Goal: Task Accomplishment & Management: Manage account settings

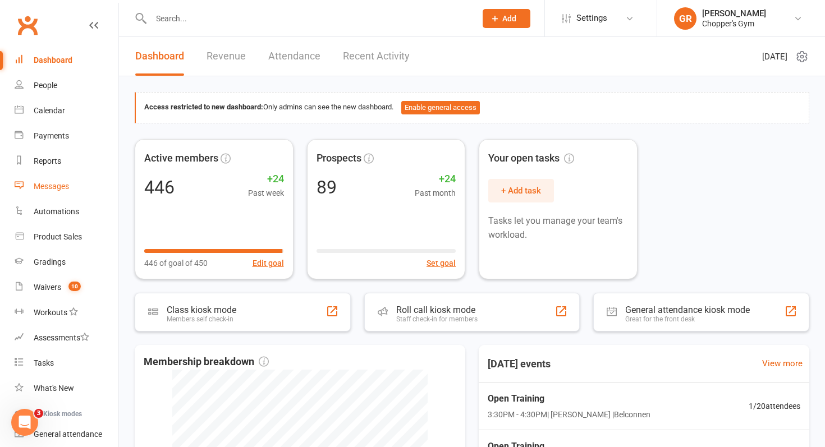
click at [65, 194] on link "Messages" at bounding box center [67, 186] width 104 height 25
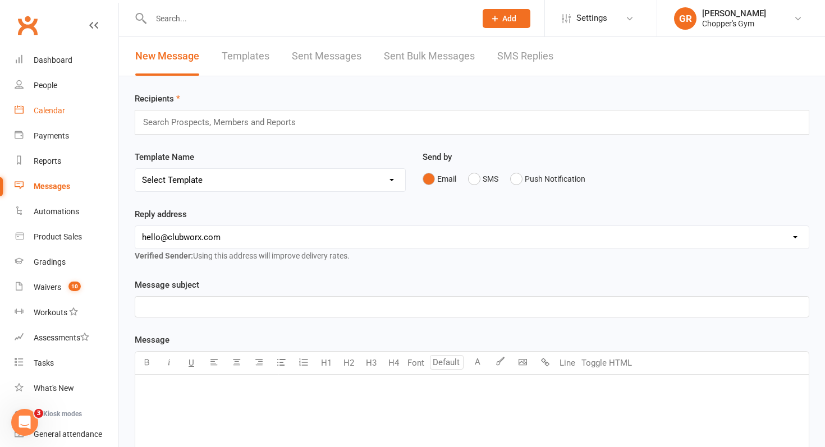
click at [73, 116] on link "Calendar" at bounding box center [67, 110] width 104 height 25
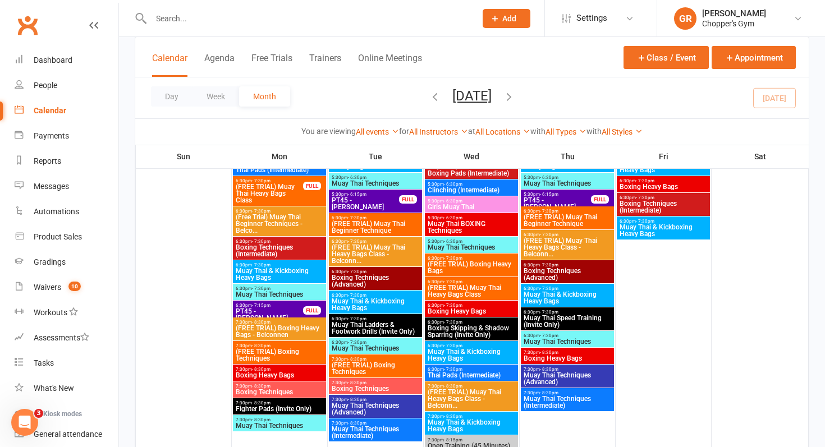
scroll to position [958, 0]
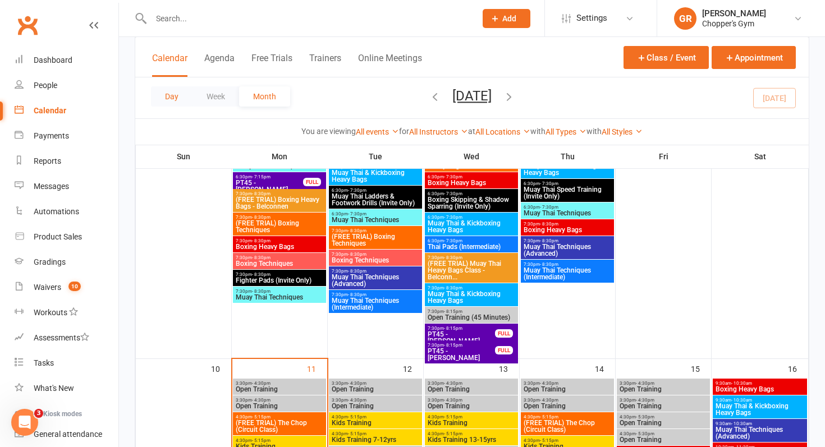
click at [182, 91] on button "Day" at bounding box center [172, 96] width 42 height 20
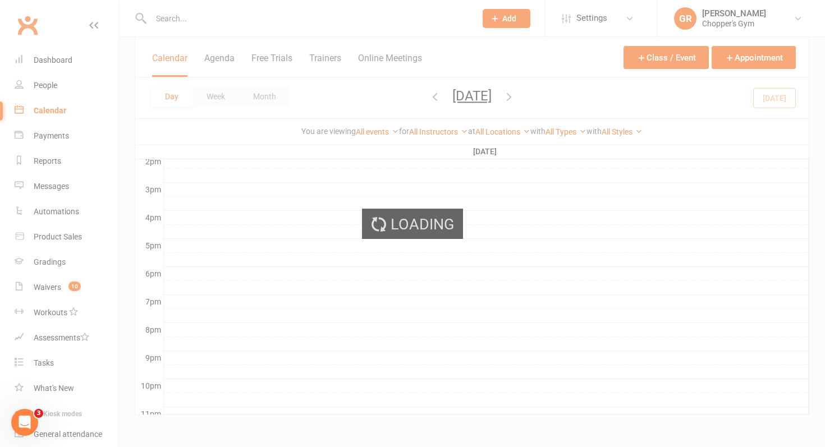
scroll to position [0, 0]
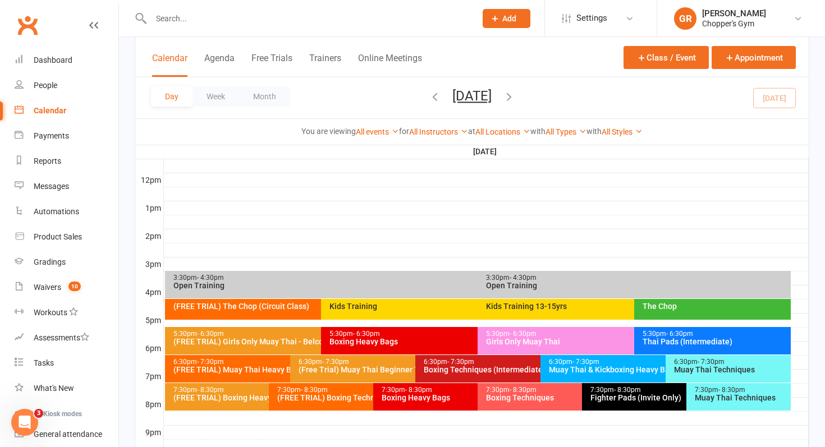
click at [781, 94] on div "Day Week Month Monday, Aug 11, 2025 August 2025 Sun Mon Tue Wed Thu Fri Sat 27 …" at bounding box center [471, 97] width 673 height 41
click at [500, 130] on link "All Locations" at bounding box center [502, 131] width 55 height 9
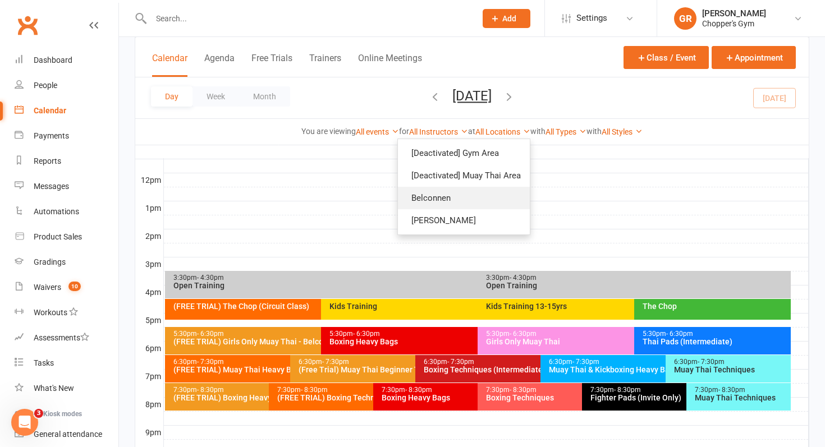
click at [473, 194] on link "Belconnen" at bounding box center [464, 198] width 132 height 22
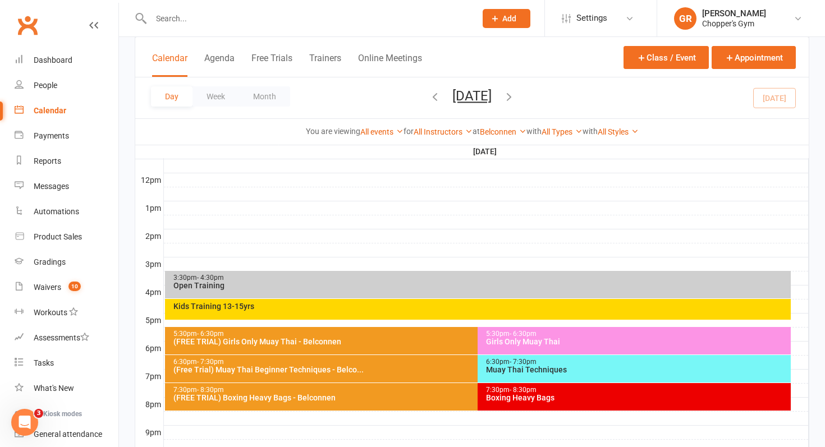
click at [504, 332] on div "5:30pm - 6:30pm" at bounding box center [636, 333] width 303 height 7
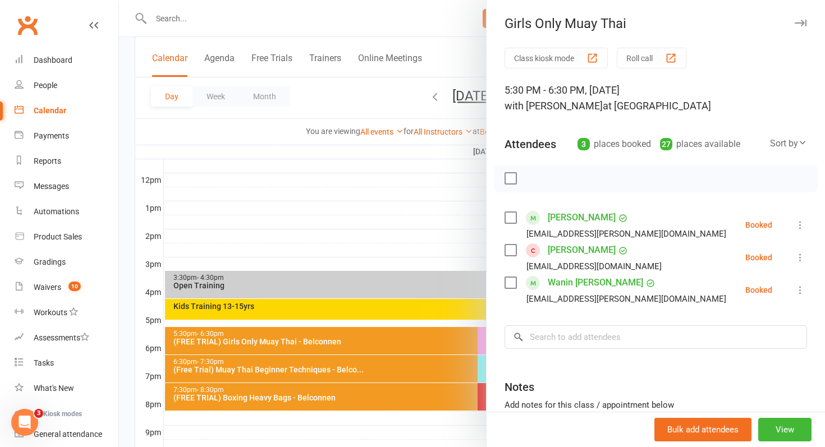
click at [424, 302] on div at bounding box center [472, 223] width 706 height 447
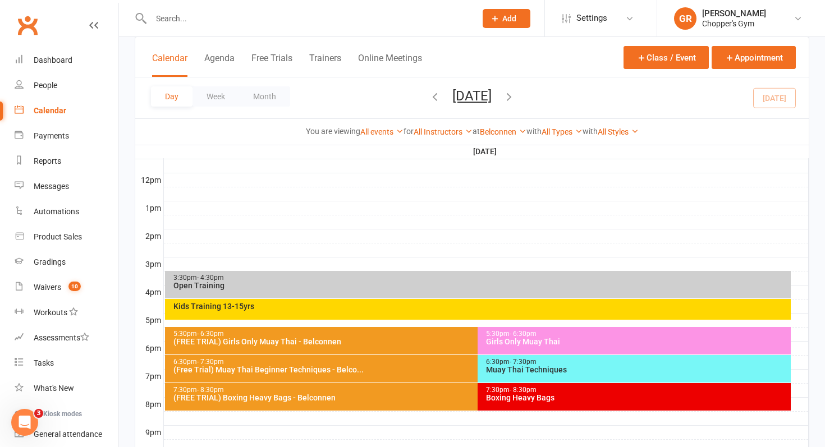
click at [413, 303] on div "Kids Training 13-15yrs" at bounding box center [481, 306] width 616 height 8
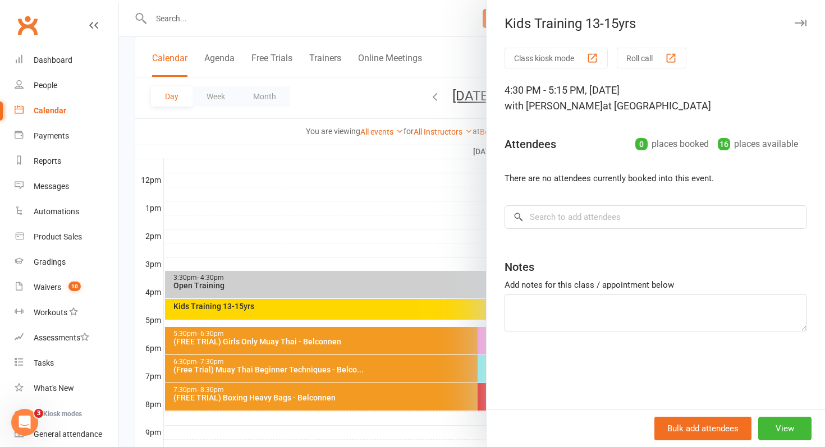
click at [413, 303] on div at bounding box center [472, 223] width 706 height 447
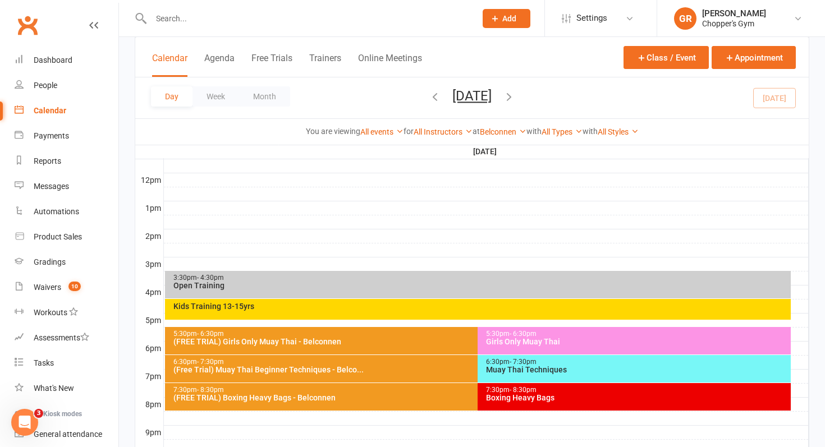
click at [392, 288] on div "Open Training" at bounding box center [481, 286] width 616 height 8
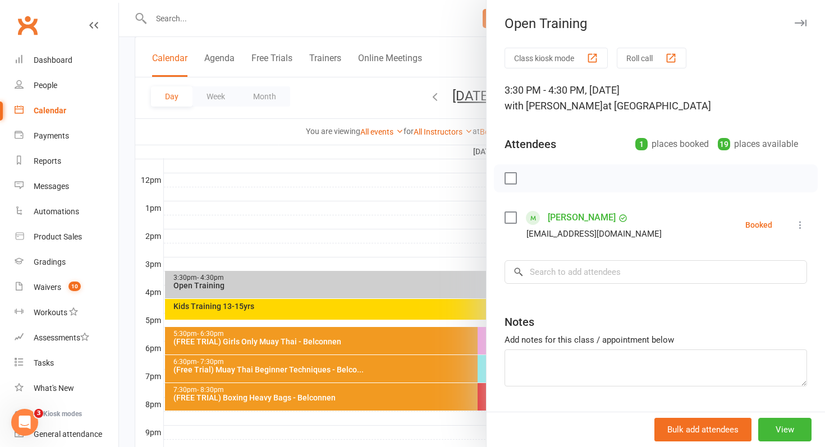
click at [804, 228] on icon at bounding box center [799, 224] width 11 height 11
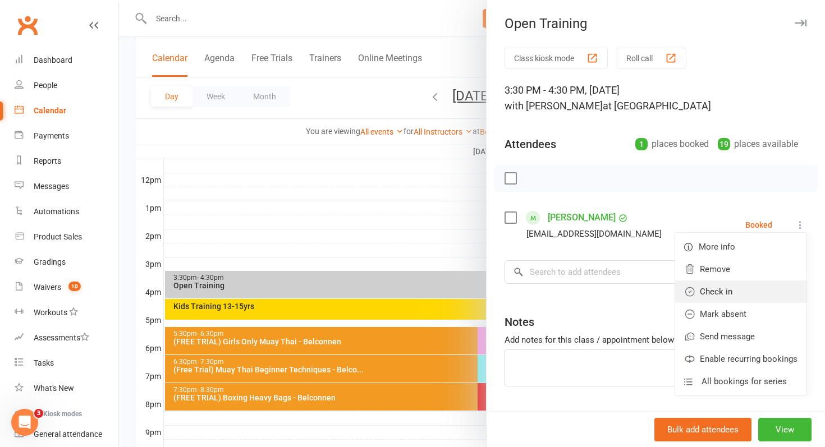
click at [740, 296] on link "Check in" at bounding box center [740, 291] width 131 height 22
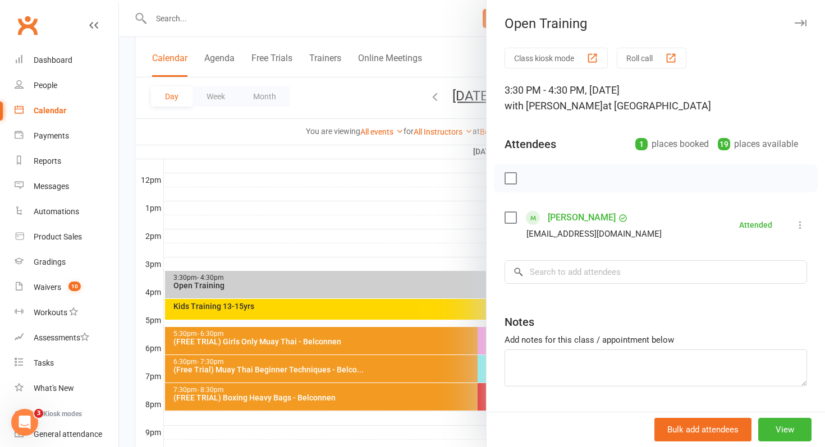
click at [322, 320] on div at bounding box center [472, 223] width 706 height 447
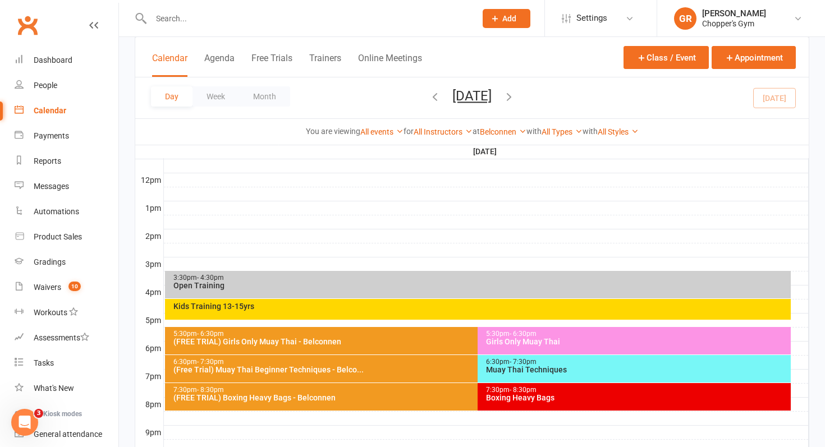
click at [338, 341] on div "(FREE TRIAL) Girls Only Muay Thai - Belconnen" at bounding box center [475, 342] width 605 height 8
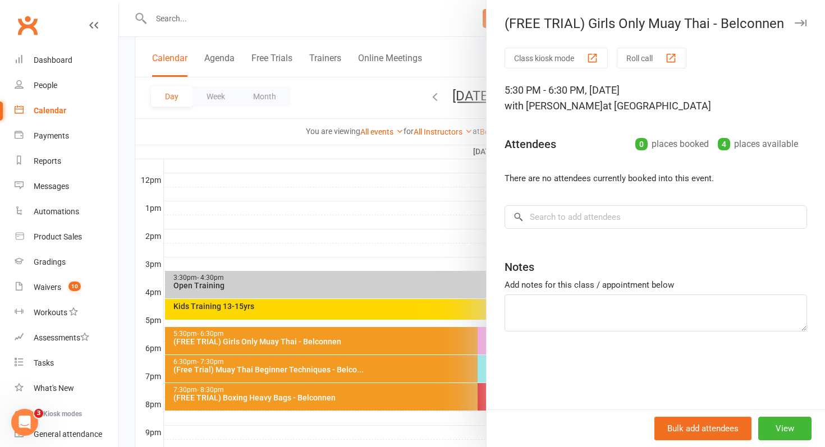
click at [338, 341] on div at bounding box center [472, 223] width 706 height 447
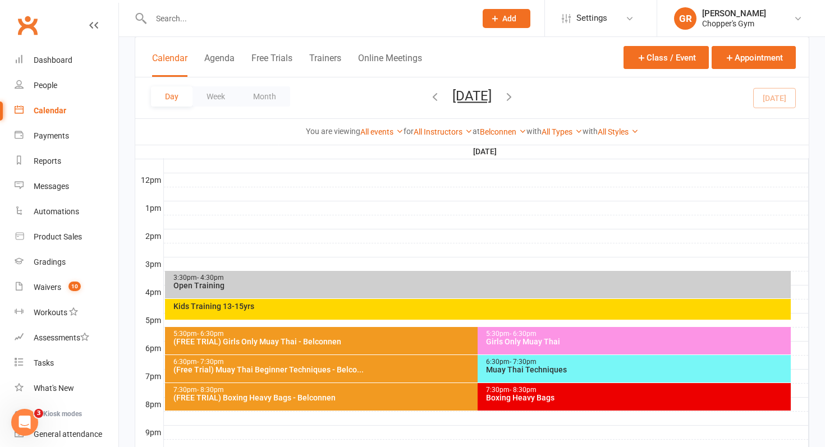
click at [370, 361] on div "6:30pm - 7:30pm" at bounding box center [475, 361] width 605 height 7
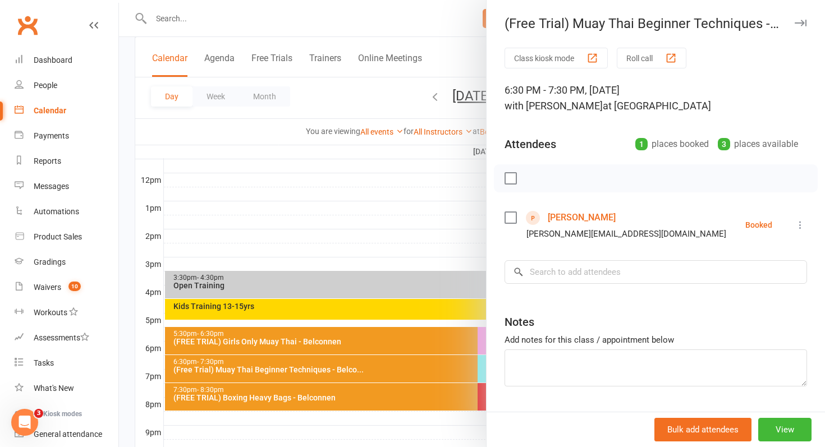
click at [360, 373] on div at bounding box center [472, 223] width 706 height 447
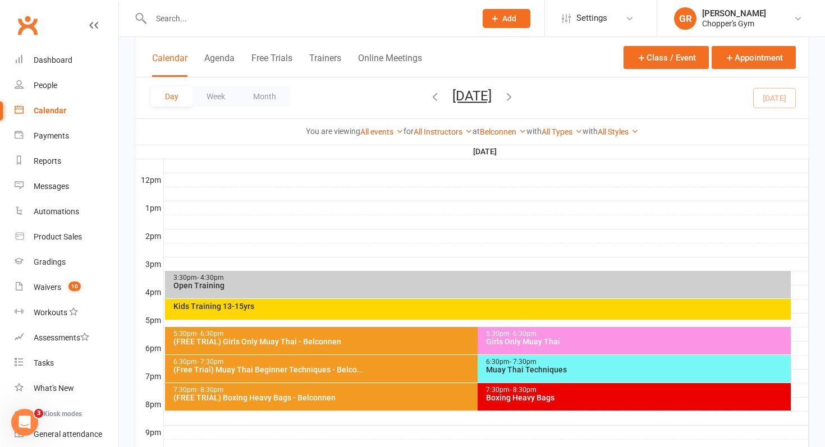
click at [370, 395] on div "(FREE TRIAL) Boxing Heavy Bags - Belconnen" at bounding box center [475, 398] width 605 height 8
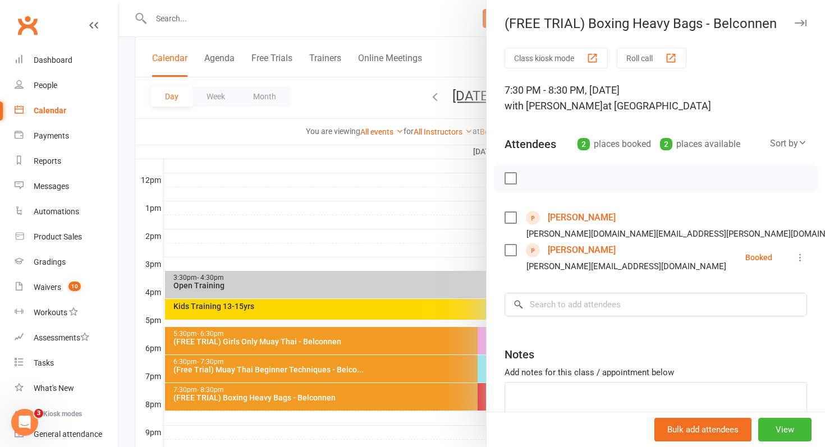
click at [370, 395] on div at bounding box center [472, 223] width 706 height 447
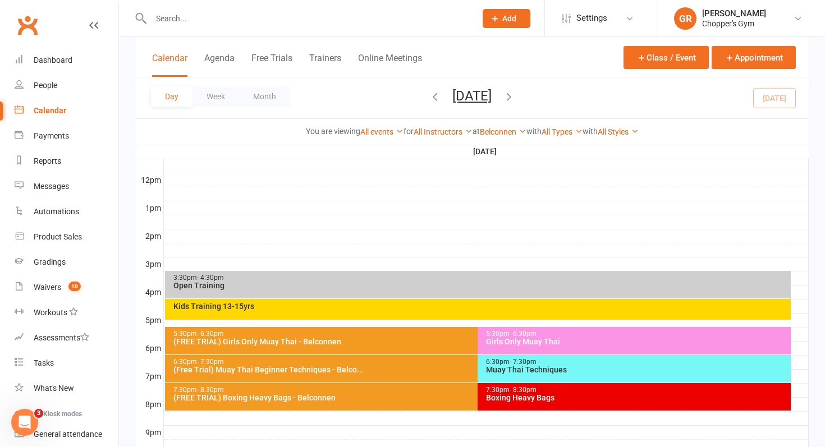
click at [380, 397] on div "(FREE TRIAL) Boxing Heavy Bags - Belconnen" at bounding box center [475, 398] width 605 height 8
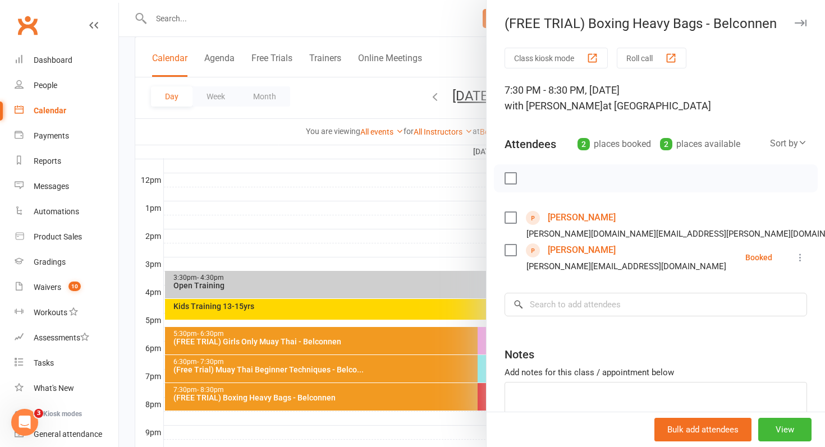
click at [362, 395] on div at bounding box center [472, 223] width 706 height 447
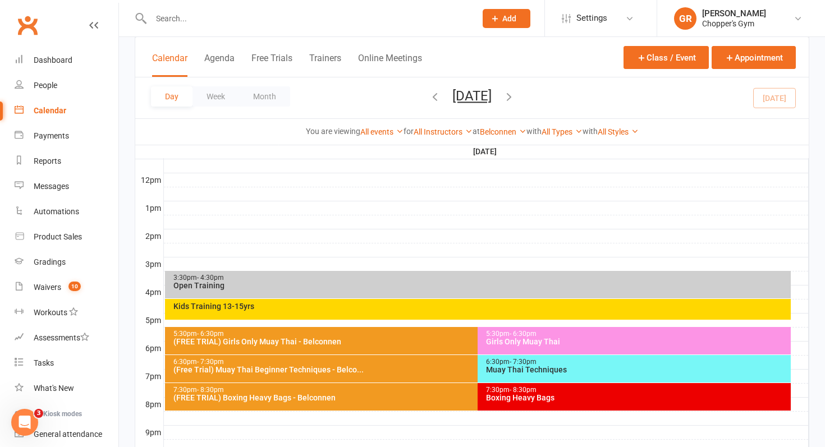
click at [525, 395] on div "Boxing Heavy Bags" at bounding box center [636, 398] width 303 height 8
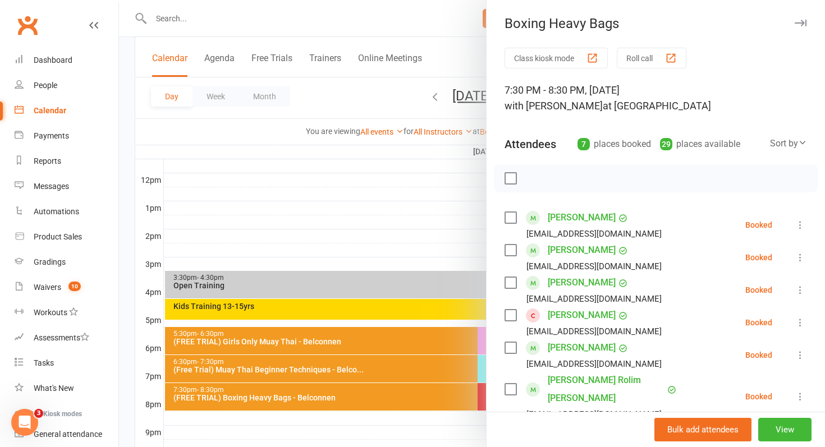
click at [359, 385] on div at bounding box center [472, 223] width 706 height 447
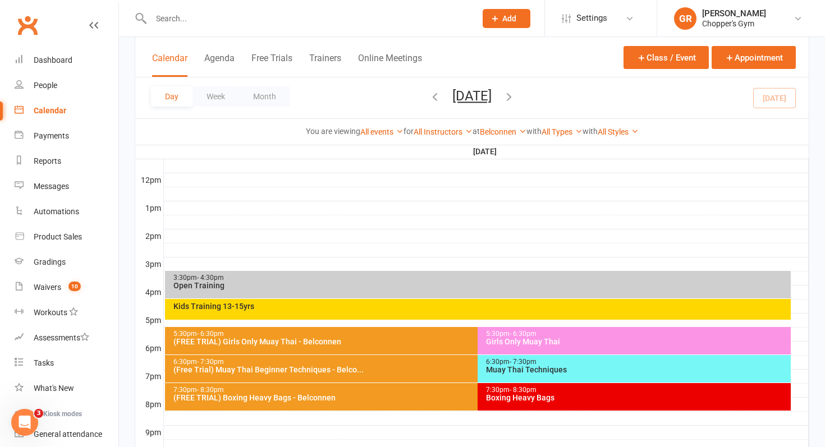
click at [351, 370] on div "(Free Trial) Muay Thai Beginner Techniques - Belco..." at bounding box center [475, 370] width 605 height 8
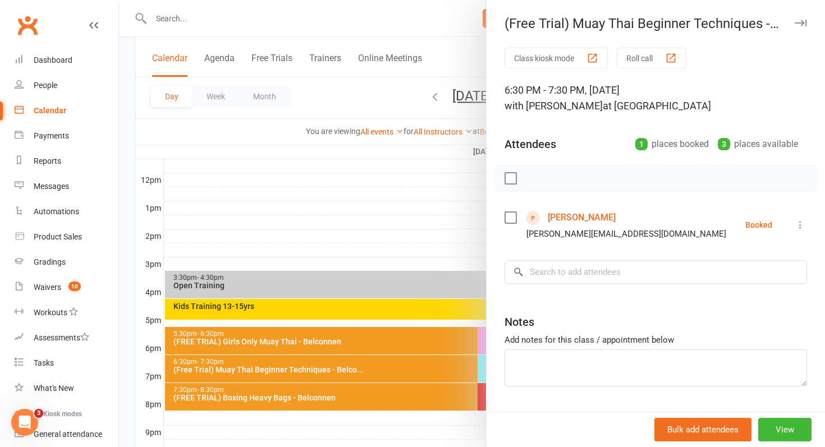
click at [346, 393] on div at bounding box center [472, 223] width 706 height 447
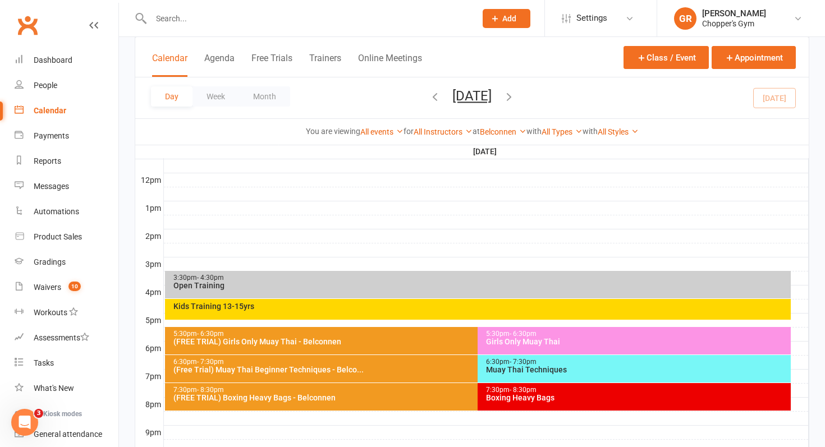
click at [346, 393] on div "7:30pm - 8:30pm" at bounding box center [475, 390] width 605 height 7
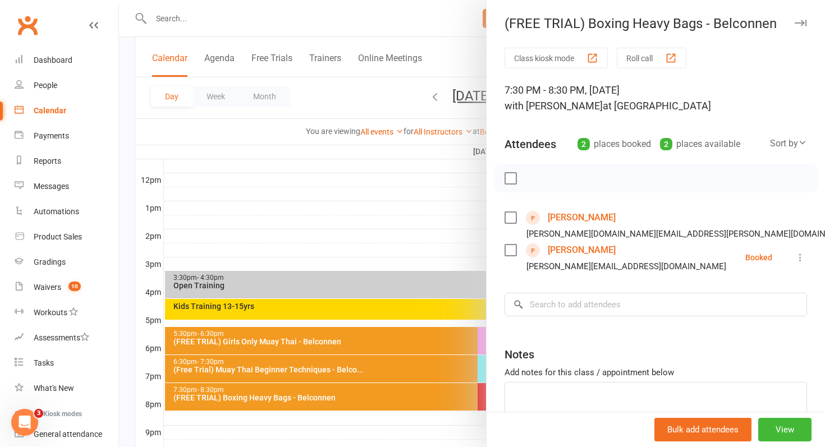
click at [346, 393] on div at bounding box center [472, 223] width 706 height 447
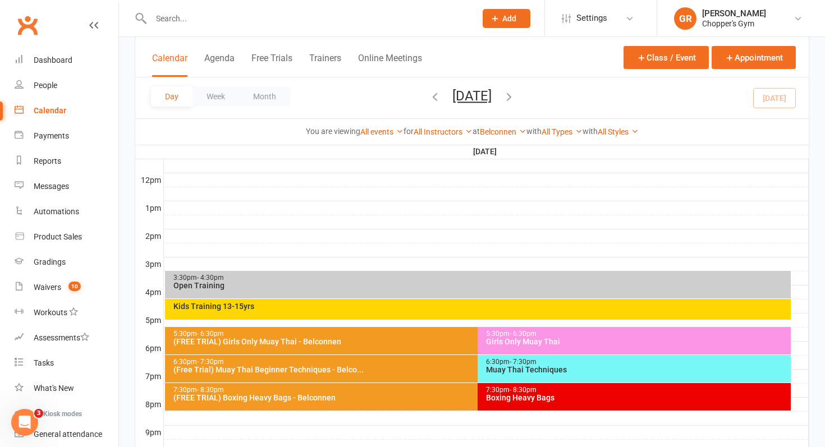
click at [524, 366] on div "Muay Thai Techniques" at bounding box center [636, 370] width 303 height 8
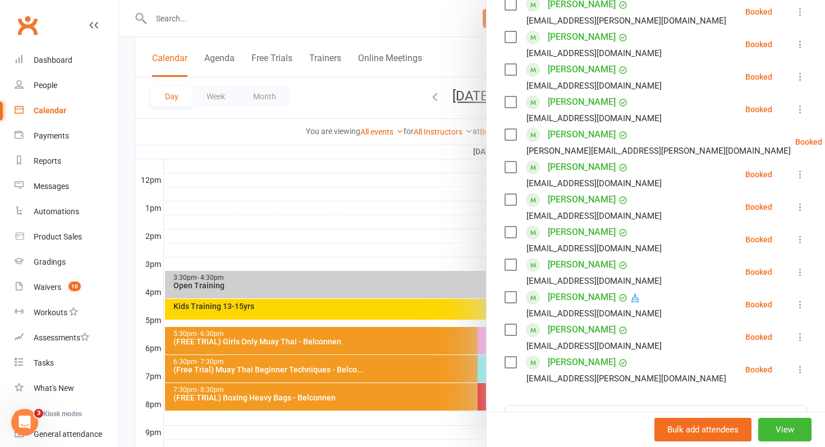
scroll to position [216, 0]
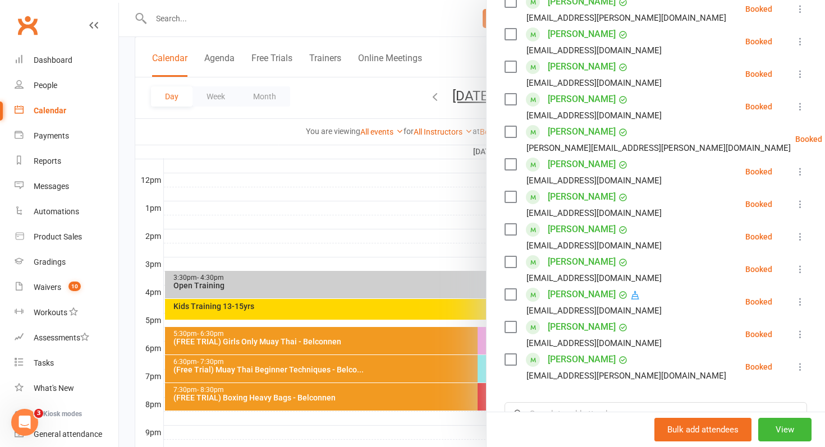
click at [563, 293] on link "Sergio Orlas" at bounding box center [582, 295] width 68 height 18
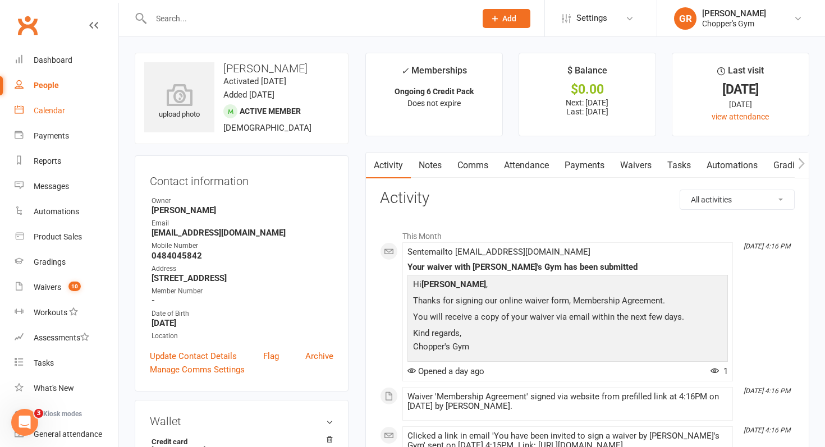
click at [59, 112] on div "Calendar" at bounding box center [49, 110] width 31 height 9
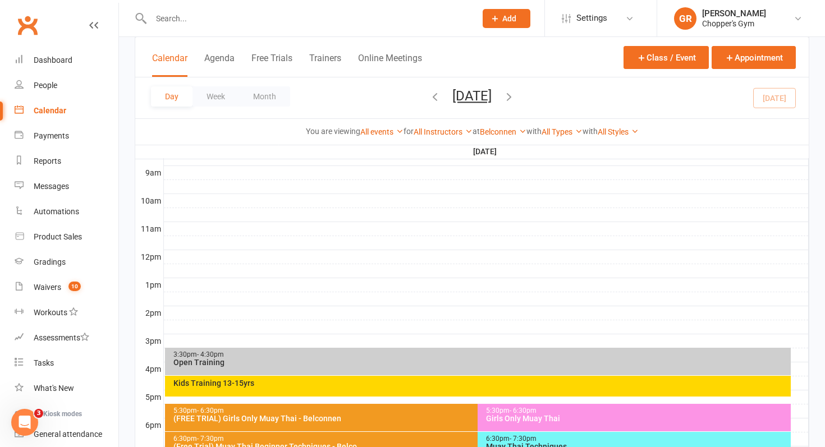
scroll to position [486, 0]
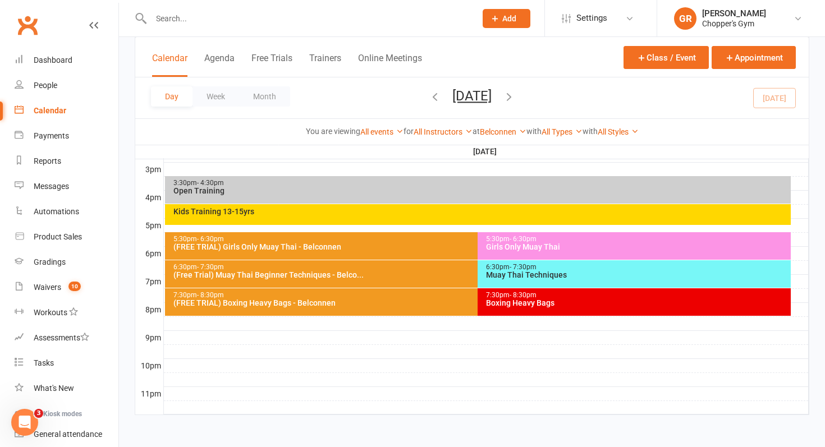
click at [509, 303] on div "Boxing Heavy Bags" at bounding box center [636, 303] width 303 height 8
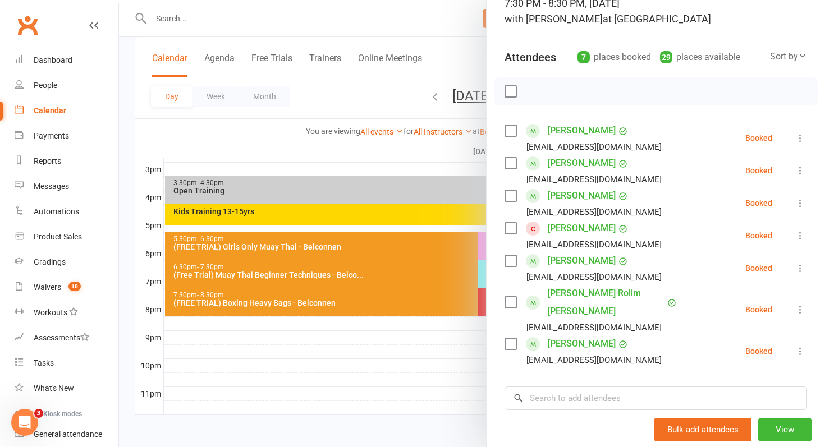
scroll to position [59, 0]
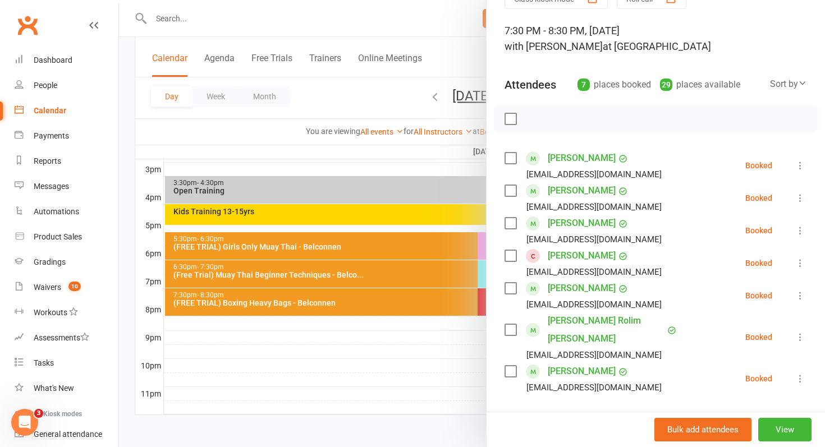
click at [448, 324] on div at bounding box center [472, 223] width 706 height 447
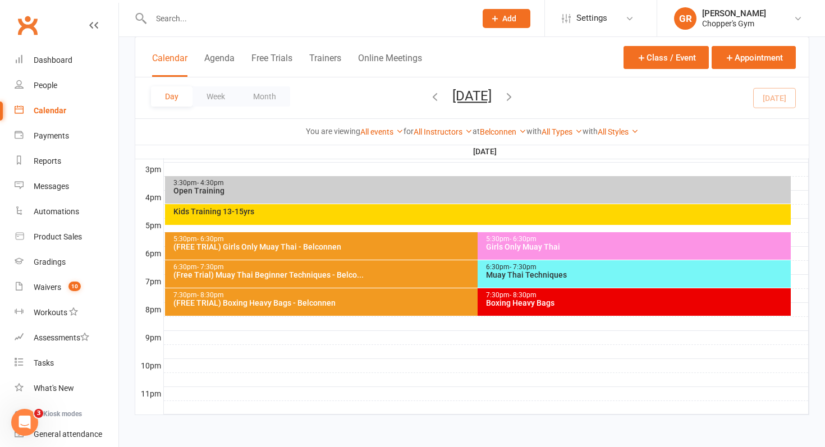
click at [520, 255] on div "5:30pm - 6:30pm Girls Only Muay Thai" at bounding box center [633, 245] width 313 height 27
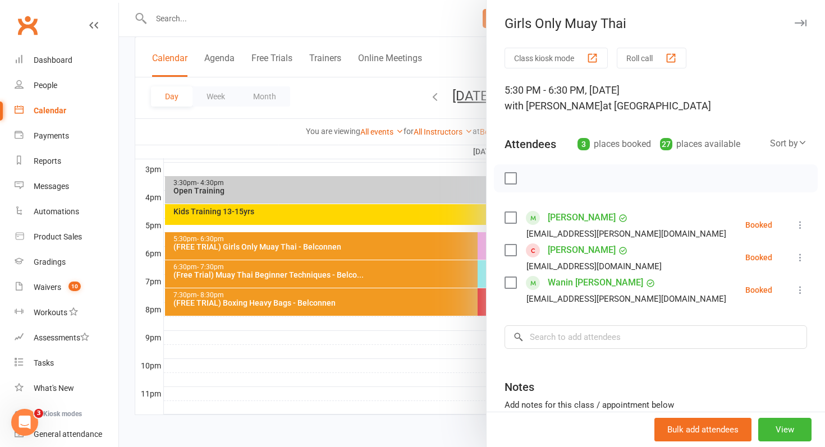
click at [134, 191] on div at bounding box center [472, 223] width 706 height 447
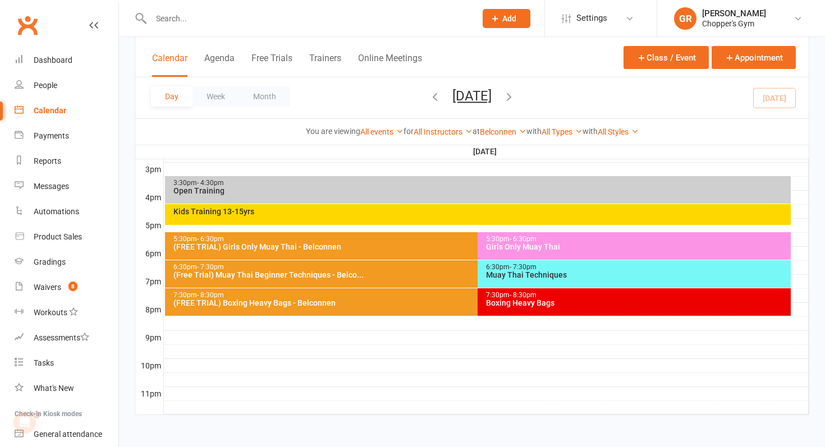
click at [390, 246] on div "(FREE TRIAL) Girls Only Muay Thai - Belconnen" at bounding box center [475, 247] width 605 height 8
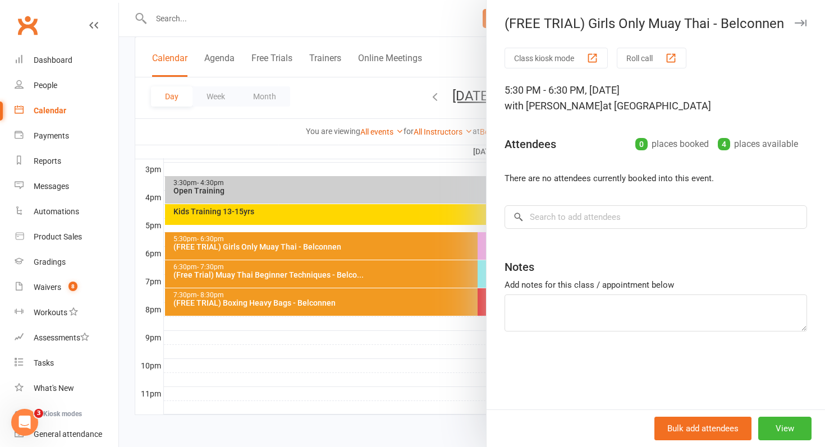
click at [390, 246] on div at bounding box center [472, 223] width 706 height 447
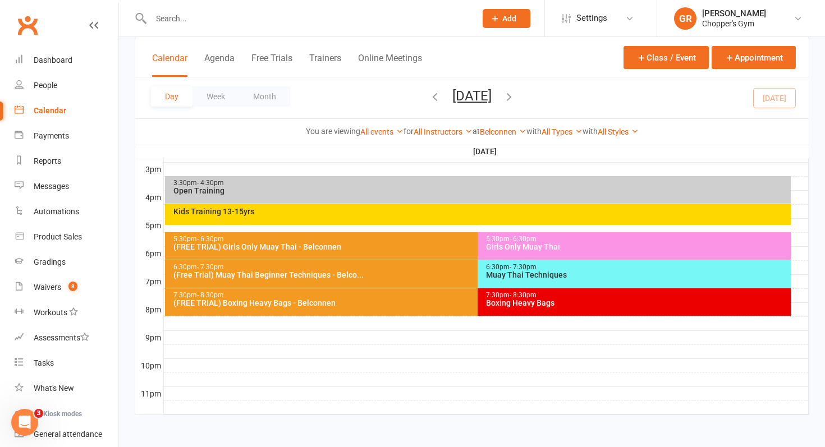
click at [500, 248] on div "Girls Only Muay Thai" at bounding box center [636, 247] width 303 height 8
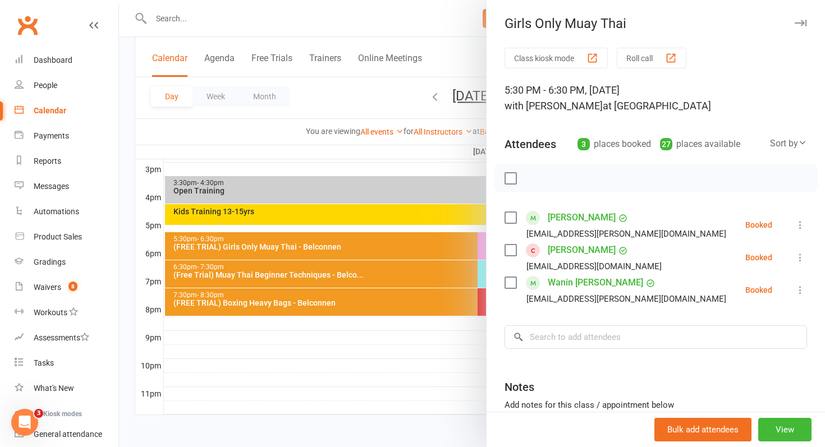
click at [461, 273] on div at bounding box center [472, 223] width 706 height 447
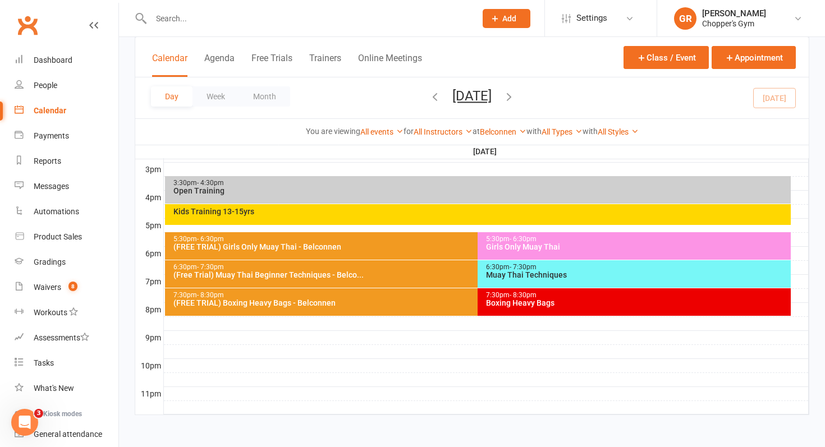
click at [505, 274] on div "Muay Thai Techniques" at bounding box center [636, 275] width 303 height 8
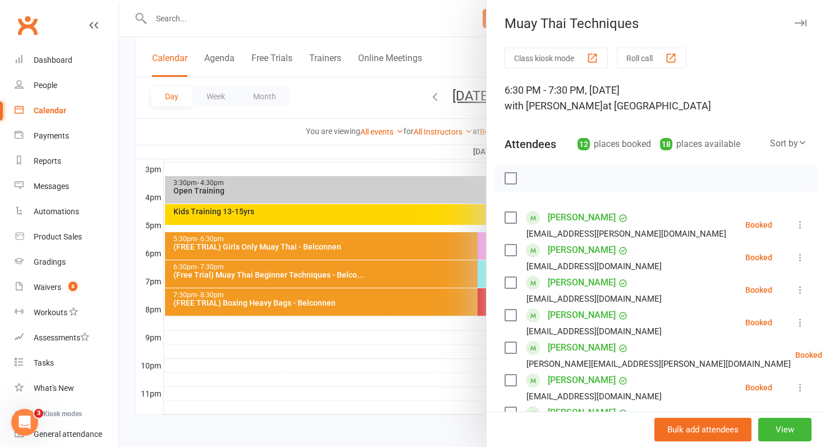
click at [444, 270] on div at bounding box center [472, 223] width 706 height 447
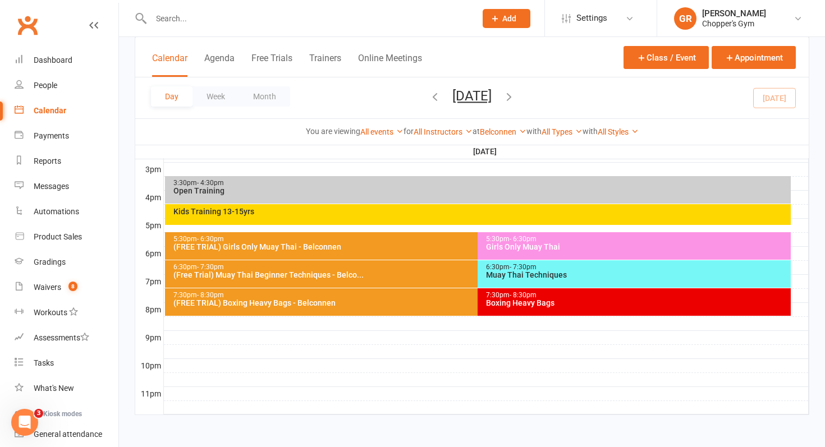
click at [433, 273] on div "(Free Trial) Muay Thai Beginner Techniques - Belco..." at bounding box center [475, 275] width 605 height 8
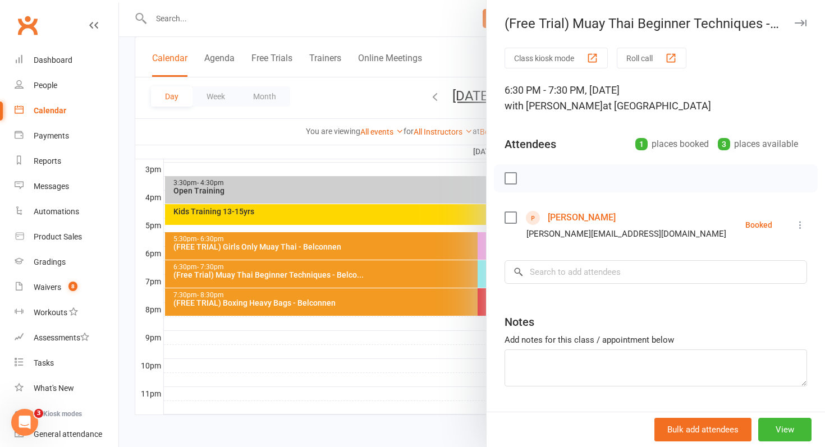
click at [433, 273] on div at bounding box center [472, 223] width 706 height 447
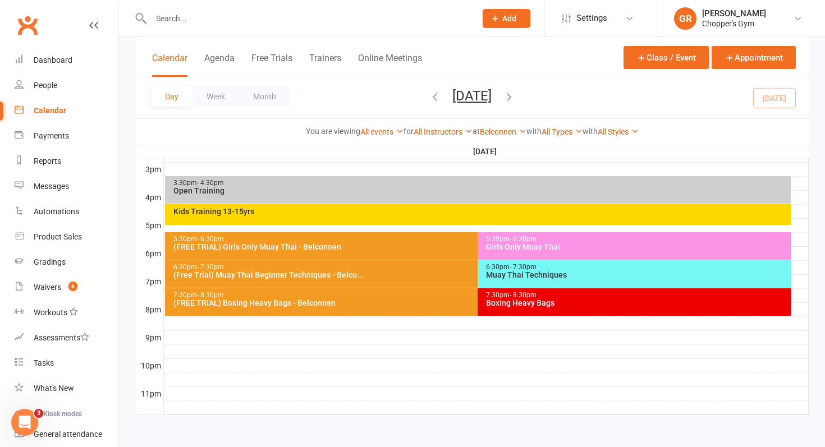
click at [505, 299] on div "Boxing Heavy Bags" at bounding box center [636, 303] width 303 height 8
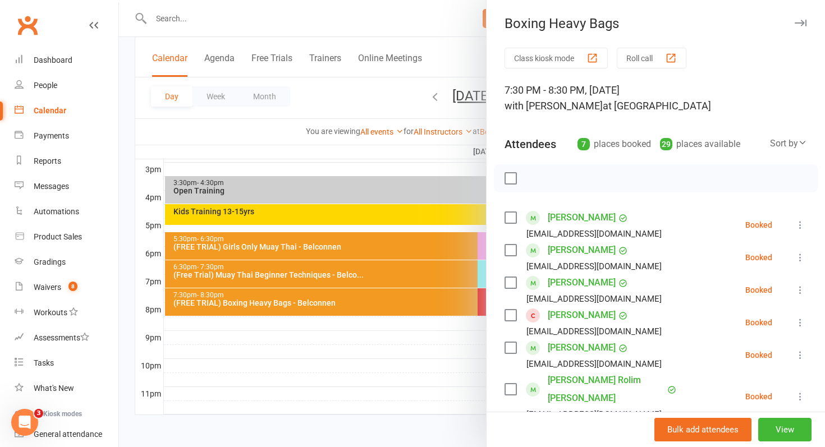
click at [419, 314] on div at bounding box center [472, 223] width 706 height 447
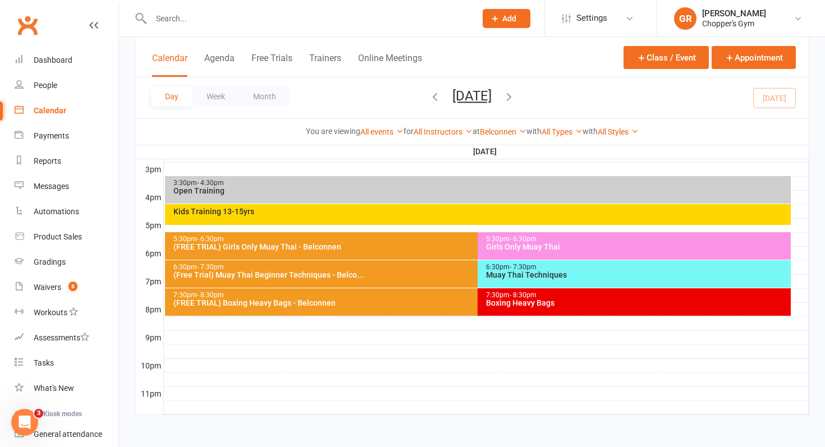
click at [397, 304] on div "(FREE TRIAL) Boxing Heavy Bags - Belconnen" at bounding box center [475, 303] width 605 height 8
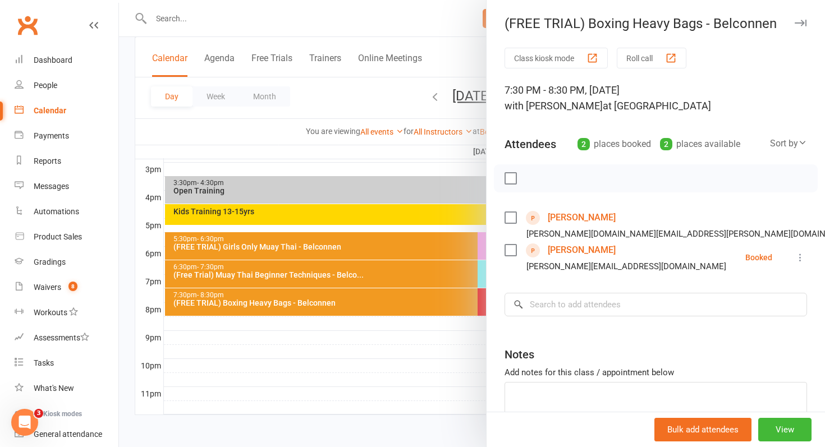
click at [131, 108] on div at bounding box center [472, 223] width 706 height 447
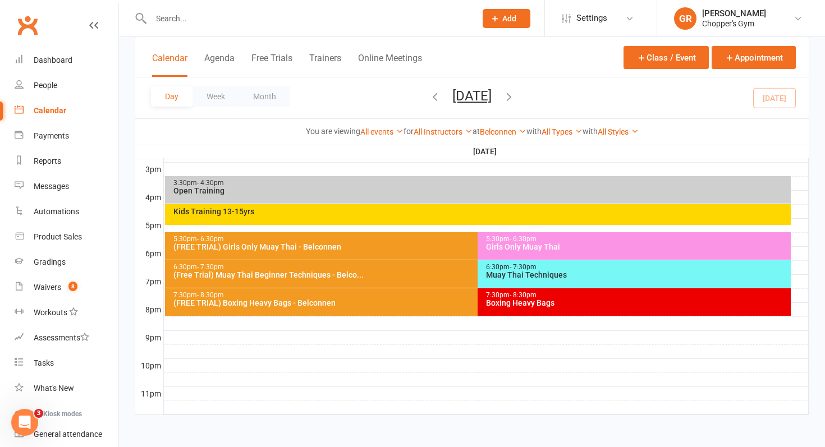
click at [377, 242] on div "5:30pm - 6:30pm" at bounding box center [475, 239] width 605 height 7
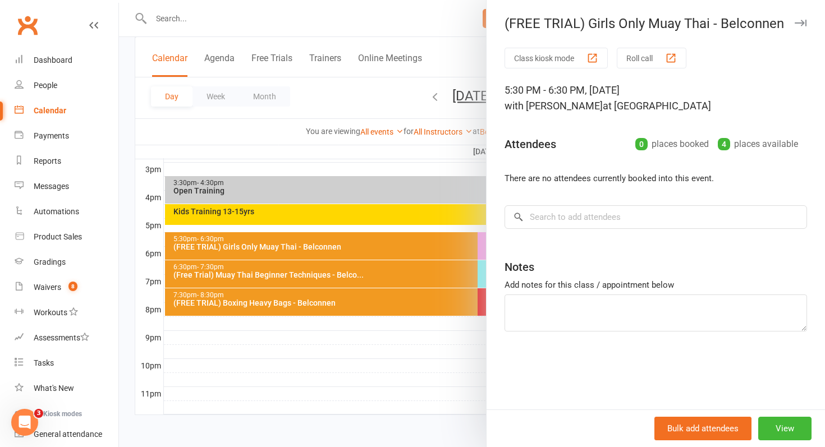
click at [377, 242] on div at bounding box center [472, 223] width 706 height 447
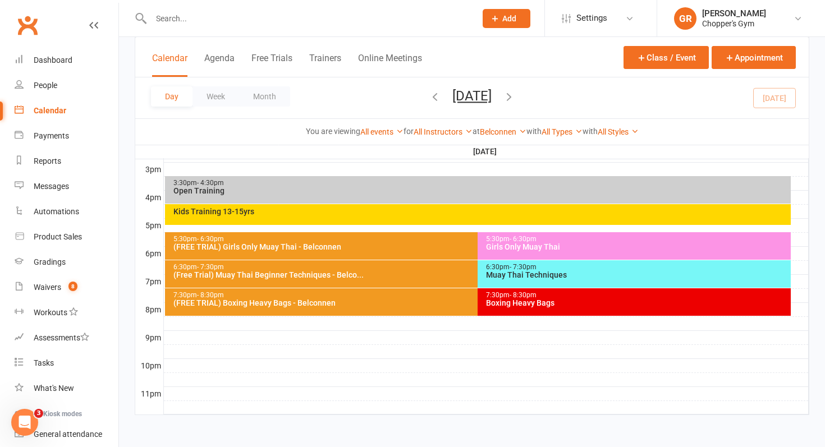
click at [510, 239] on span "- 6:30pm" at bounding box center [522, 239] width 27 height 8
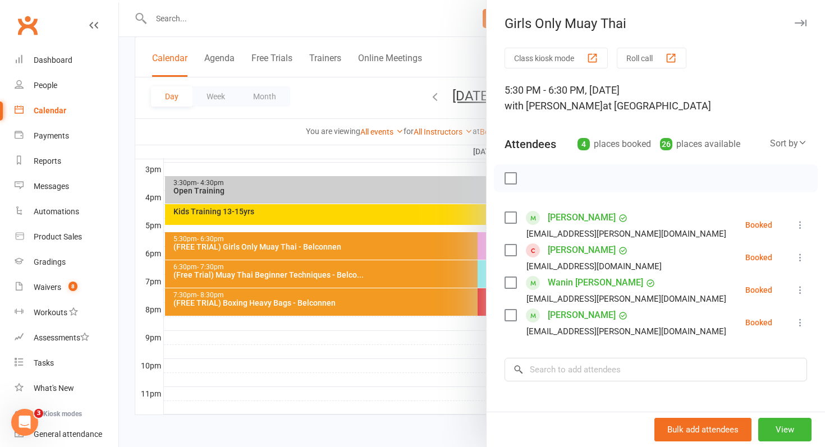
click at [473, 254] on div at bounding box center [472, 223] width 706 height 447
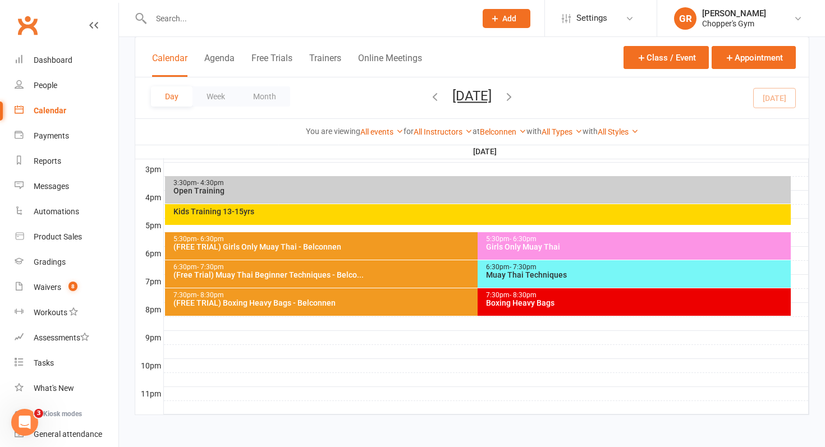
click at [436, 212] on div "Kids Training 13-15yrs" at bounding box center [481, 212] width 616 height 8
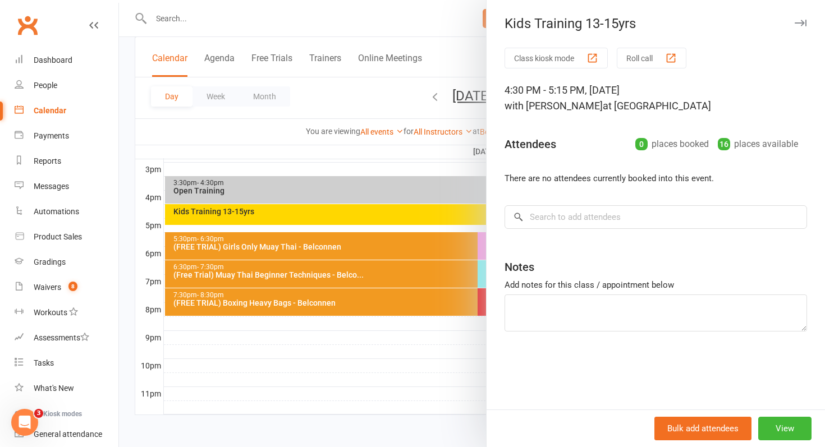
click at [436, 212] on div at bounding box center [472, 223] width 706 height 447
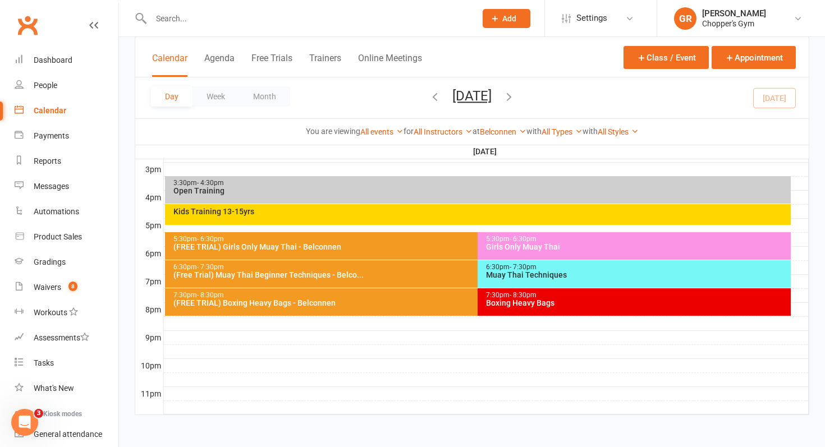
click at [404, 190] on div "Open Training" at bounding box center [481, 191] width 616 height 8
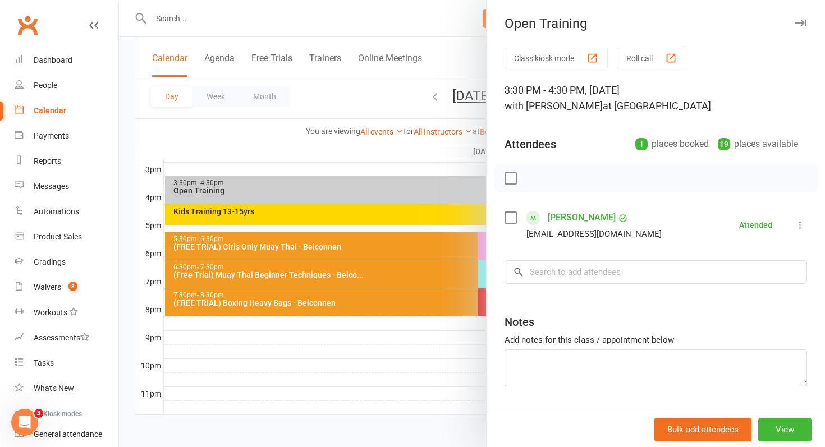
click at [395, 220] on div at bounding box center [472, 223] width 706 height 447
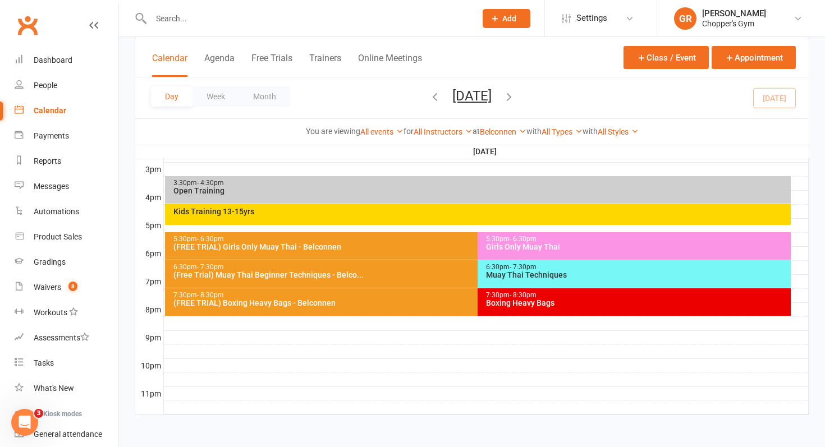
click at [395, 220] on div "Kids Training 13-15yrs" at bounding box center [478, 214] width 626 height 21
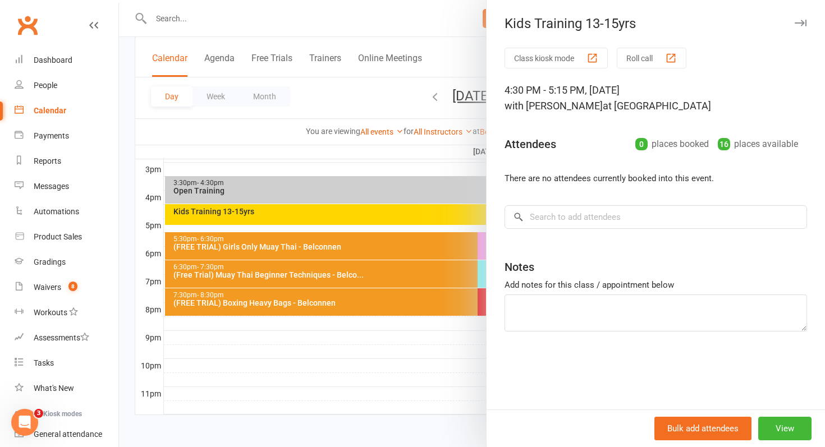
click at [399, 260] on div at bounding box center [472, 223] width 706 height 447
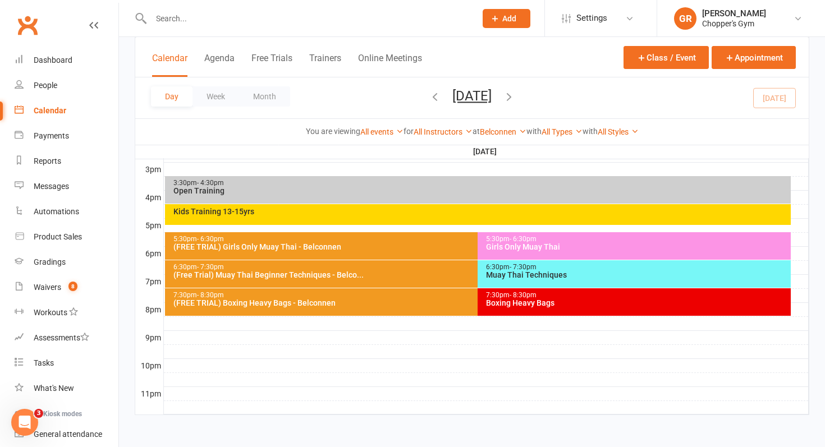
click at [421, 248] on div "(FREE TRIAL) Girls Only Muay Thai - Belconnen" at bounding box center [475, 247] width 605 height 8
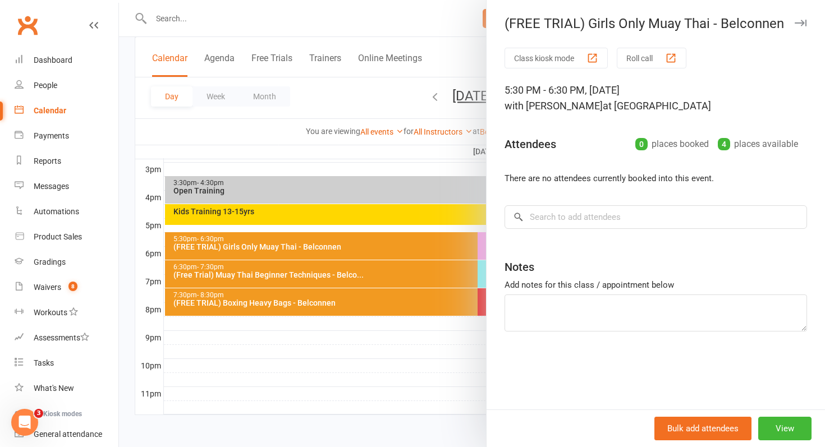
click at [421, 248] on div at bounding box center [472, 223] width 706 height 447
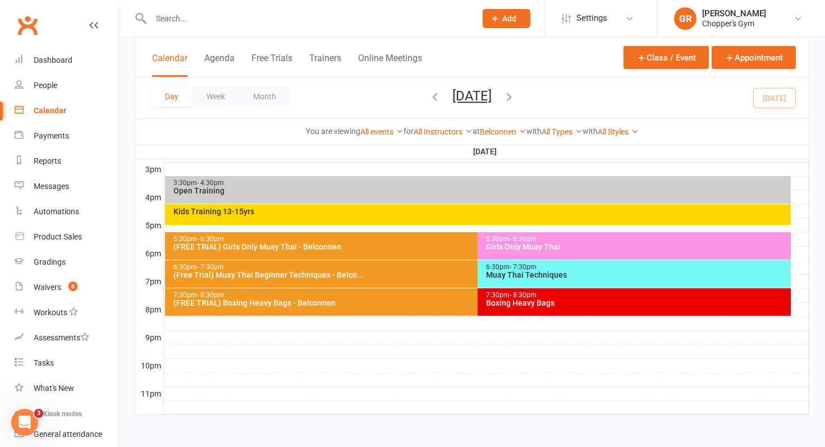
click at [508, 245] on div "Girls Only Muay Thai" at bounding box center [636, 247] width 303 height 8
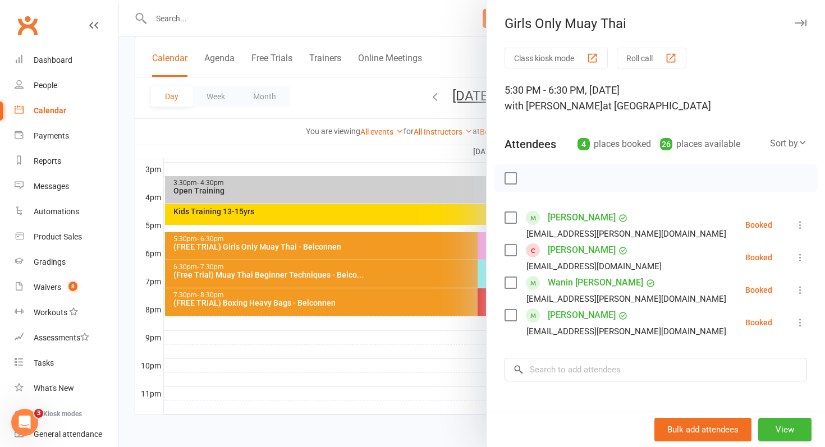
click at [450, 248] on div at bounding box center [472, 223] width 706 height 447
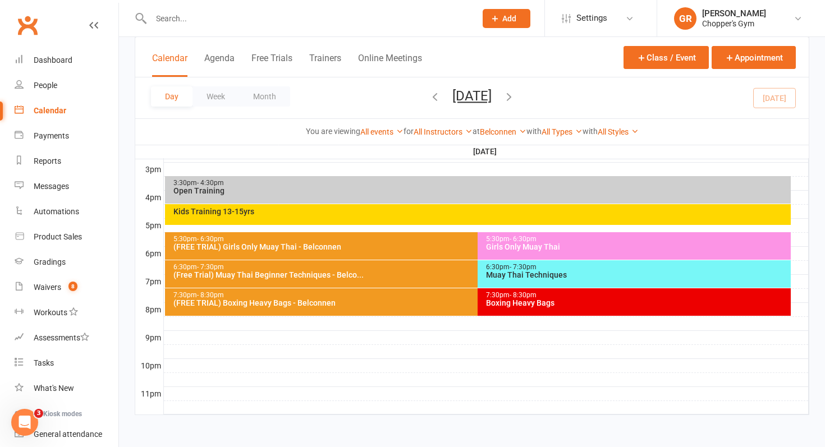
click at [452, 270] on div "6:30pm - 7:30pm" at bounding box center [475, 267] width 605 height 7
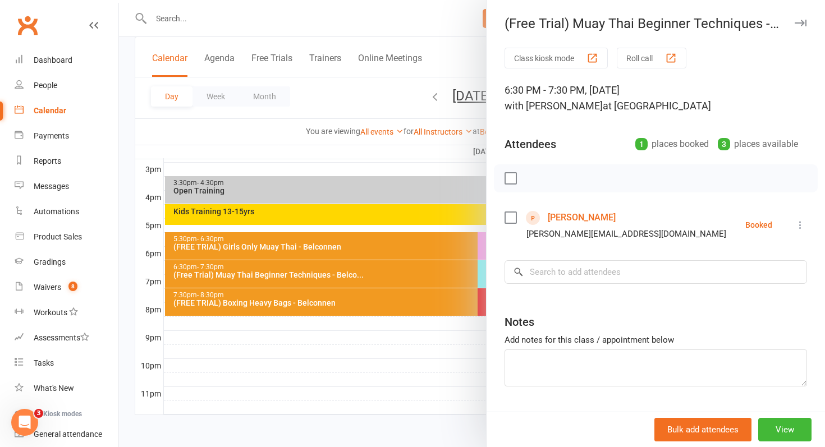
click at [452, 270] on div at bounding box center [472, 223] width 706 height 447
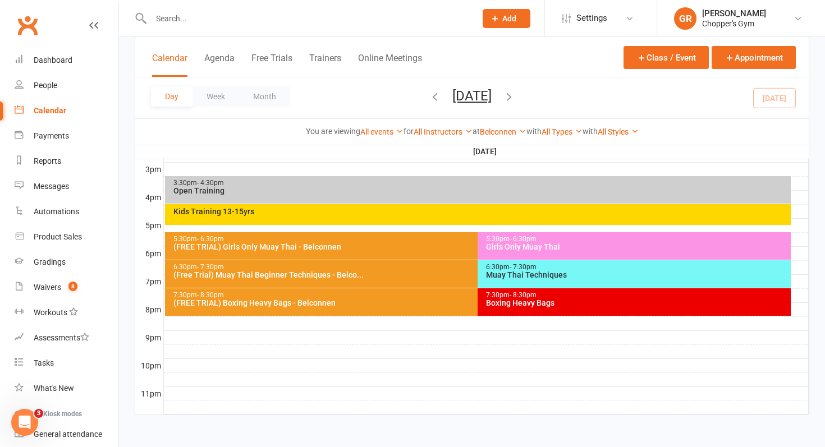
click at [521, 266] on span "- 7:30pm" at bounding box center [522, 267] width 27 height 8
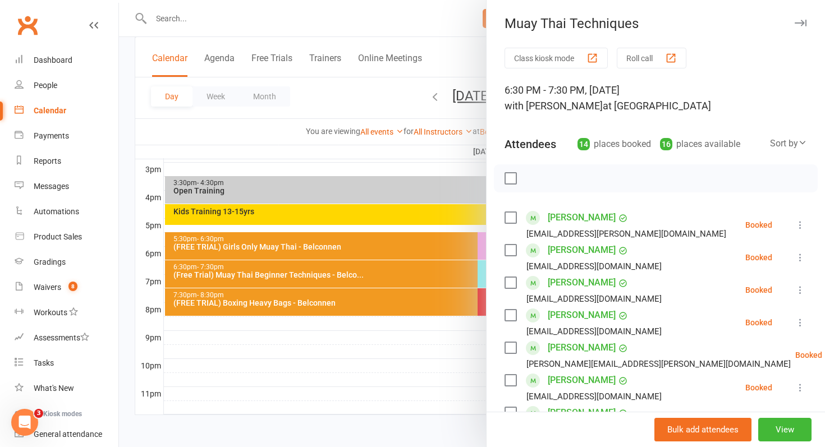
click at [433, 272] on div at bounding box center [472, 223] width 706 height 447
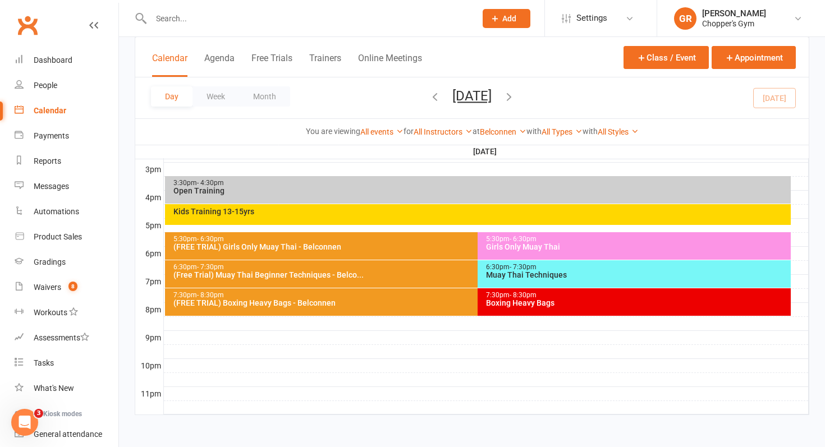
click at [514, 312] on div "7:30pm - 8:30pm Boxing Heavy Bags" at bounding box center [633, 301] width 313 height 27
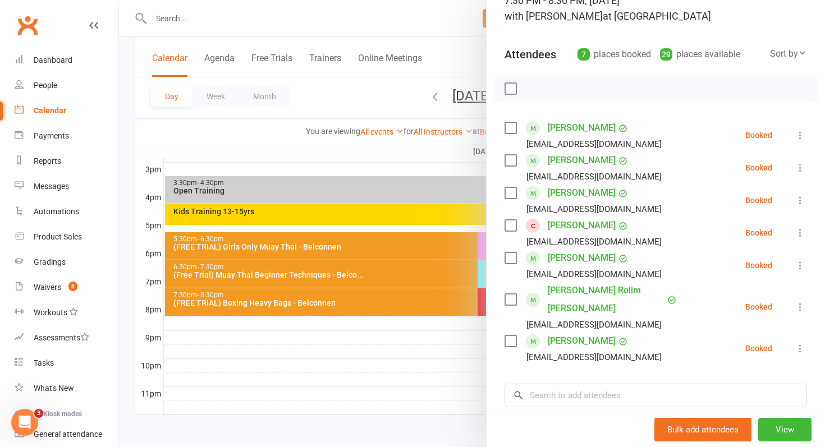
scroll to position [99, 0]
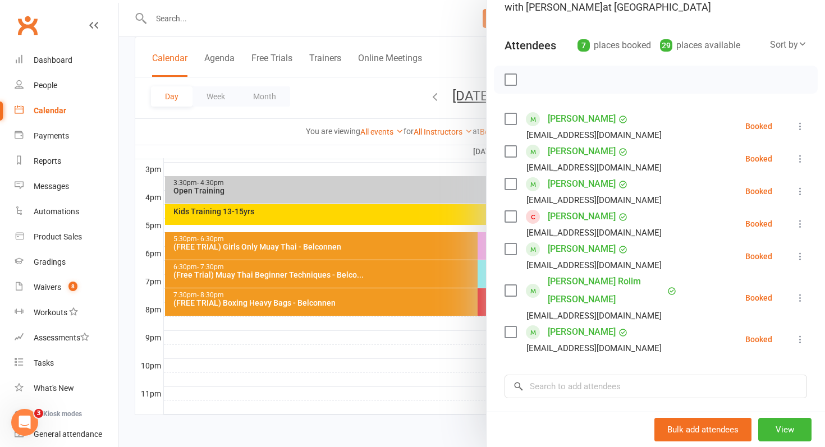
click at [439, 306] on div at bounding box center [472, 223] width 706 height 447
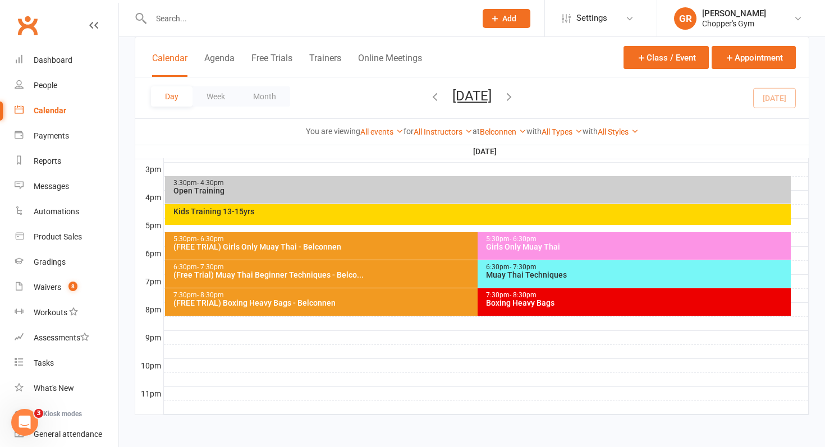
click at [531, 262] on div "6:30pm - 7:30pm Muay Thai Techniques" at bounding box center [633, 273] width 313 height 27
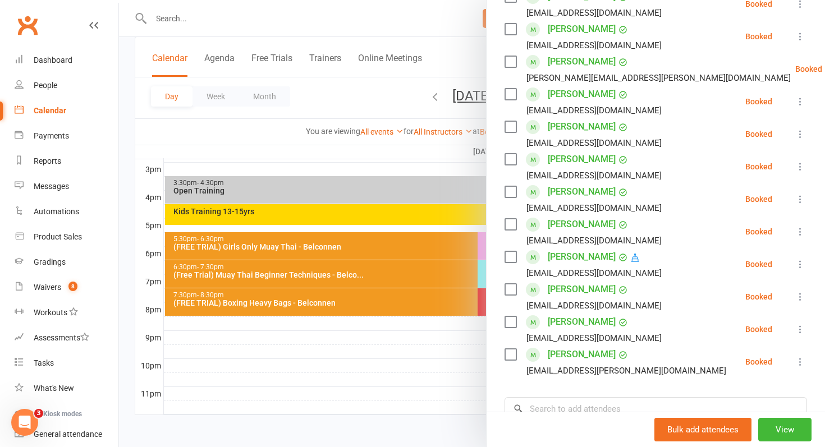
scroll to position [287, 0]
click at [444, 302] on div at bounding box center [472, 223] width 706 height 447
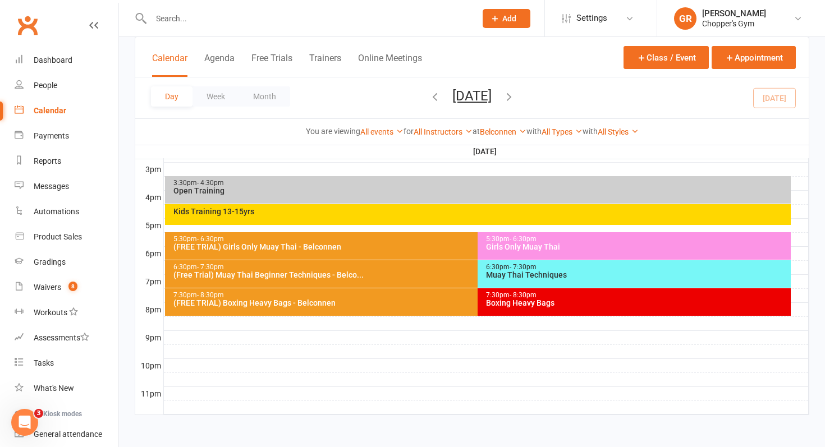
click at [452, 246] on div "(FREE TRIAL) Girls Only Muay Thai - Belconnen" at bounding box center [475, 247] width 605 height 8
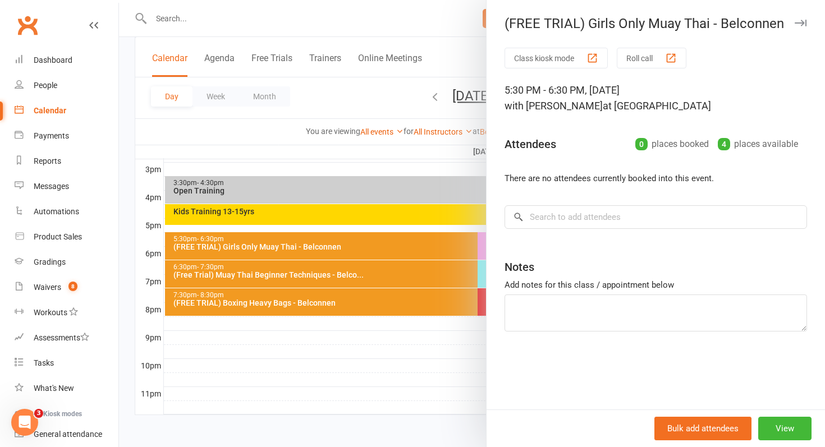
drag, startPoint x: 449, startPoint y: 246, endPoint x: 434, endPoint y: 233, distance: 19.9
click at [447, 243] on div at bounding box center [472, 223] width 706 height 447
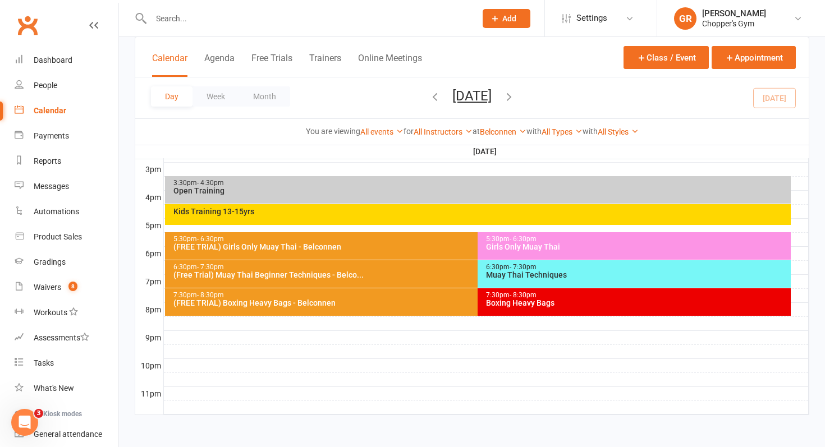
click at [522, 250] on div "Girls Only Muay Thai" at bounding box center [636, 247] width 303 height 8
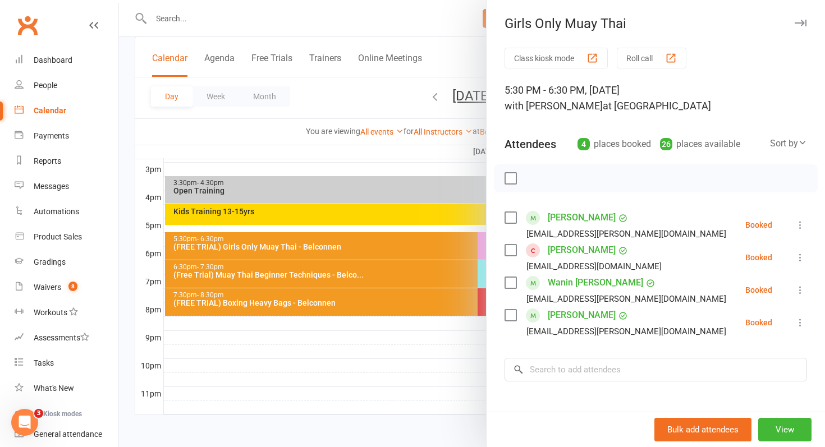
click at [472, 268] on div at bounding box center [472, 223] width 706 height 447
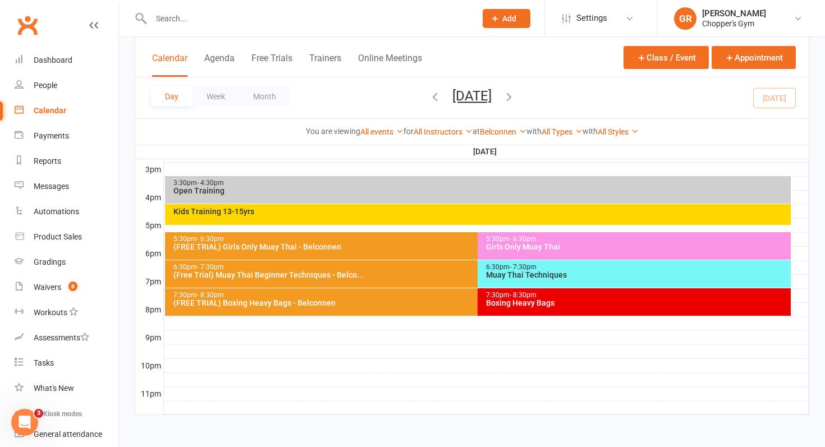
click at [461, 279] on div "6:30pm - 7:30pm (Free Trial) Muay Thai Beginner Techniques - Belco..." at bounding box center [472, 273] width 615 height 27
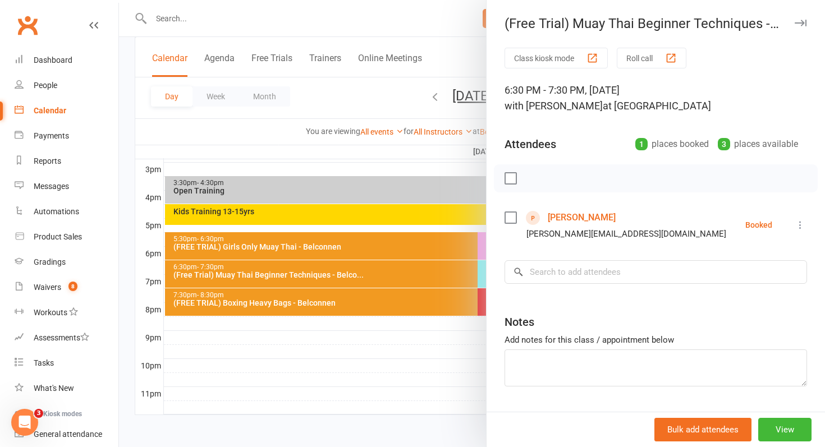
click at [461, 279] on div at bounding box center [472, 223] width 706 height 447
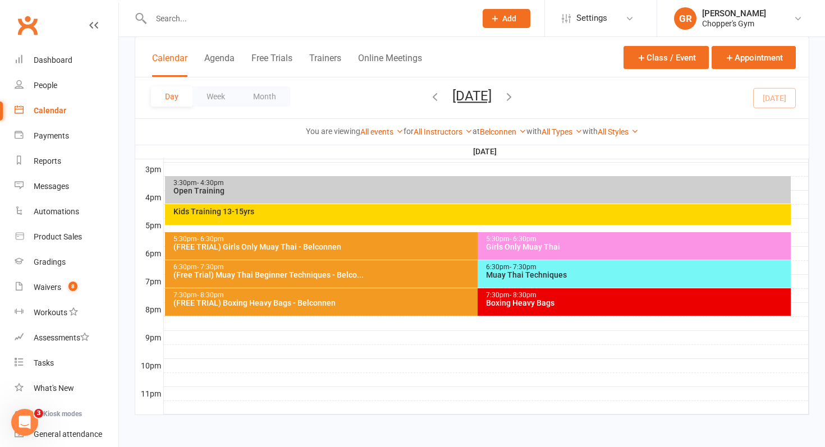
click at [494, 275] on div "Muay Thai Techniques" at bounding box center [636, 275] width 303 height 8
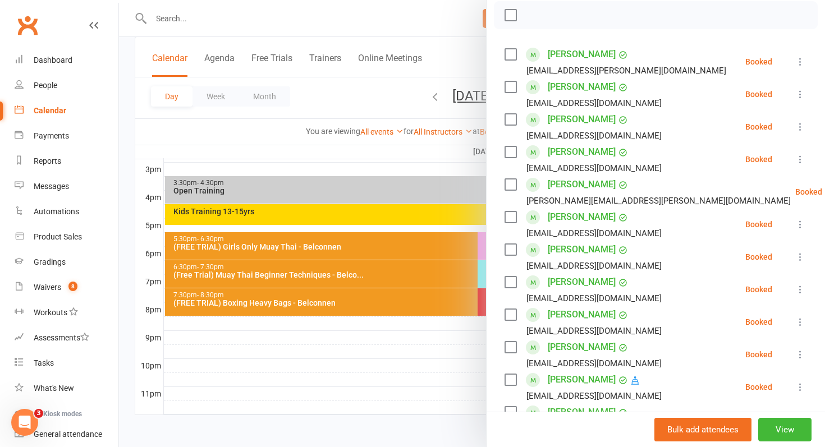
scroll to position [125, 0]
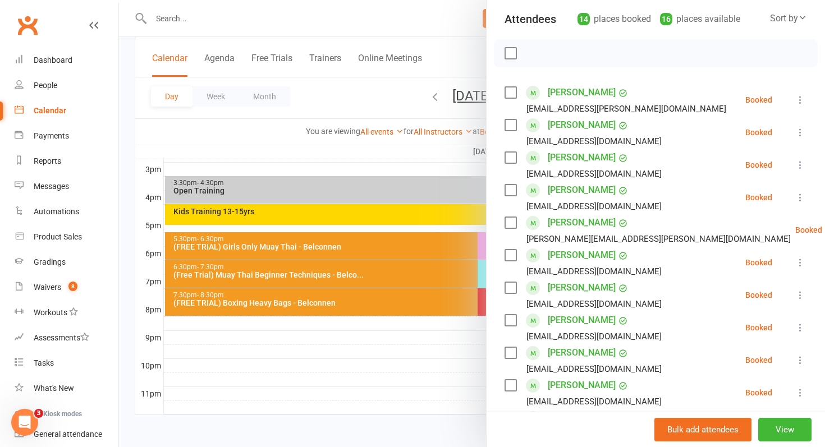
click at [456, 356] on div at bounding box center [472, 223] width 706 height 447
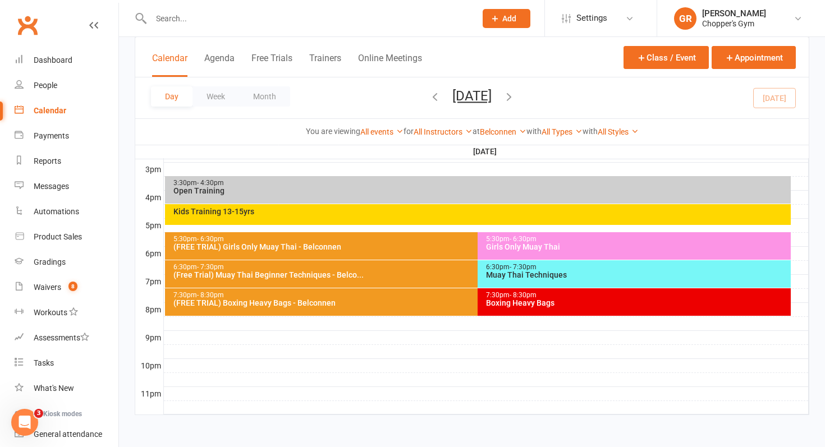
click at [454, 309] on div "7:30pm - 8:30pm (FREE TRIAL) Boxing Heavy Bags - Belconnen" at bounding box center [472, 301] width 615 height 27
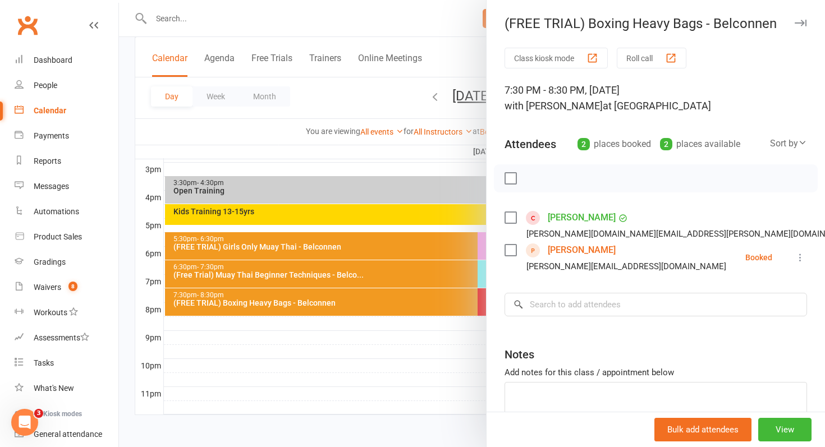
click at [454, 309] on div at bounding box center [472, 223] width 706 height 447
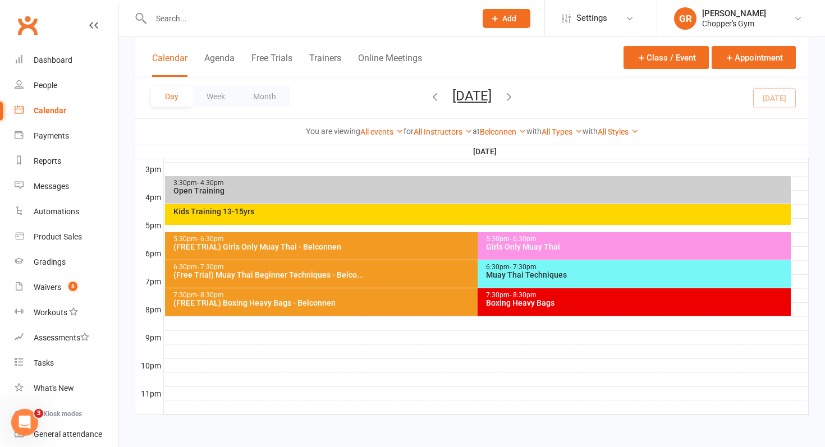
click at [510, 295] on span "- 8:30pm" at bounding box center [522, 295] width 27 height 8
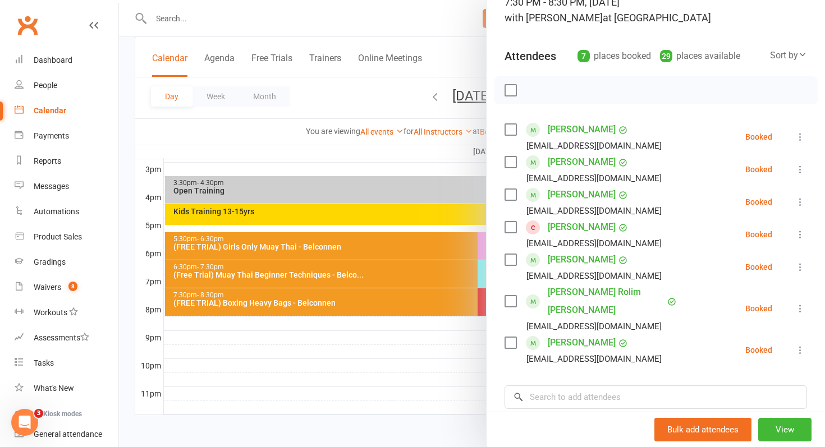
scroll to position [96, 0]
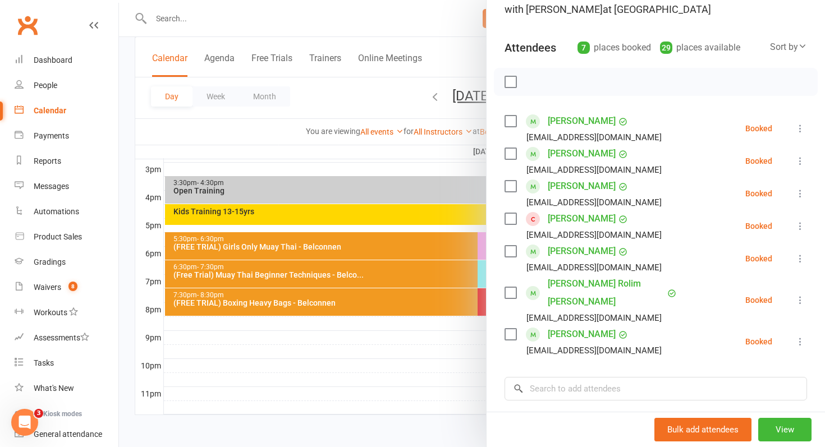
click at [466, 380] on div at bounding box center [472, 223] width 706 height 447
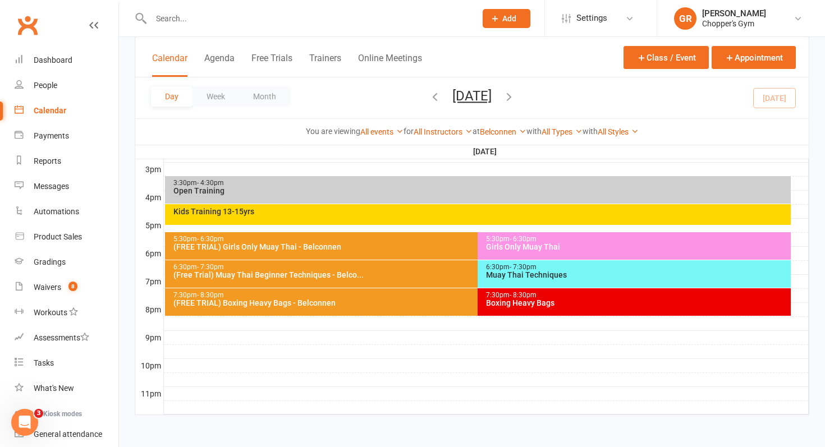
click at [447, 278] on div "(Free Trial) Muay Thai Beginner Techniques - Belco..." at bounding box center [475, 275] width 605 height 8
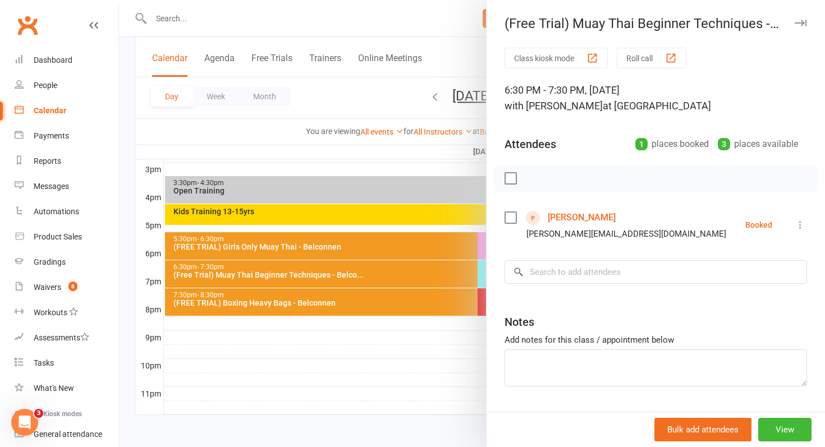
click at [425, 341] on div at bounding box center [472, 223] width 706 height 447
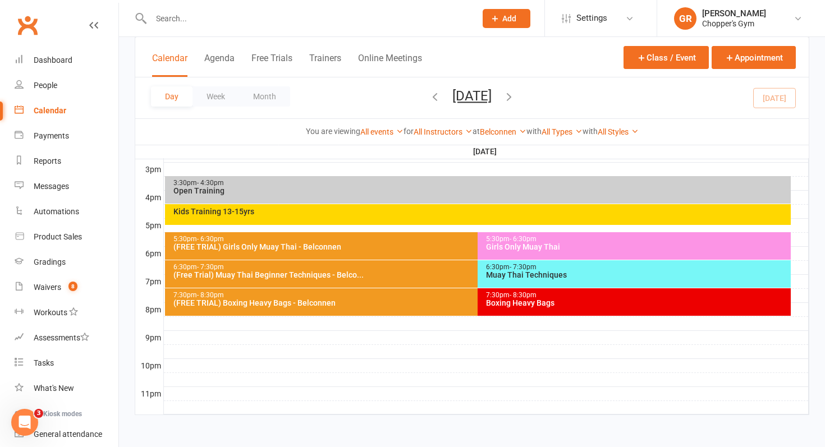
click at [512, 272] on div "Muay Thai Techniques" at bounding box center [636, 275] width 303 height 8
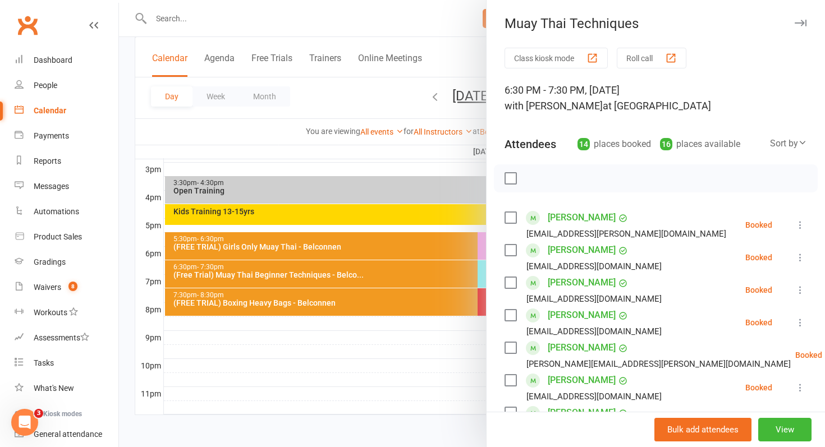
click at [429, 291] on div at bounding box center [472, 223] width 706 height 447
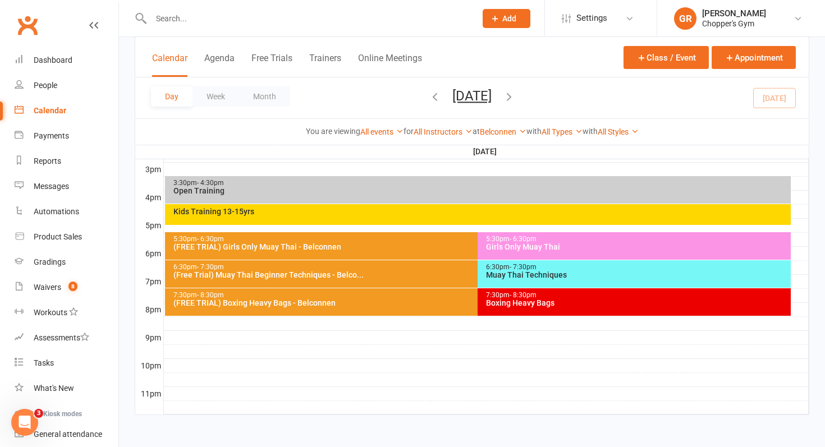
click at [489, 246] on div "Girls Only Muay Thai" at bounding box center [636, 247] width 303 height 8
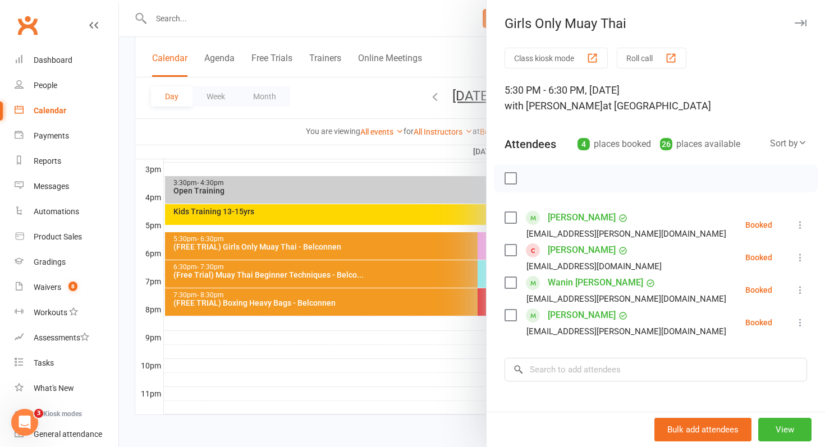
click at [449, 275] on div at bounding box center [472, 223] width 706 height 447
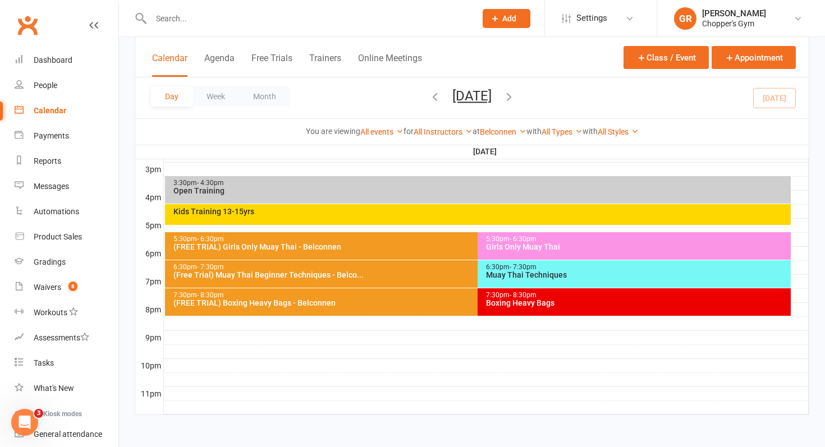
click at [487, 276] on div "Muay Thai Techniques" at bounding box center [636, 275] width 303 height 8
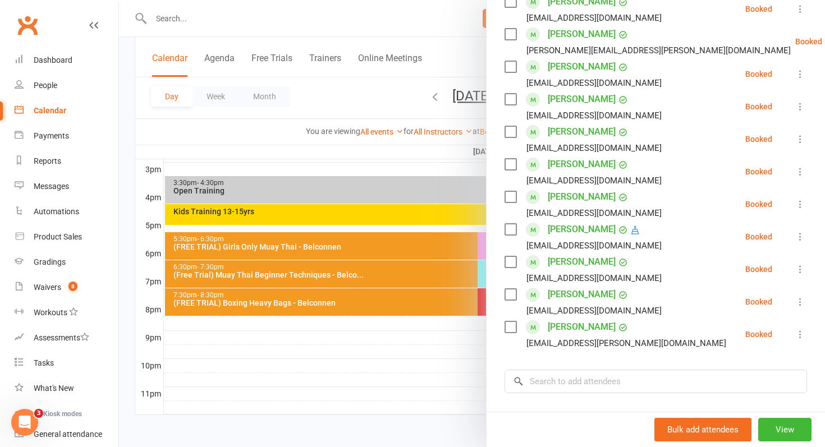
scroll to position [317, 0]
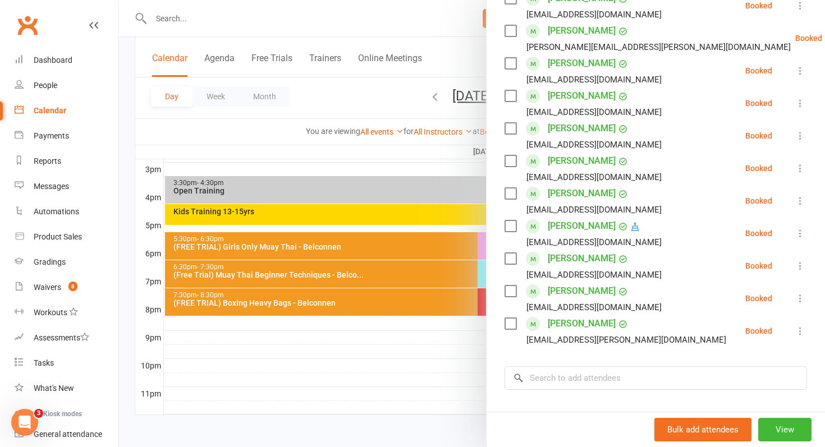
click at [448, 344] on div at bounding box center [472, 223] width 706 height 447
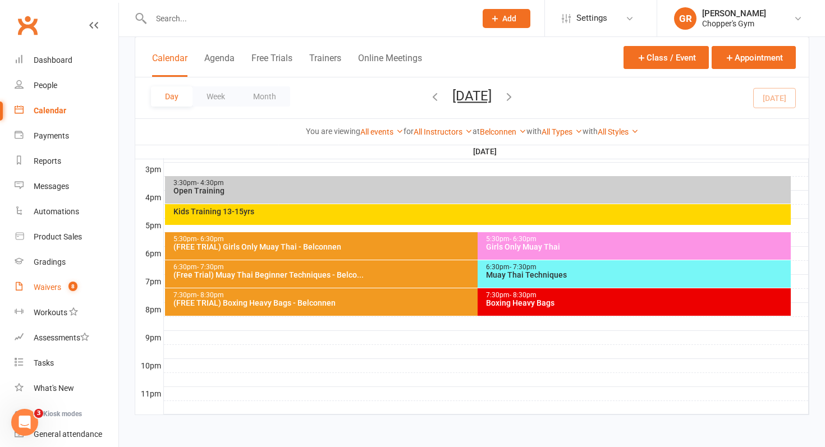
click at [79, 293] on link "Waivers 8" at bounding box center [67, 287] width 104 height 25
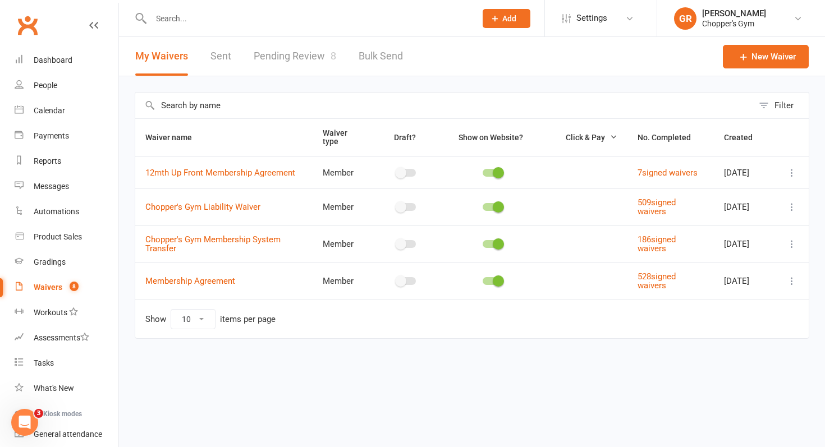
click at [297, 58] on link "Pending Review 8" at bounding box center [295, 56] width 82 height 39
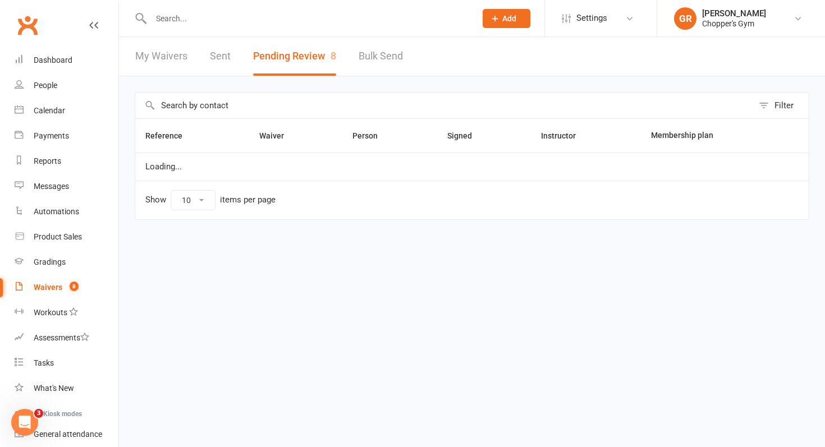
select select "50"
click at [52, 98] on link "Calendar" at bounding box center [67, 110] width 104 height 25
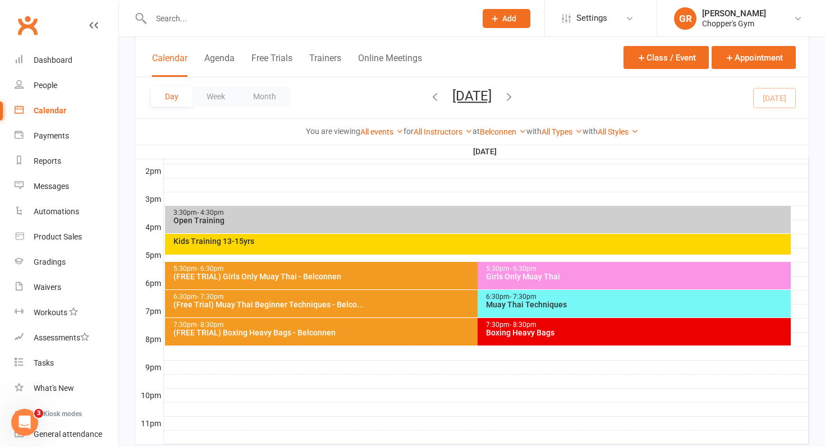
scroll to position [458, 0]
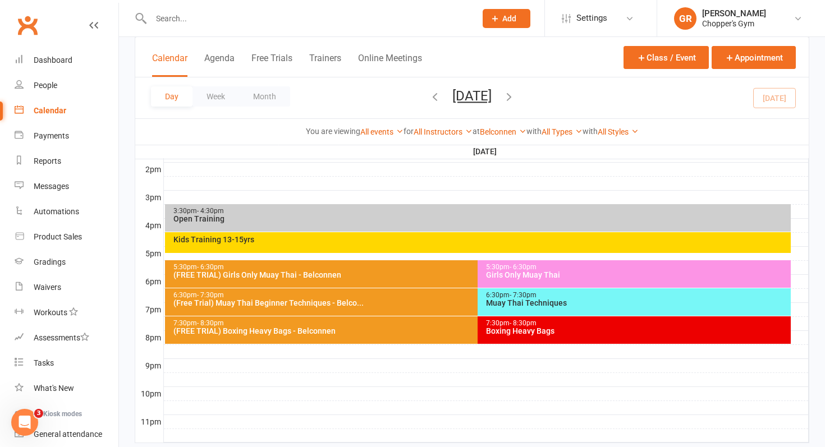
click at [551, 275] on div "Girls Only Muay Thai" at bounding box center [636, 275] width 303 height 8
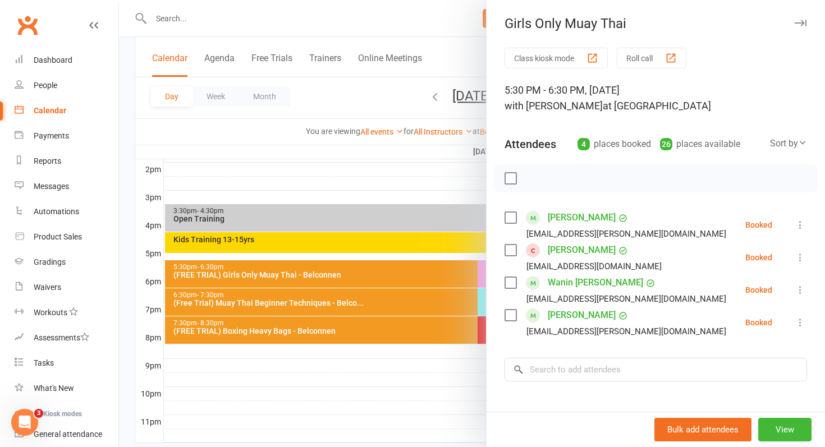
click at [800, 323] on icon at bounding box center [799, 322] width 11 height 11
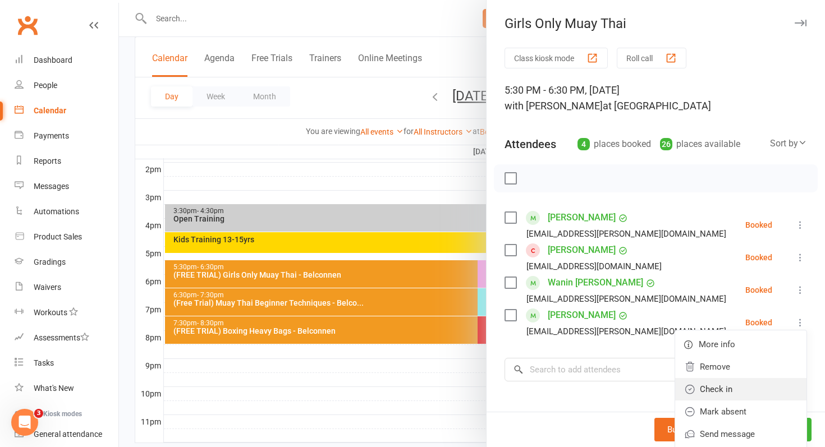
click at [753, 384] on link "Check in" at bounding box center [740, 389] width 131 height 22
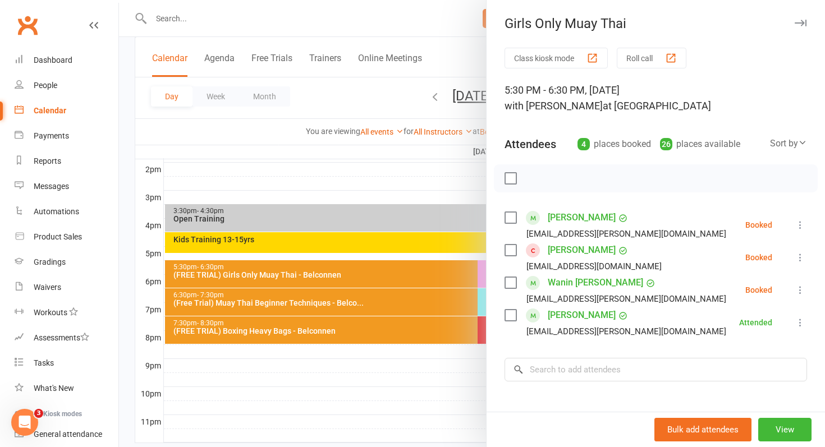
click at [444, 352] on div at bounding box center [472, 223] width 706 height 447
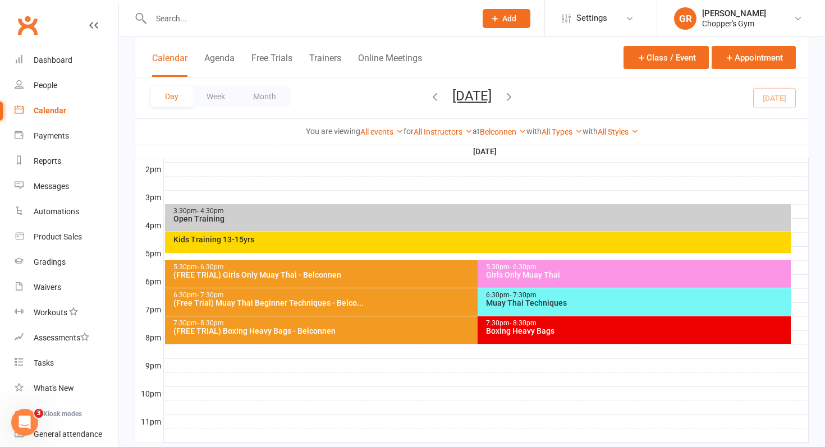
click at [528, 301] on div "Muay Thai Techniques" at bounding box center [636, 303] width 303 height 8
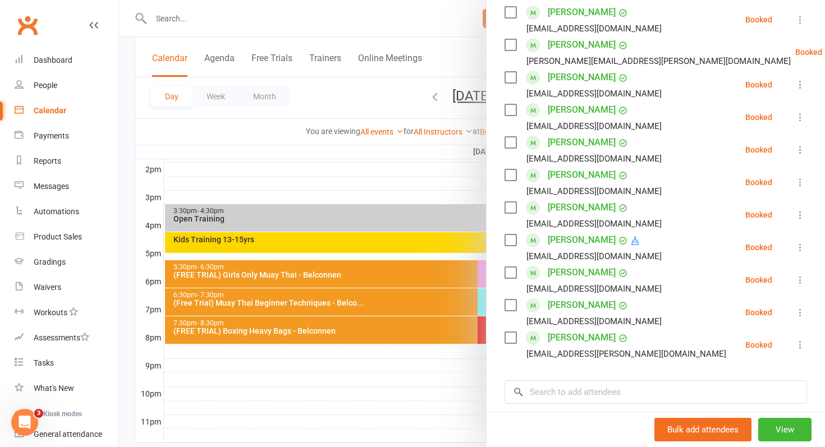
scroll to position [303, 0]
click at [801, 341] on icon at bounding box center [799, 344] width 11 height 11
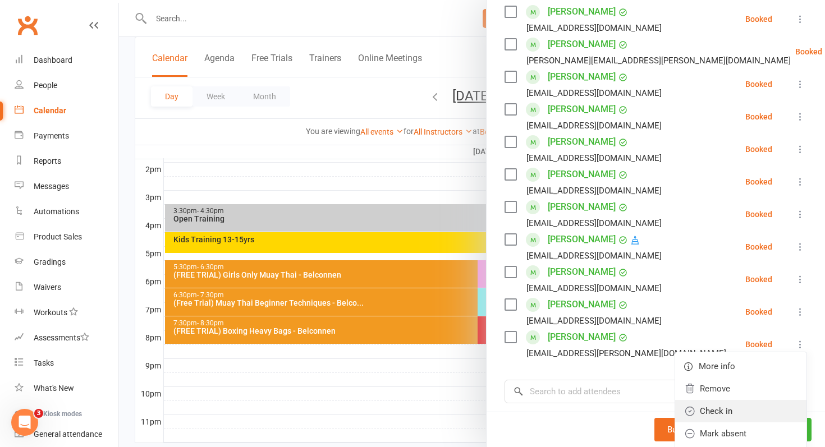
click at [764, 410] on link "Check in" at bounding box center [740, 411] width 131 height 22
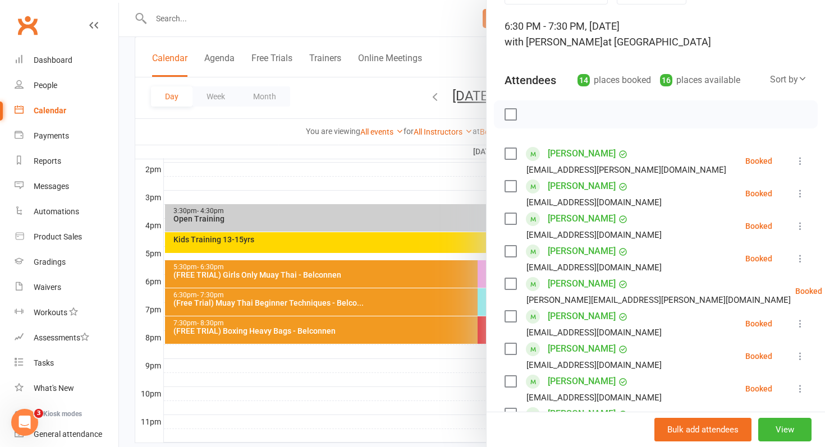
scroll to position [57, 0]
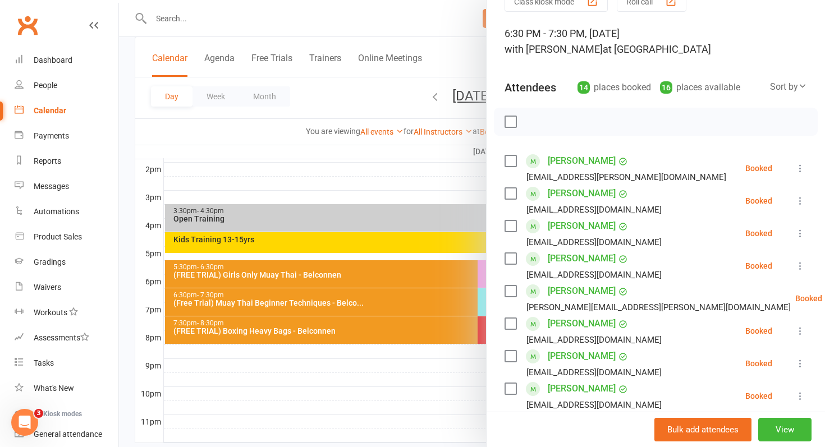
click at [788, 91] on div "Sort by" at bounding box center [788, 87] width 37 height 15
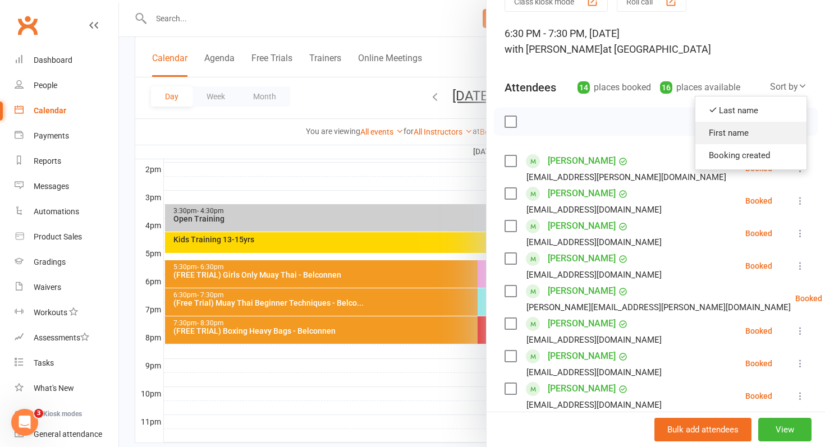
click at [755, 129] on link "First name" at bounding box center [750, 133] width 111 height 22
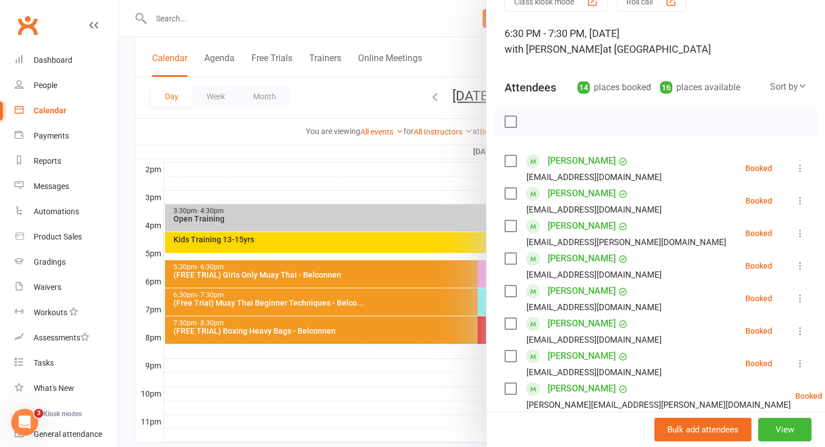
click at [434, 319] on div at bounding box center [472, 223] width 706 height 447
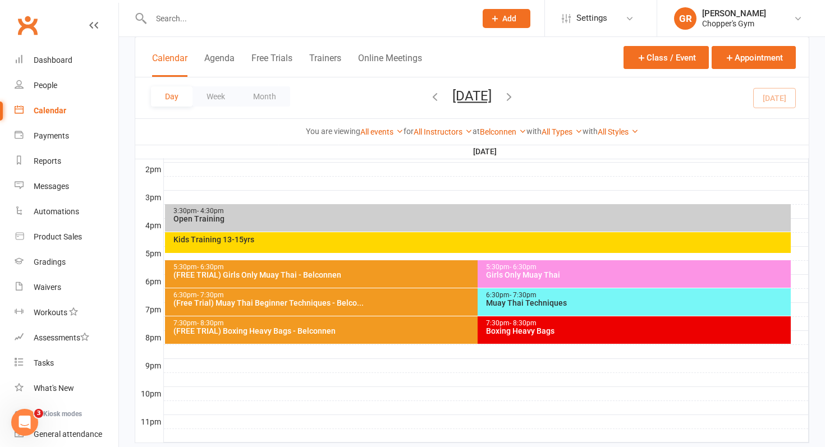
click at [502, 309] on div "6:30pm - 7:30pm Muay Thai Techniques" at bounding box center [633, 301] width 313 height 27
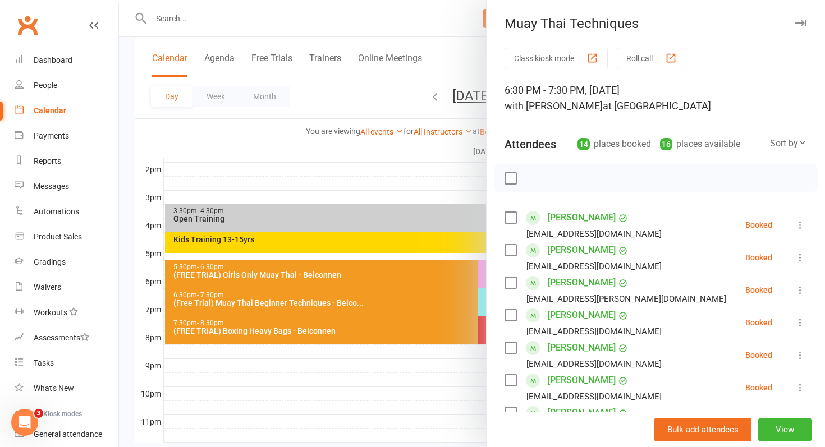
click at [420, 300] on div at bounding box center [472, 223] width 706 height 447
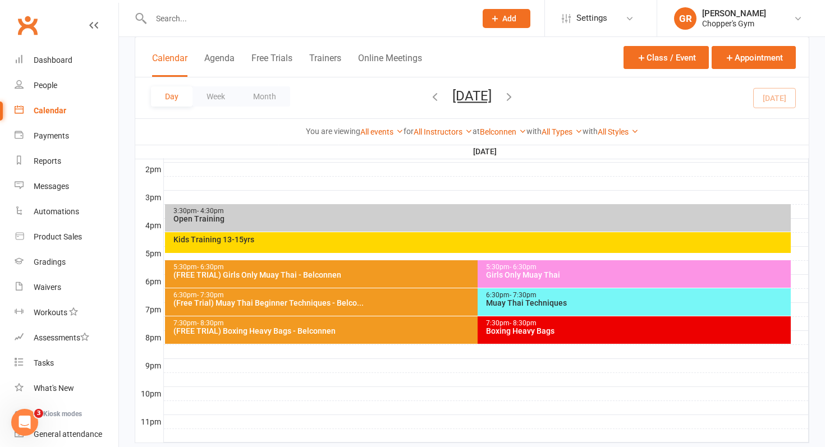
click at [420, 300] on div "(Free Trial) Muay Thai Beginner Techniques - Belco..." at bounding box center [475, 303] width 605 height 8
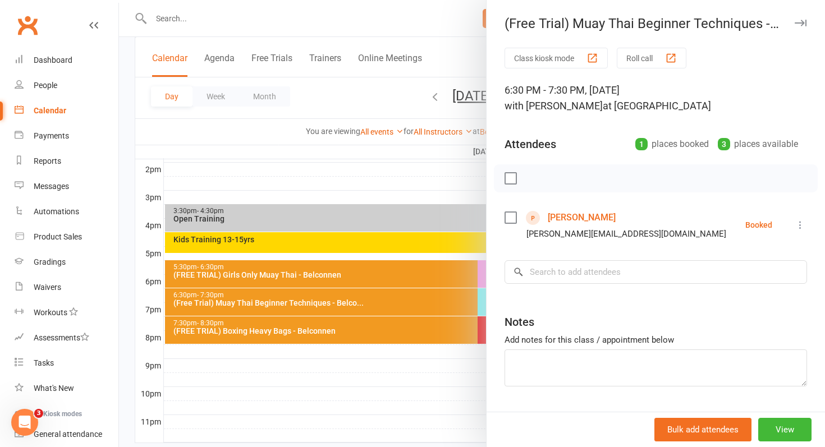
click at [431, 265] on div at bounding box center [472, 223] width 706 height 447
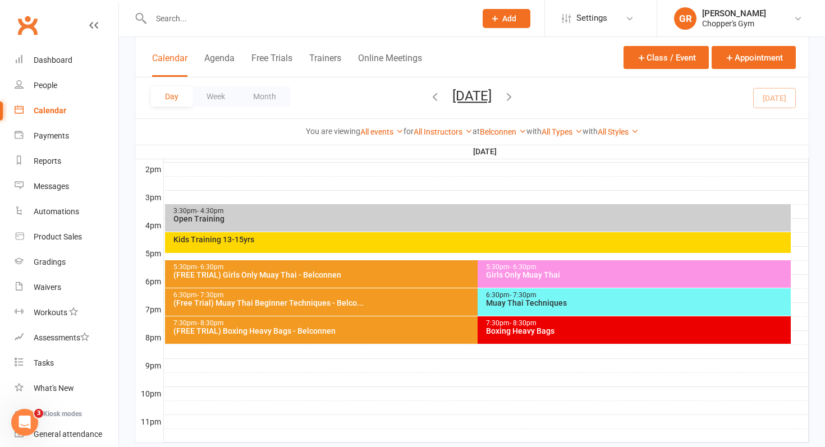
click at [438, 270] on div "5:30pm - 6:30pm" at bounding box center [475, 267] width 605 height 7
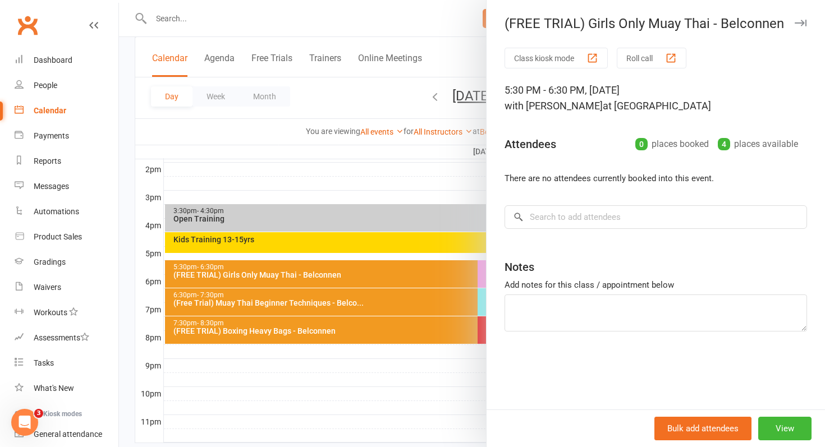
click at [431, 277] on div at bounding box center [472, 223] width 706 height 447
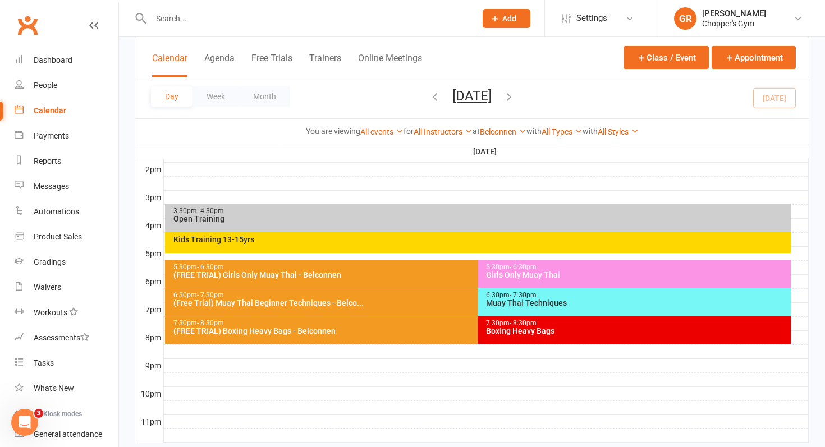
click at [516, 272] on div "Girls Only Muay Thai" at bounding box center [636, 275] width 303 height 8
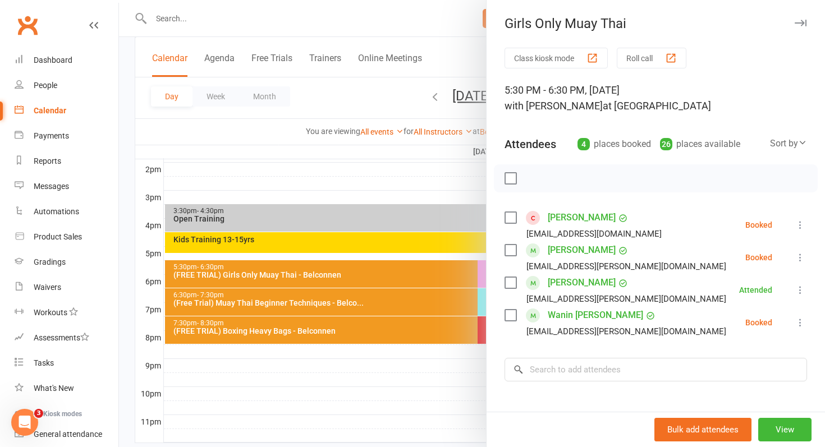
click at [452, 318] on div at bounding box center [472, 223] width 706 height 447
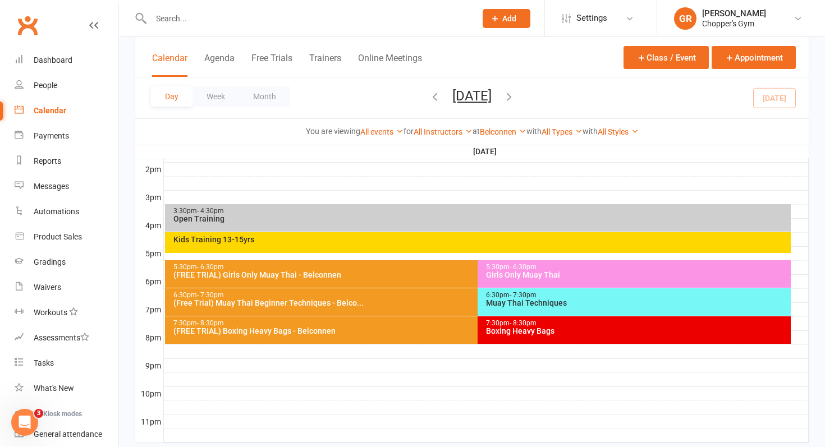
click at [452, 302] on div "(Free Trial) Muay Thai Beginner Techniques - Belco..." at bounding box center [475, 303] width 605 height 8
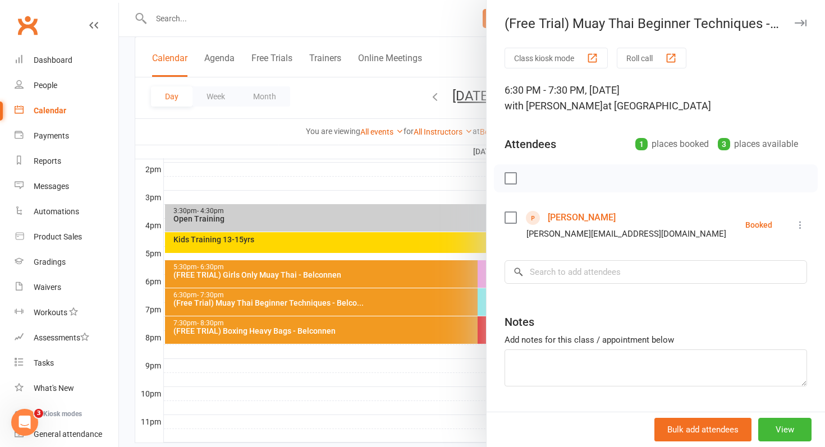
click at [431, 324] on div at bounding box center [472, 223] width 706 height 447
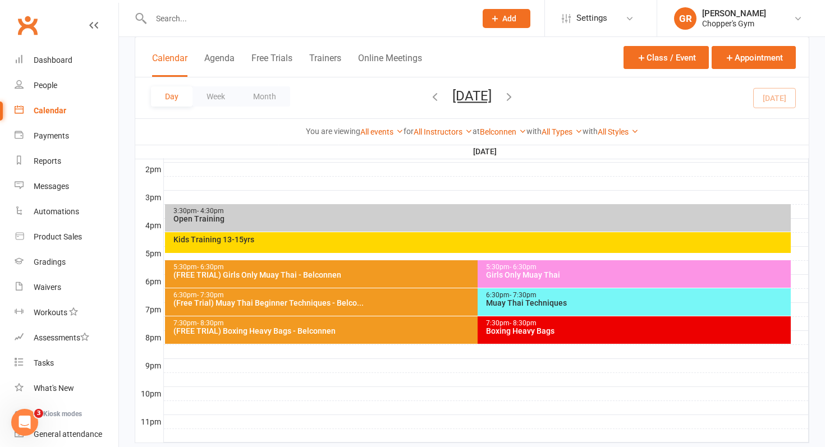
click at [431, 323] on div "7:30pm - 8:30pm" at bounding box center [475, 323] width 605 height 7
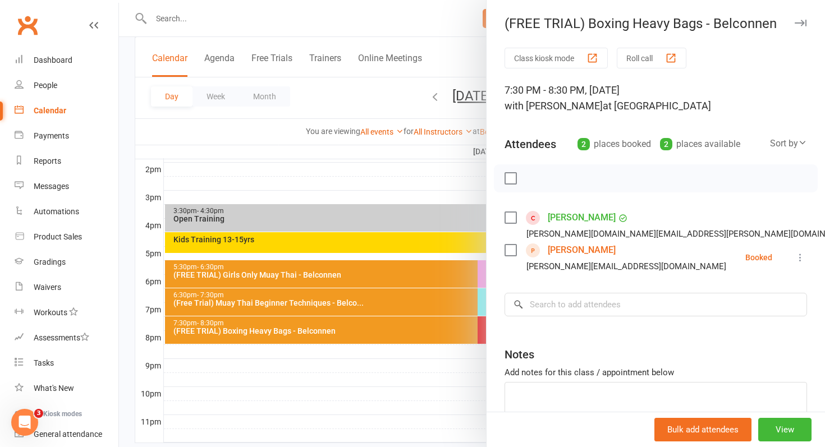
click at [431, 323] on div at bounding box center [472, 223] width 706 height 447
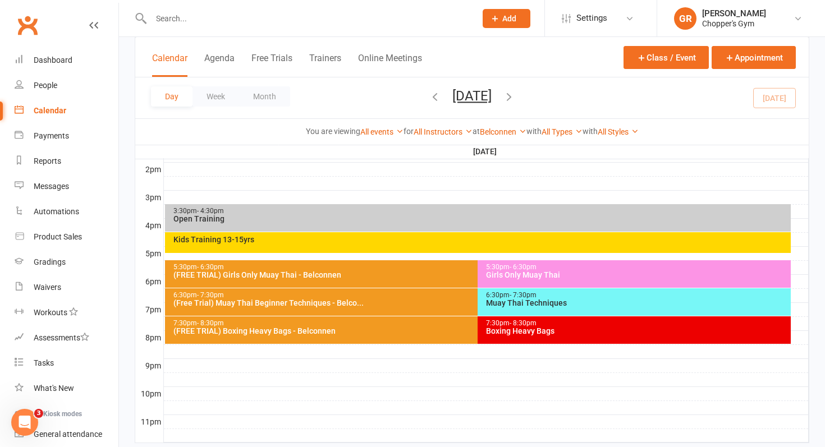
click at [435, 310] on div "6:30pm - 7:30pm (Free Trial) Muay Thai Beginner Techniques - Belco..." at bounding box center [472, 301] width 615 height 27
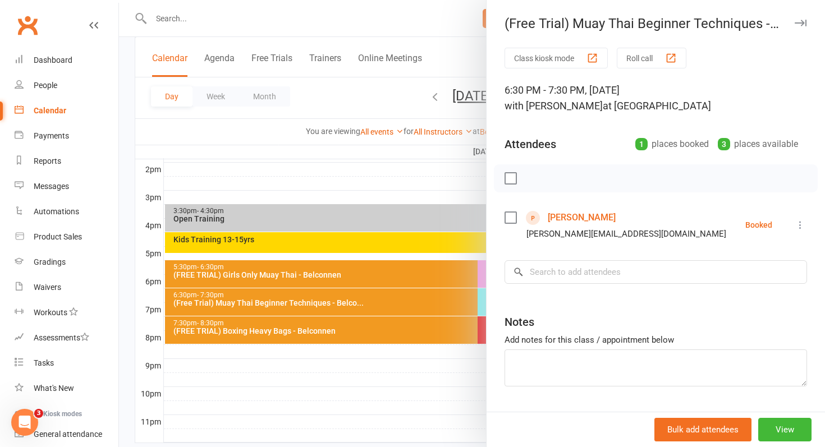
click at [433, 288] on div at bounding box center [472, 223] width 706 height 447
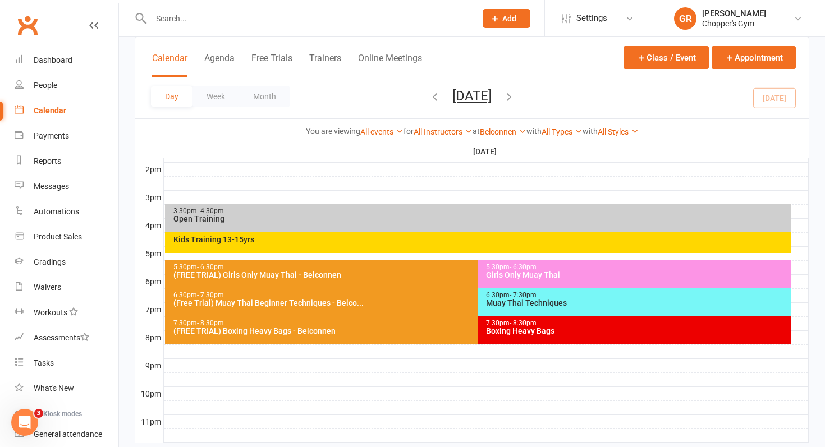
click at [492, 273] on div "Girls Only Muay Thai" at bounding box center [636, 275] width 303 height 8
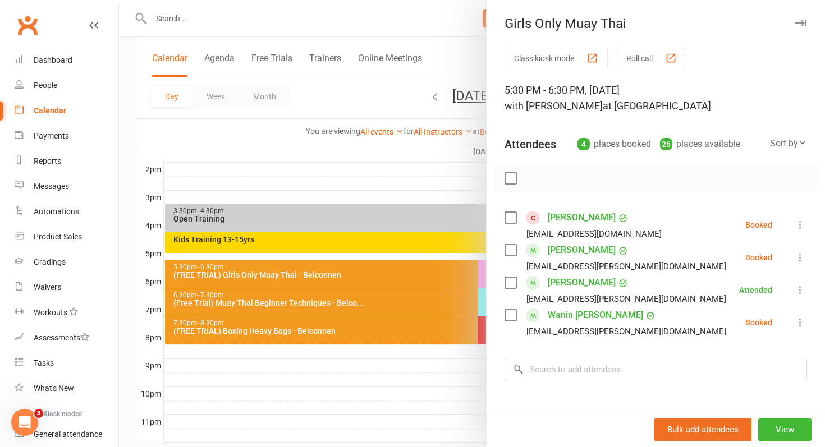
click at [797, 261] on icon at bounding box center [799, 257] width 11 height 11
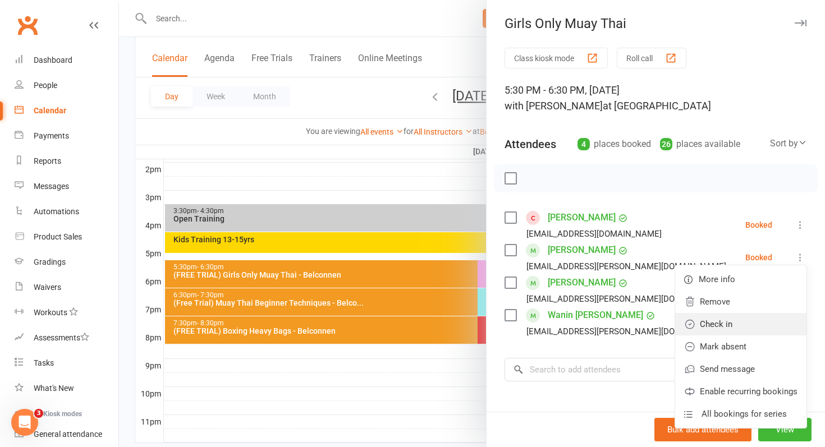
click at [784, 328] on link "Check in" at bounding box center [740, 324] width 131 height 22
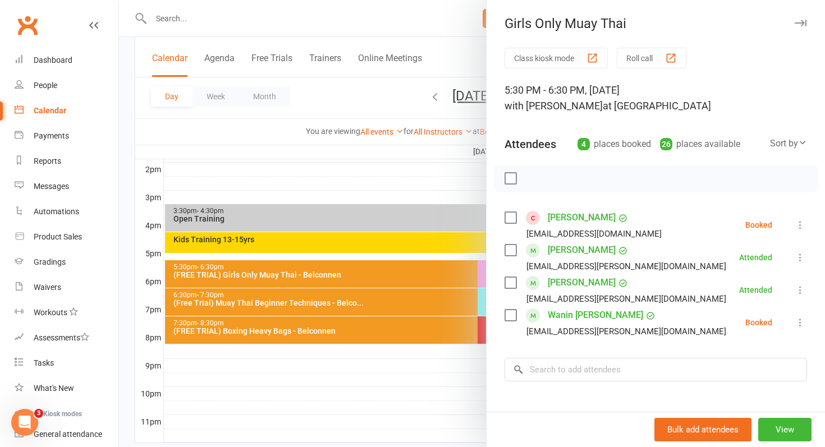
click at [568, 316] on link "Wanin Tessema" at bounding box center [595, 315] width 95 height 18
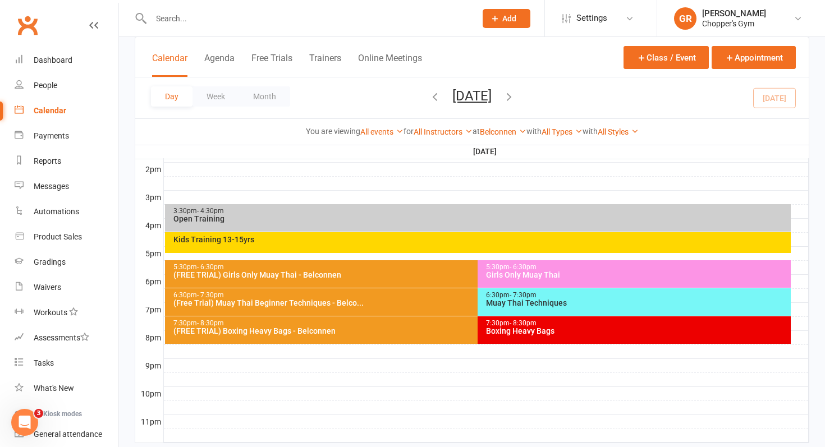
scroll to position [461, 0]
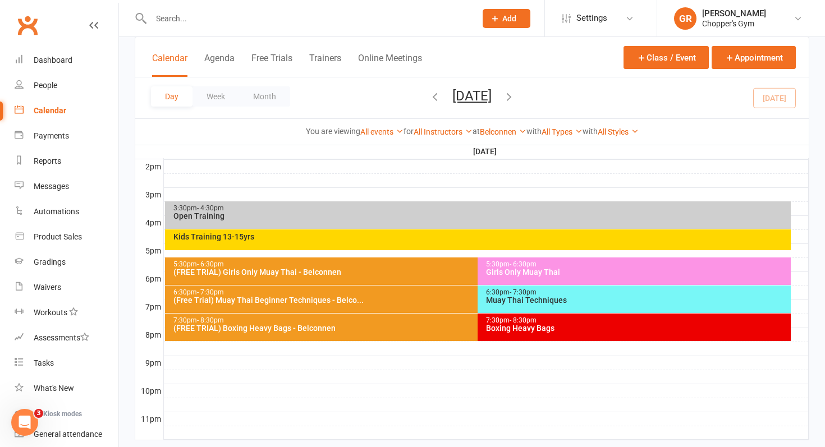
click at [580, 274] on div "Girls Only Muay Thai" at bounding box center [636, 272] width 303 height 8
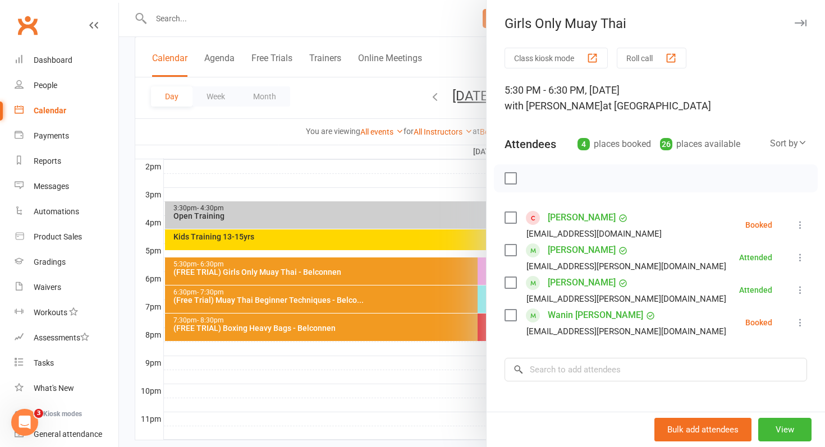
click at [578, 222] on link "Chenelle Gonsalves" at bounding box center [582, 218] width 68 height 18
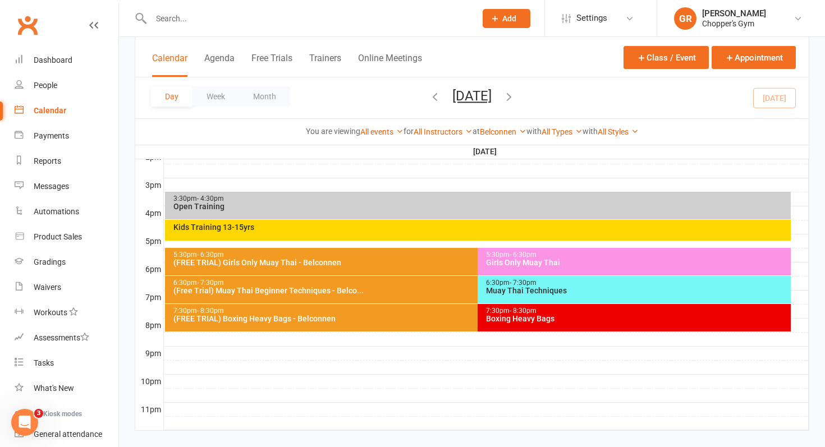
scroll to position [472, 0]
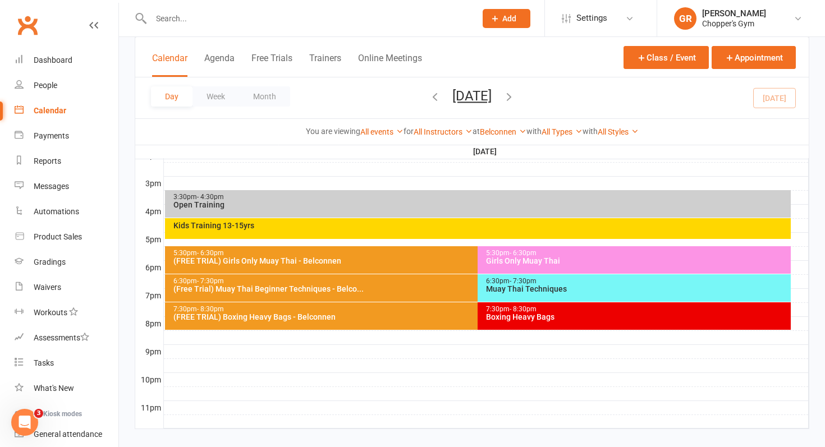
click at [545, 268] on div "5:30pm - 6:30pm Girls Only Muay Thai" at bounding box center [633, 259] width 313 height 27
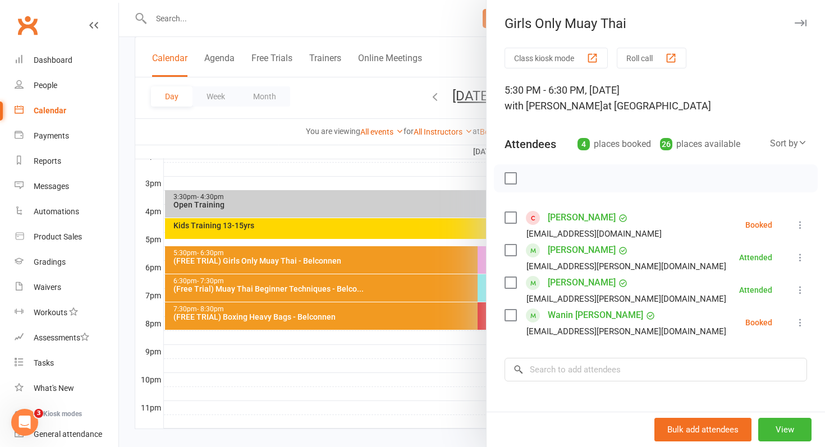
click at [801, 227] on icon at bounding box center [799, 224] width 11 height 11
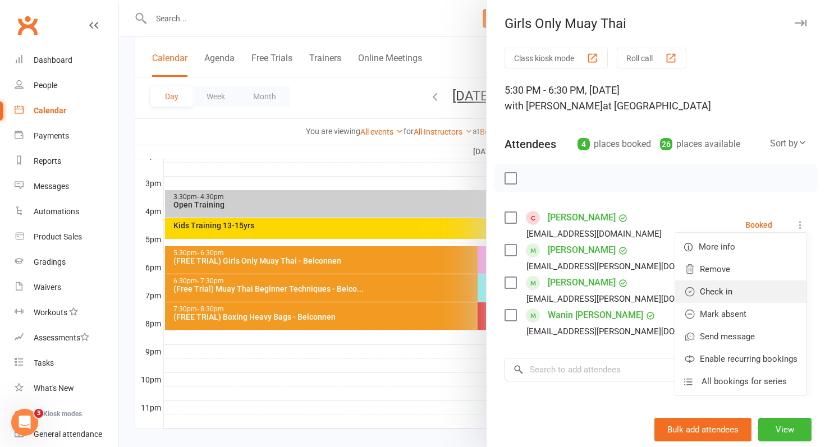
click at [749, 292] on link "Check in" at bounding box center [740, 291] width 131 height 22
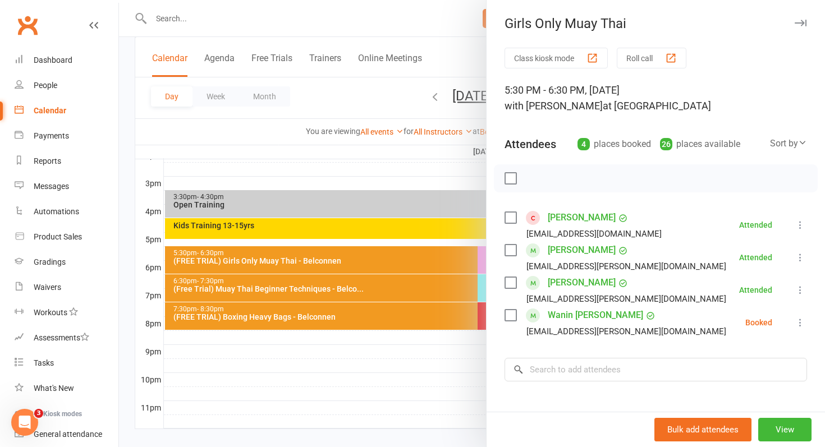
click at [395, 367] on div at bounding box center [472, 223] width 706 height 447
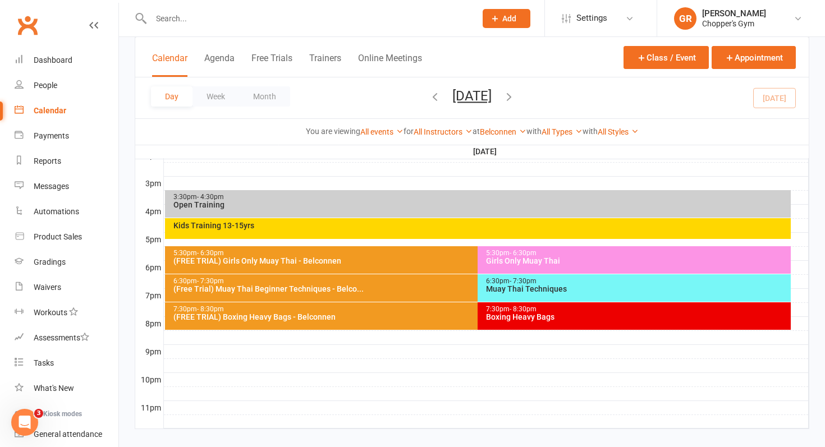
click at [410, 264] on div "(FREE TRIAL) Girls Only Muay Thai - Belconnen" at bounding box center [475, 261] width 605 height 8
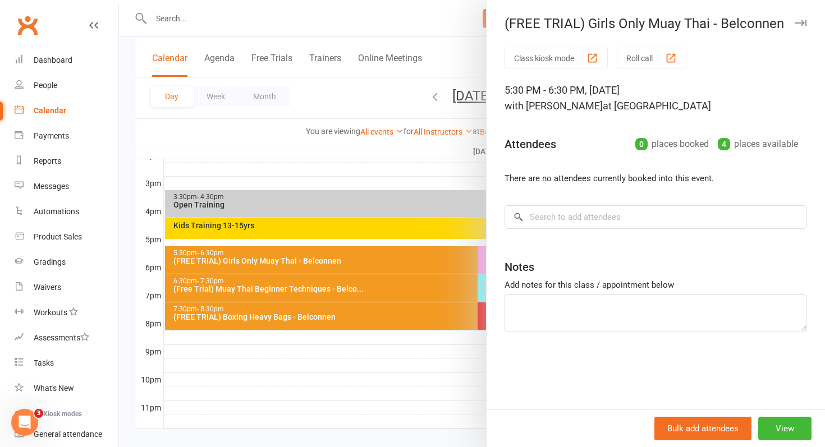
click at [392, 367] on div at bounding box center [472, 223] width 706 height 447
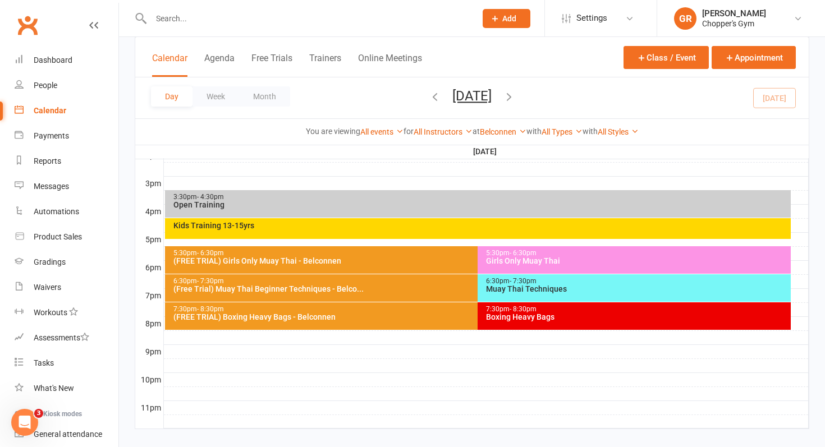
click at [571, 253] on div "5:30pm - 6:30pm" at bounding box center [636, 253] width 303 height 7
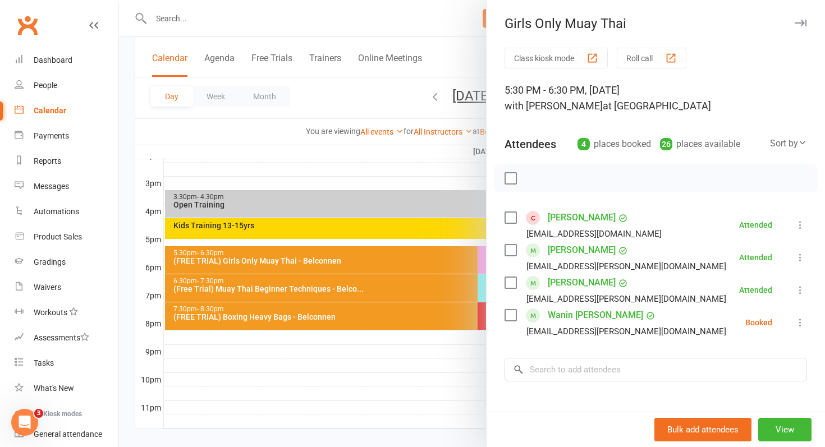
click at [800, 324] on icon at bounding box center [799, 322] width 11 height 11
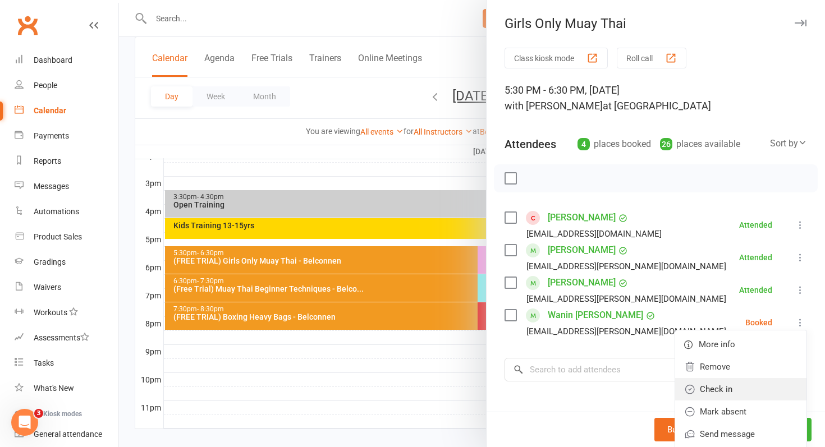
click at [732, 387] on link "Check in" at bounding box center [740, 389] width 131 height 22
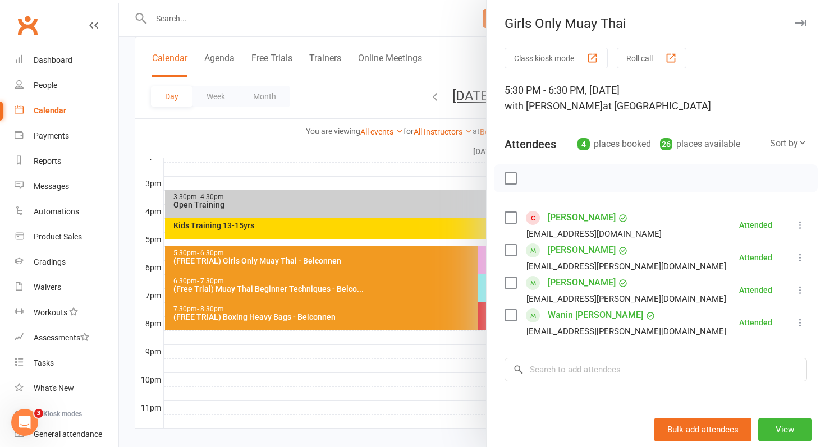
click at [443, 348] on div at bounding box center [472, 223] width 706 height 447
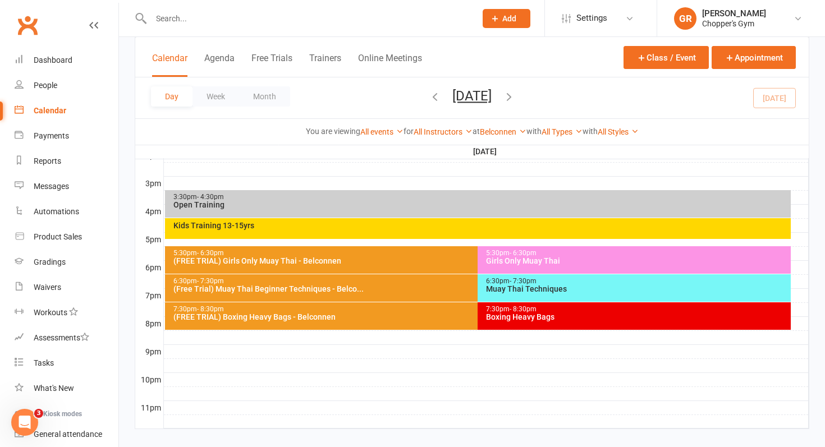
click at [498, 255] on div "5:30pm - 6:30pm" at bounding box center [636, 253] width 303 height 7
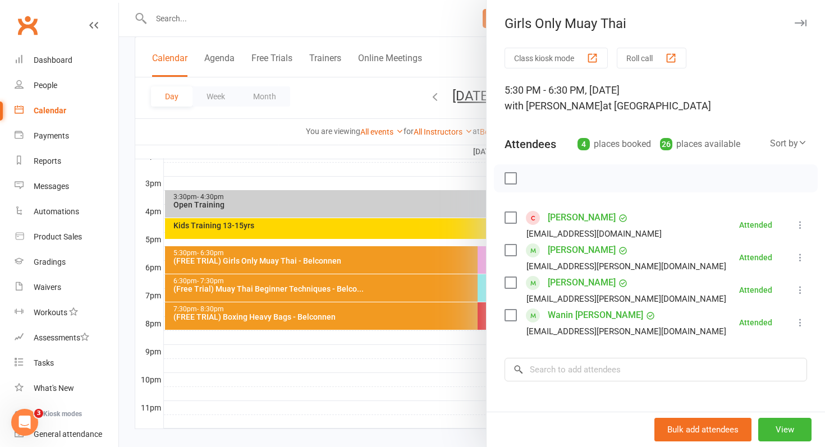
click at [448, 349] on div at bounding box center [472, 223] width 706 height 447
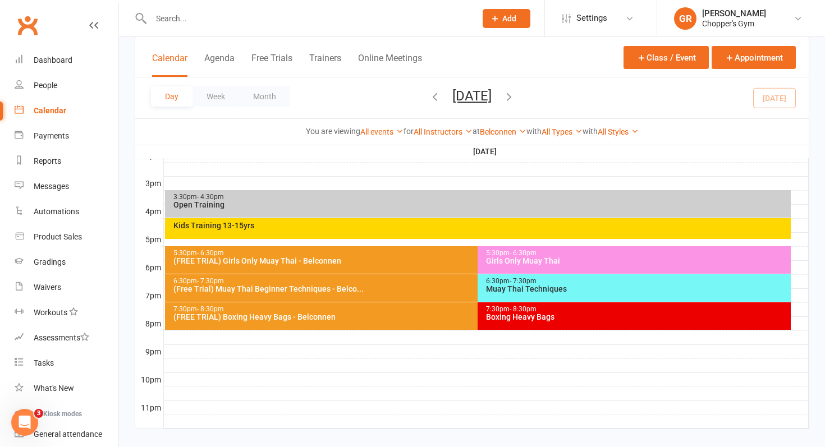
drag, startPoint x: 493, startPoint y: 295, endPoint x: 509, endPoint y: 287, distance: 17.6
click at [508, 257] on div "Girls Only Muay Thai" at bounding box center [636, 261] width 303 height 8
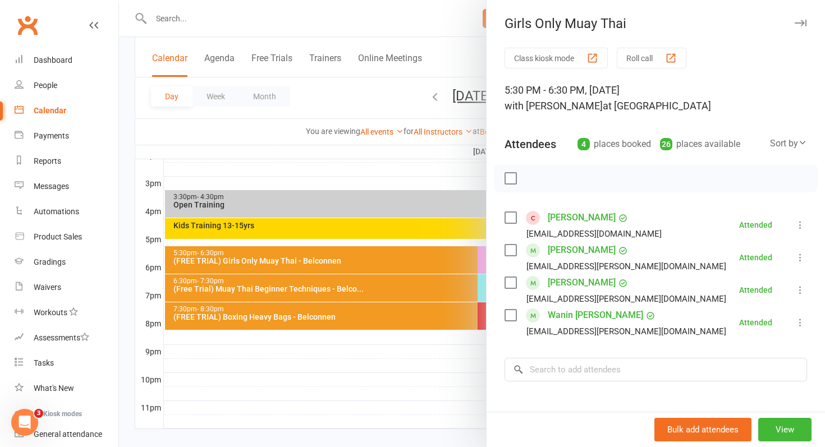
click at [401, 352] on div at bounding box center [472, 223] width 706 height 447
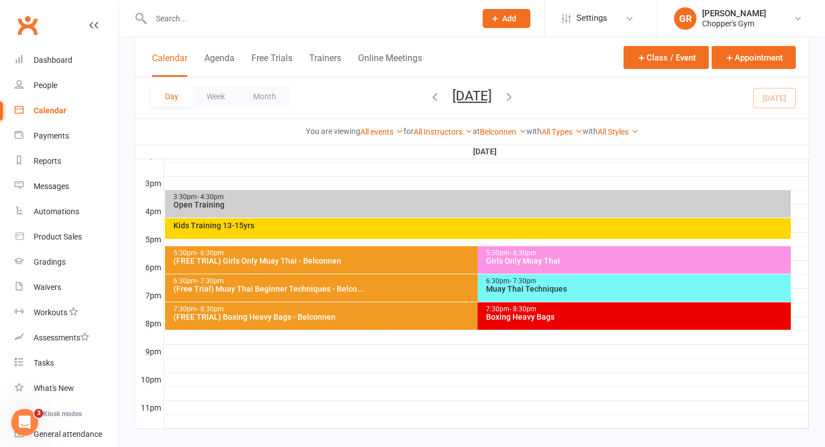
click at [491, 283] on div "6:30pm - 7:30pm" at bounding box center [636, 281] width 303 height 7
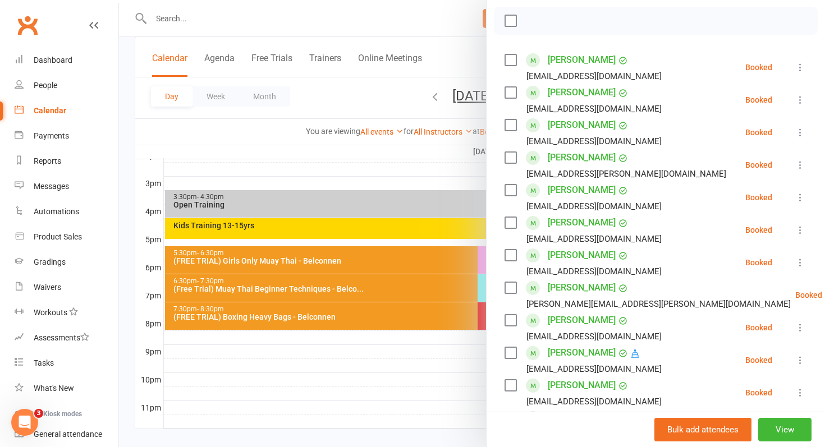
scroll to position [159, 0]
click at [406, 249] on div at bounding box center [472, 223] width 706 height 447
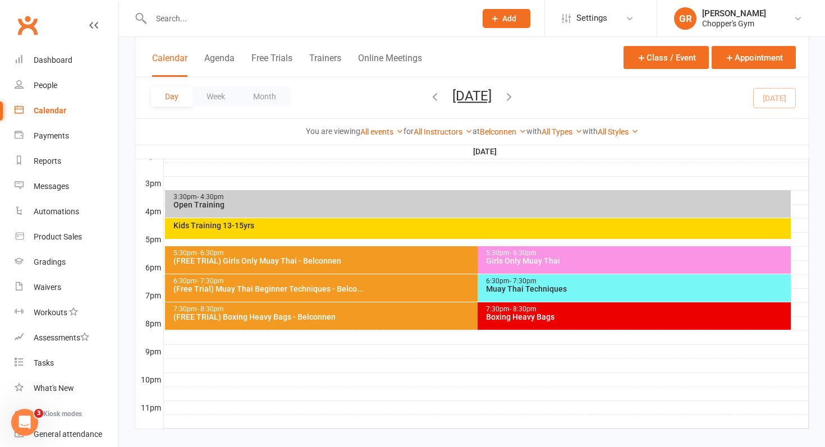
click at [497, 255] on div "5:30pm - 6:30pm" at bounding box center [636, 253] width 303 height 7
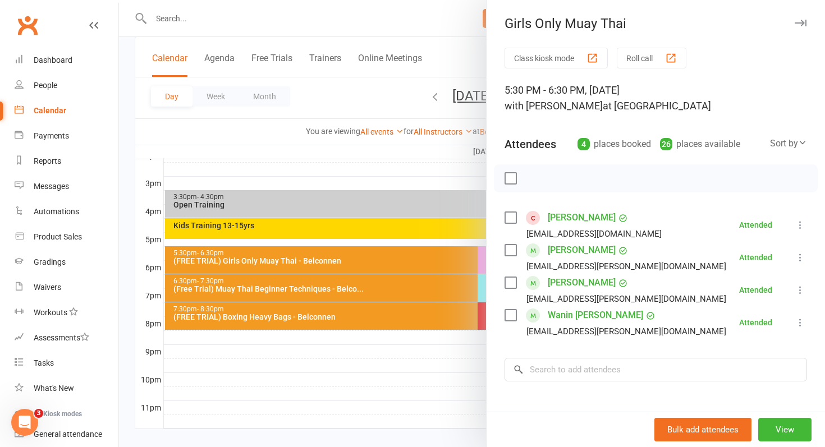
click at [454, 273] on div at bounding box center [472, 223] width 706 height 447
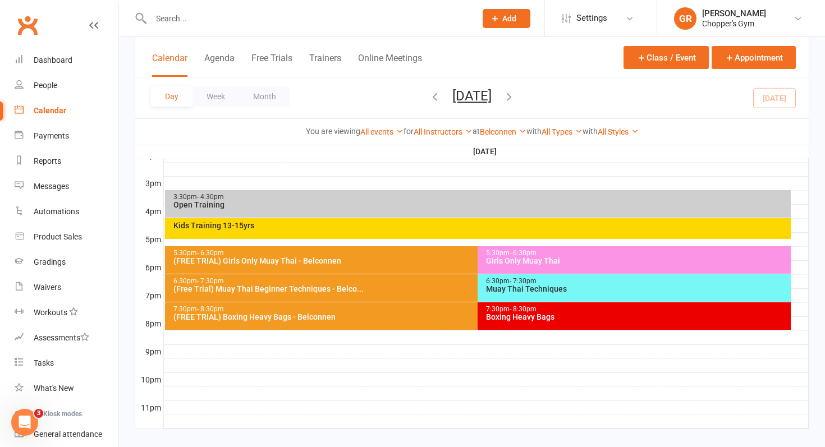
click at [507, 277] on div "6:30pm - 7:30pm Muay Thai Techniques" at bounding box center [633, 287] width 313 height 27
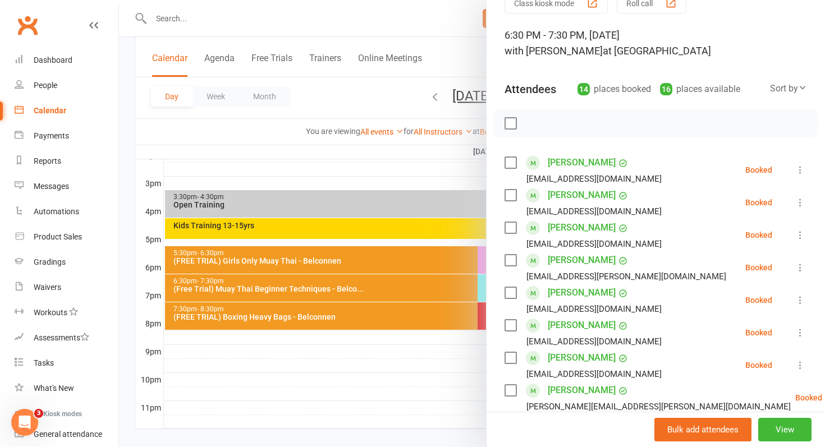
scroll to position [57, 0]
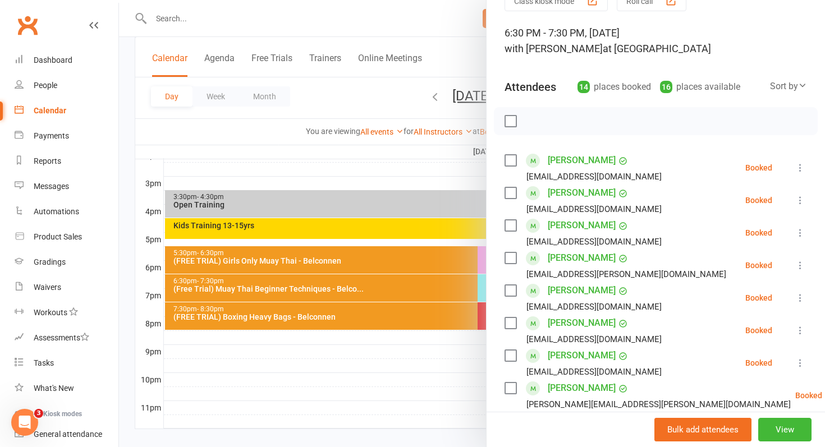
click at [802, 267] on icon at bounding box center [799, 265] width 11 height 11
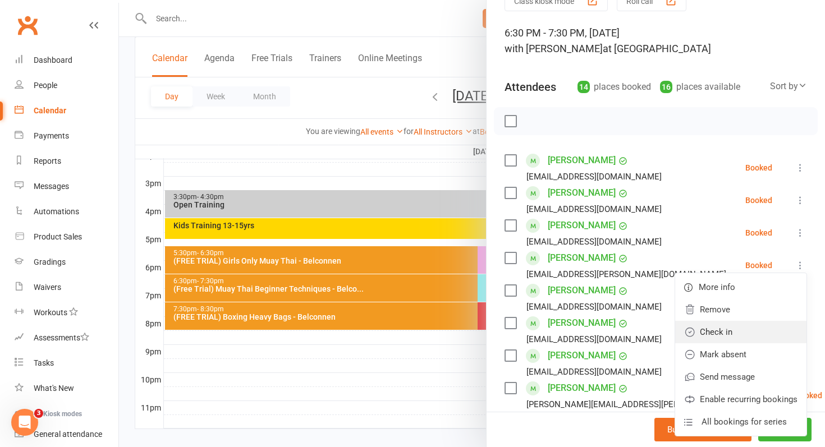
click at [753, 334] on link "Check in" at bounding box center [740, 332] width 131 height 22
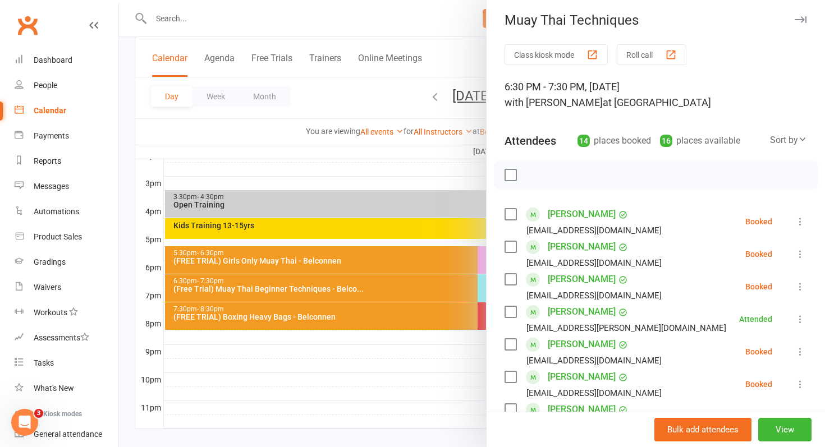
scroll to position [0, 0]
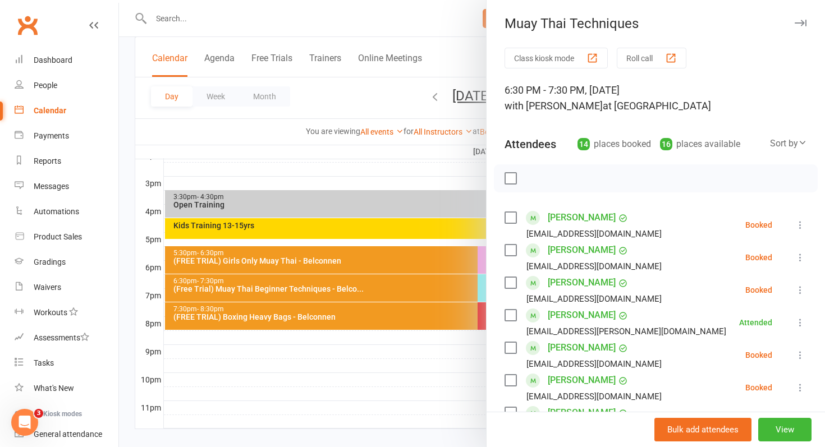
click at [458, 357] on div at bounding box center [472, 223] width 706 height 447
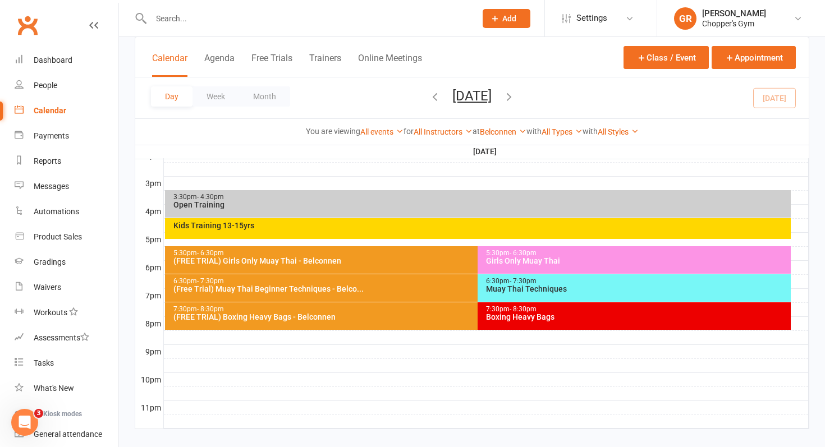
click at [503, 288] on div "Muay Thai Techniques" at bounding box center [636, 289] width 303 height 8
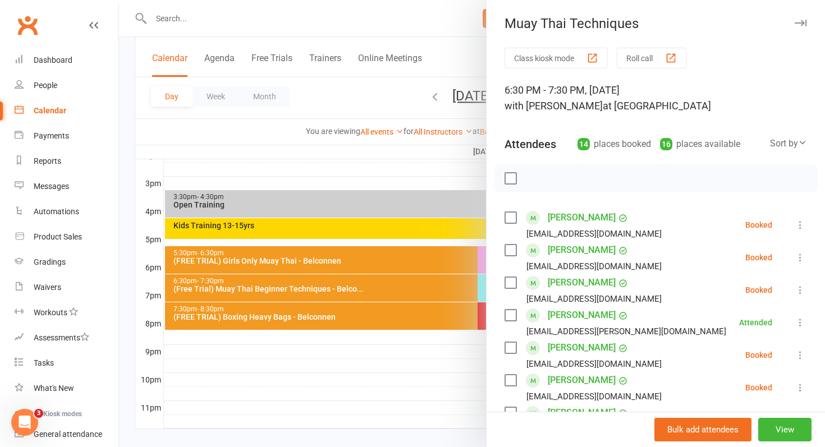
click at [451, 301] on div at bounding box center [472, 223] width 706 height 447
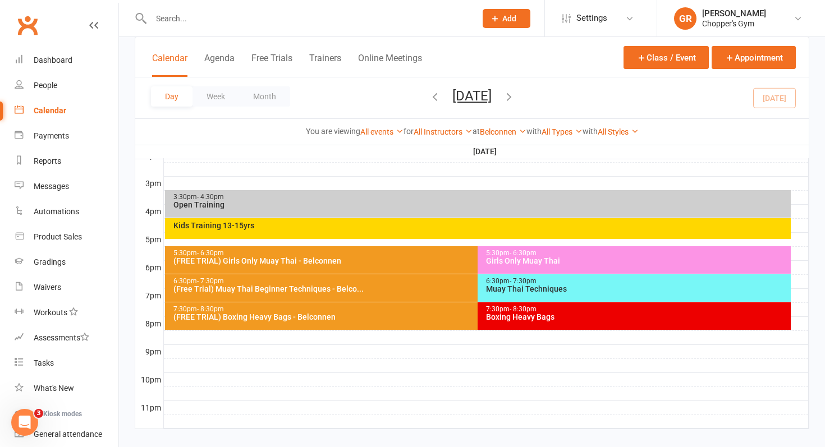
click at [503, 283] on div "6:30pm - 7:30pm" at bounding box center [636, 281] width 303 height 7
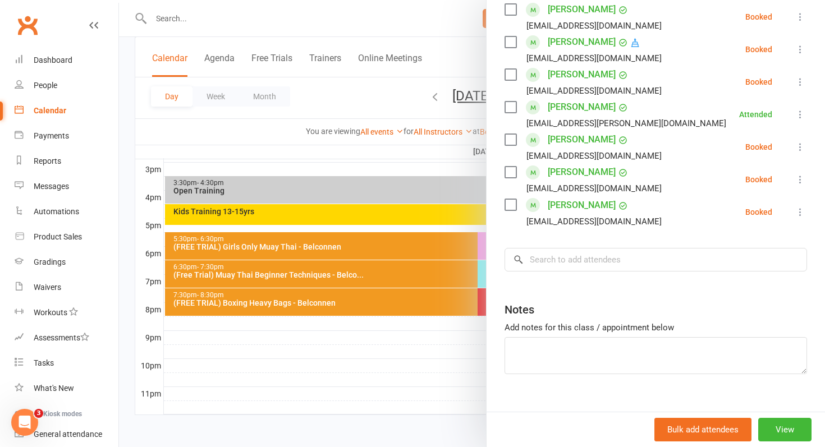
scroll to position [519, 0]
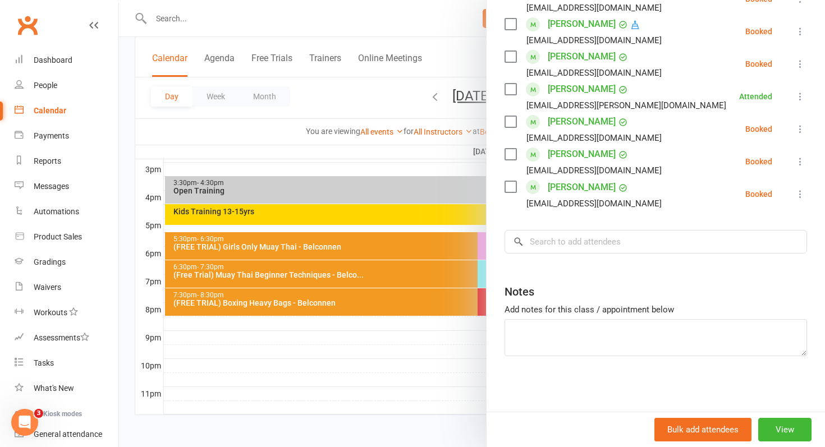
click at [402, 334] on div at bounding box center [472, 223] width 706 height 447
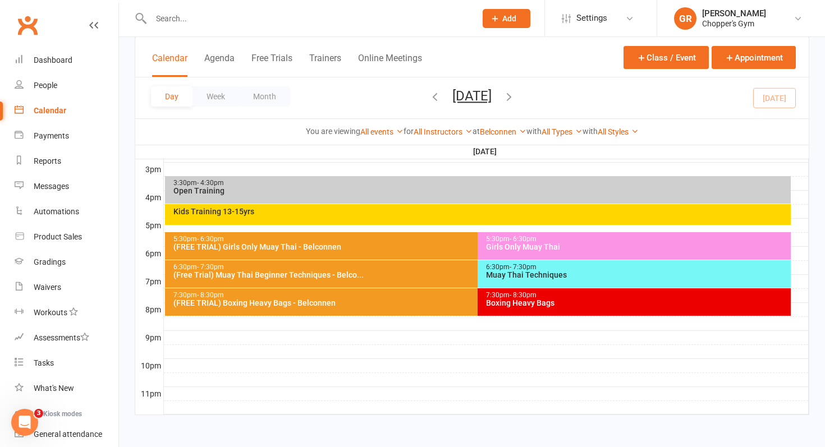
click at [383, 238] on div "5:30pm - 6:30pm" at bounding box center [475, 239] width 605 height 7
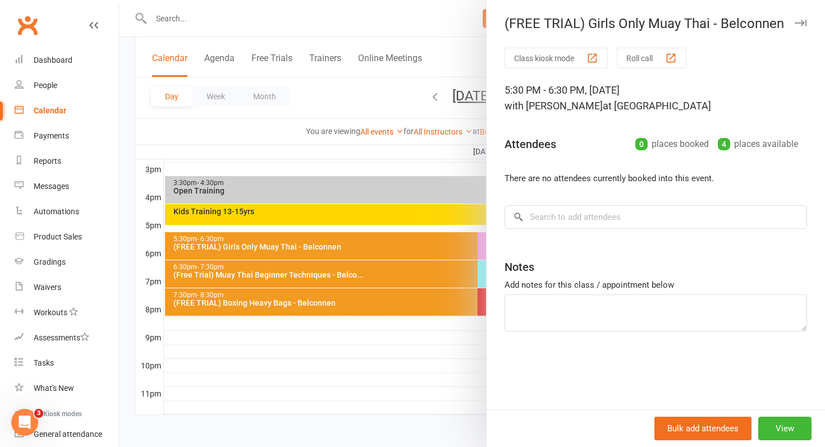
click at [374, 275] on div at bounding box center [472, 223] width 706 height 447
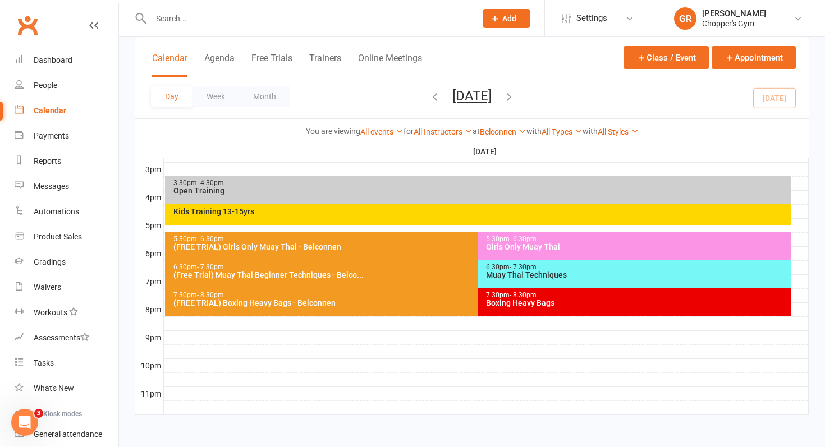
click at [374, 275] on div "(Free Trial) Muay Thai Beginner Techniques - Belco..." at bounding box center [475, 275] width 605 height 8
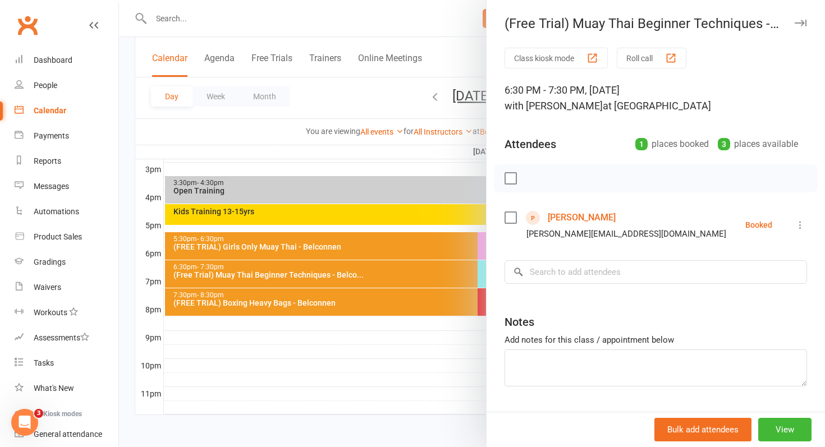
click at [598, 218] on link "Timothy Yates" at bounding box center [582, 218] width 68 height 18
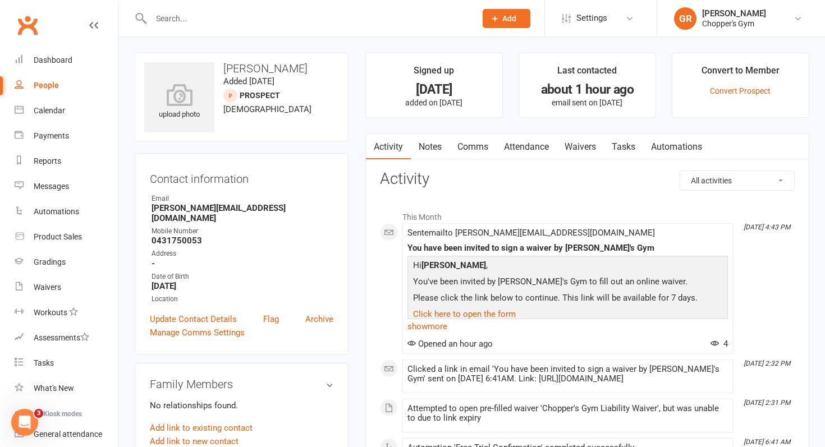
click at [569, 150] on link "Waivers" at bounding box center [579, 147] width 47 height 26
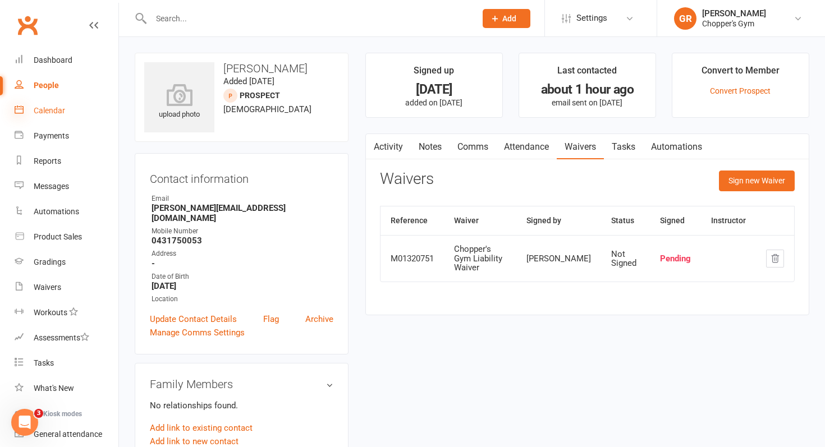
click at [22, 112] on icon at bounding box center [19, 109] width 9 height 9
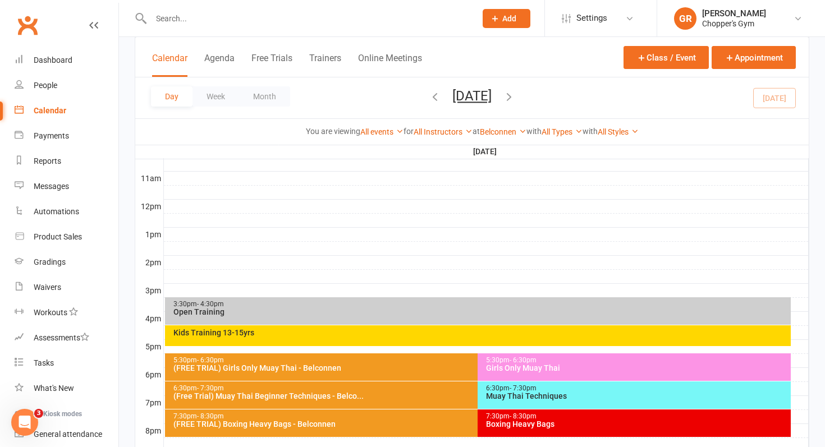
scroll to position [486, 0]
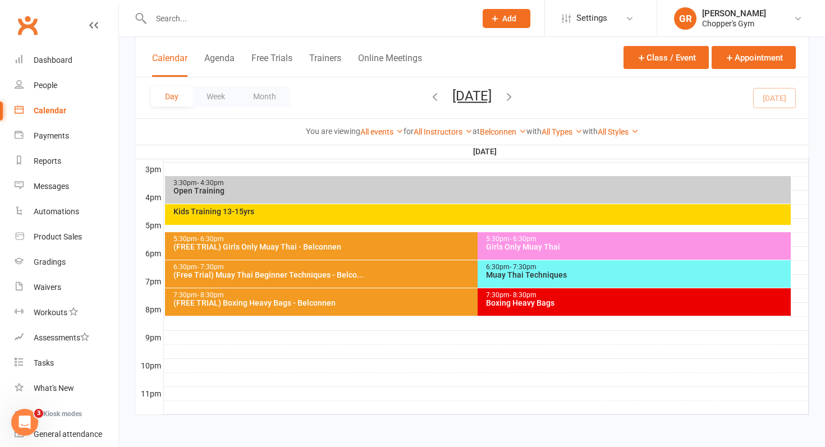
click at [518, 280] on div "6:30pm - 7:30pm Muay Thai Techniques" at bounding box center [633, 273] width 313 height 27
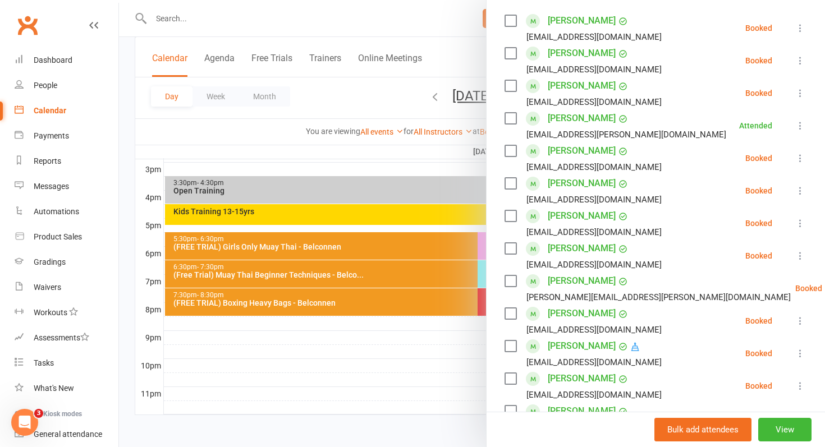
scroll to position [0, 0]
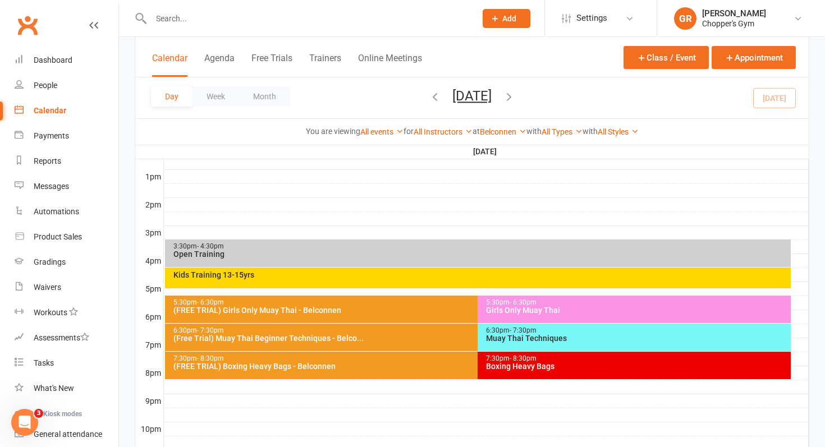
scroll to position [486, 0]
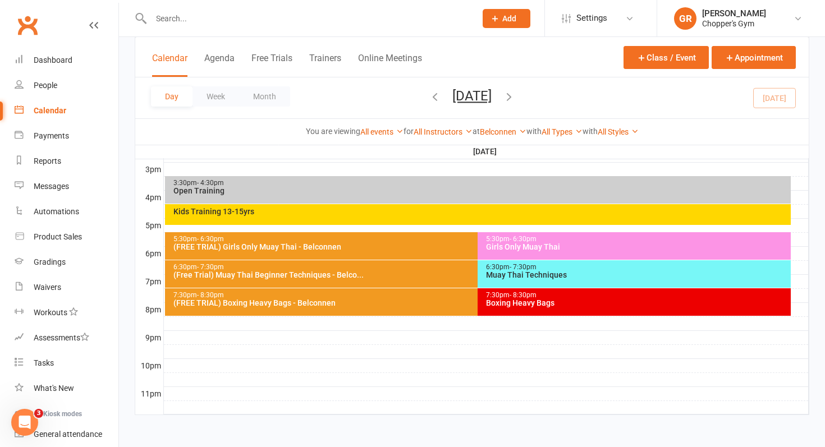
click at [540, 272] on div "Muay Thai Techniques" at bounding box center [636, 275] width 303 height 8
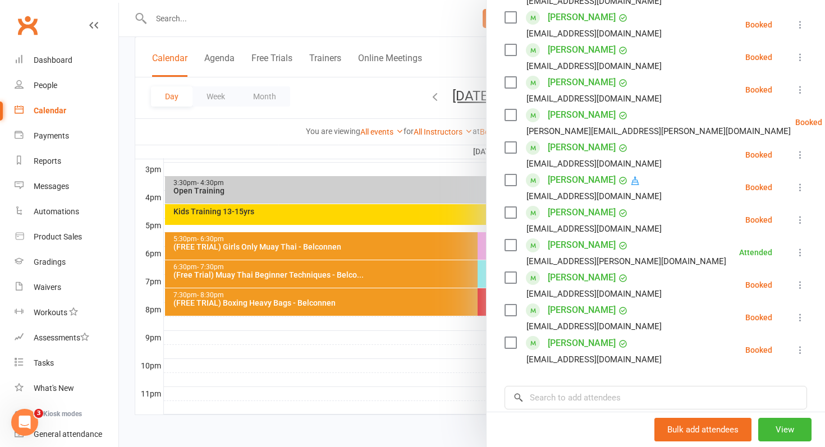
scroll to position [372, 0]
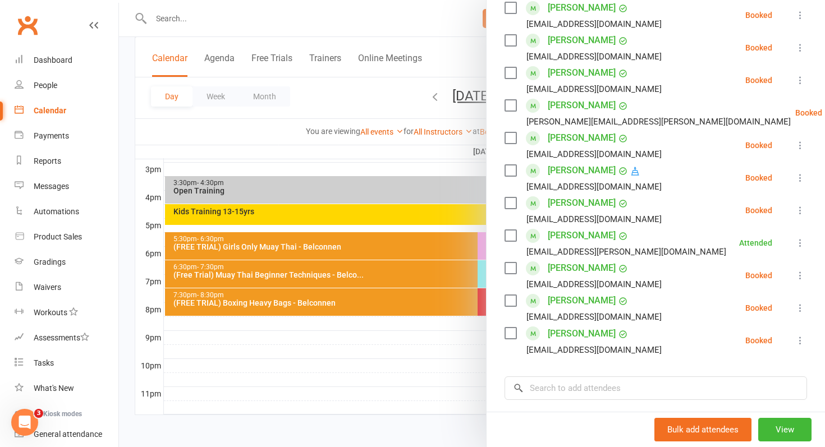
click at [512, 303] on label at bounding box center [509, 300] width 11 height 11
click at [802, 307] on icon at bounding box center [799, 307] width 11 height 11
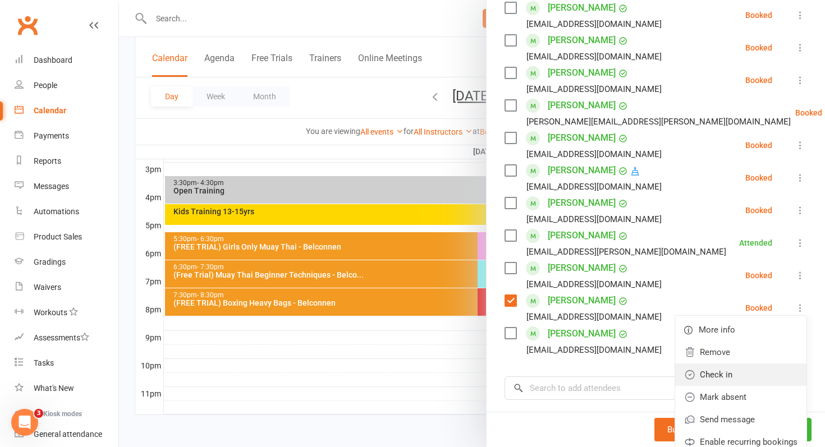
click at [738, 375] on link "Check in" at bounding box center [740, 375] width 131 height 22
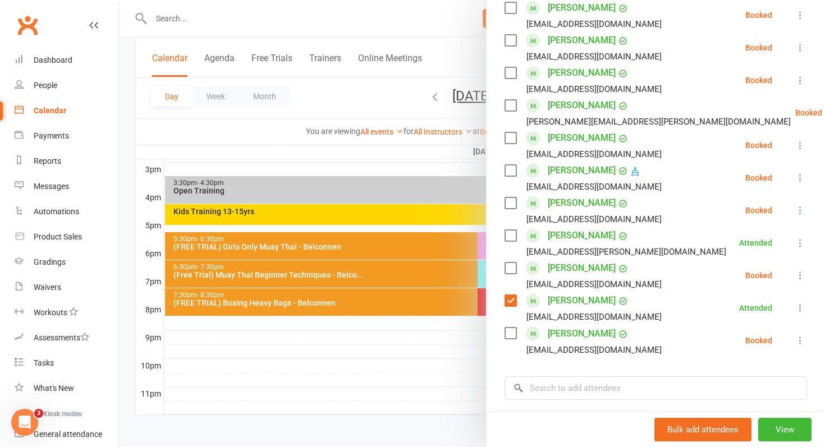
click at [125, 286] on div at bounding box center [472, 223] width 706 height 447
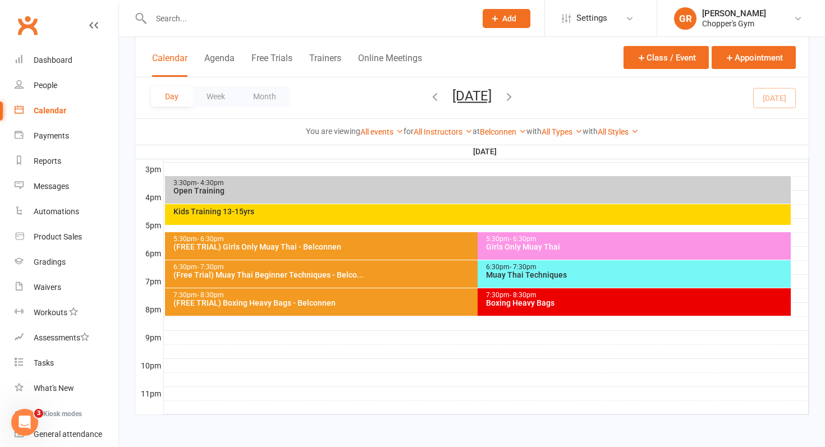
click at [249, 194] on div "Open Training" at bounding box center [481, 191] width 616 height 8
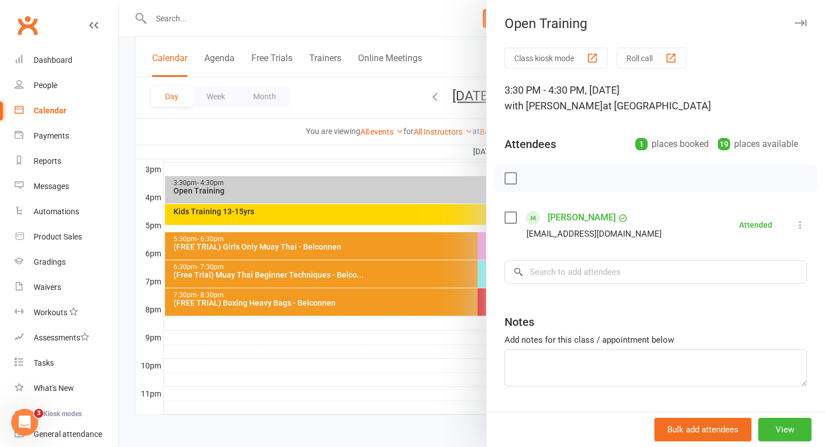
click at [260, 191] on div at bounding box center [472, 223] width 706 height 447
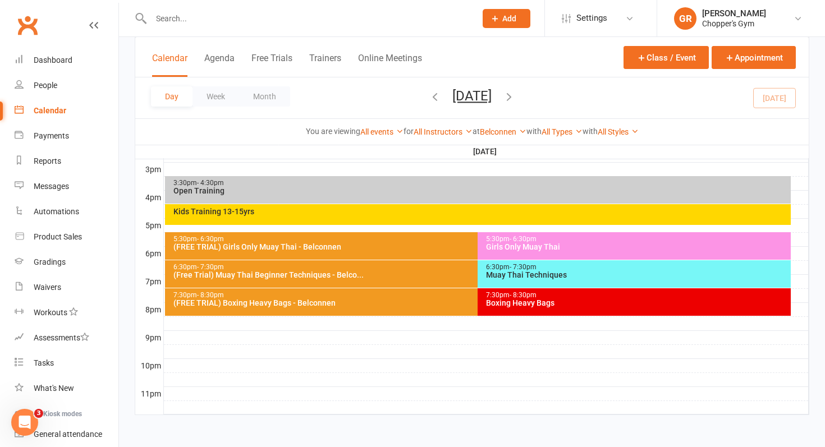
click at [268, 247] on div "(FREE TRIAL) Girls Only Muay Thai - Belconnen" at bounding box center [475, 247] width 605 height 8
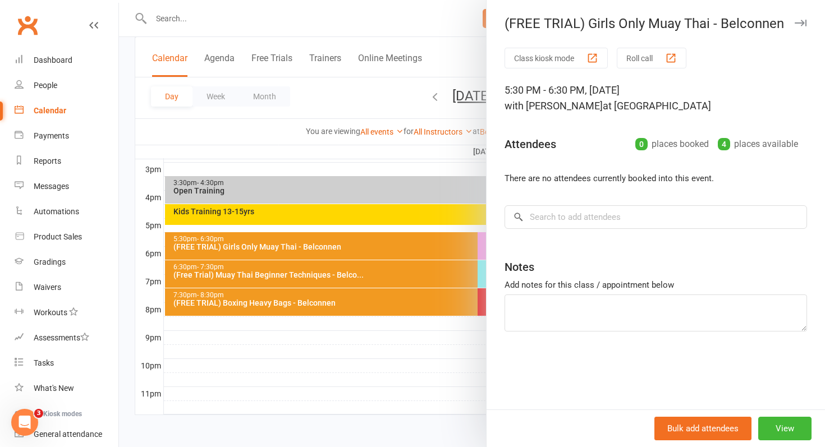
click at [126, 257] on div at bounding box center [472, 223] width 706 height 447
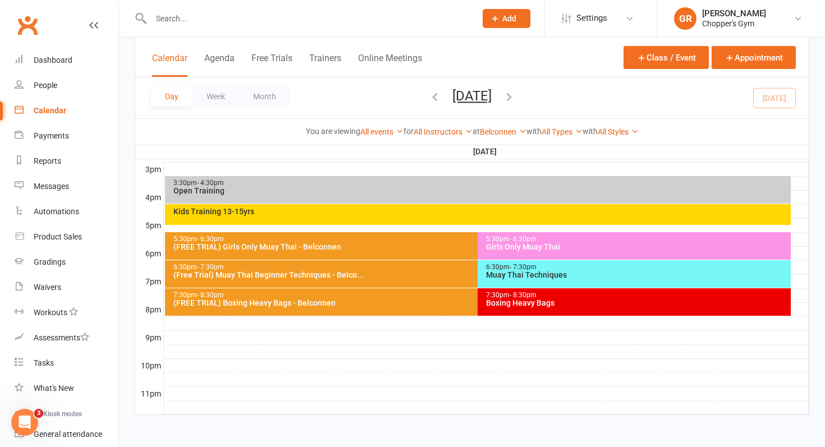
click at [498, 274] on div "Muay Thai Techniques" at bounding box center [636, 275] width 303 height 8
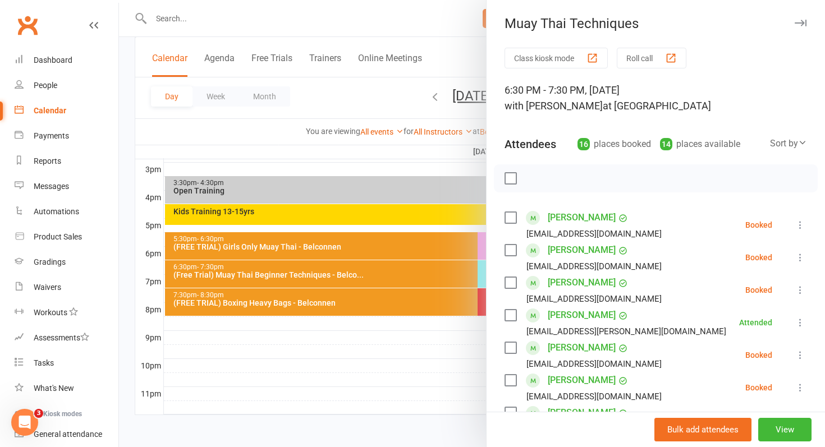
click at [475, 275] on div at bounding box center [472, 223] width 706 height 447
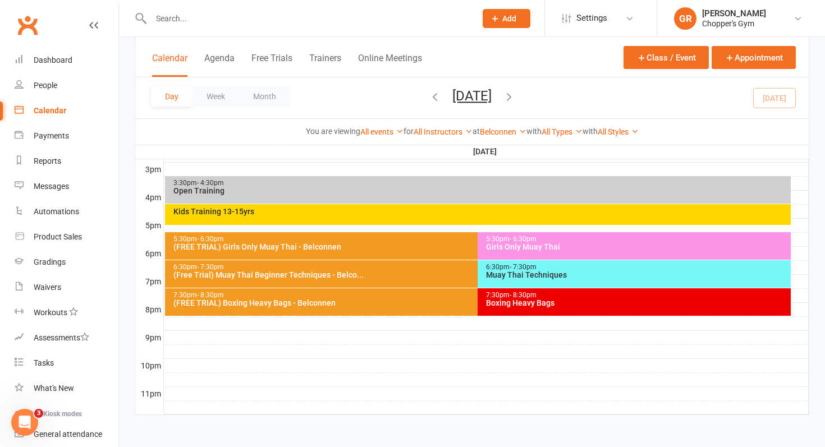
click at [503, 278] on div "Muay Thai Techniques" at bounding box center [636, 275] width 303 height 8
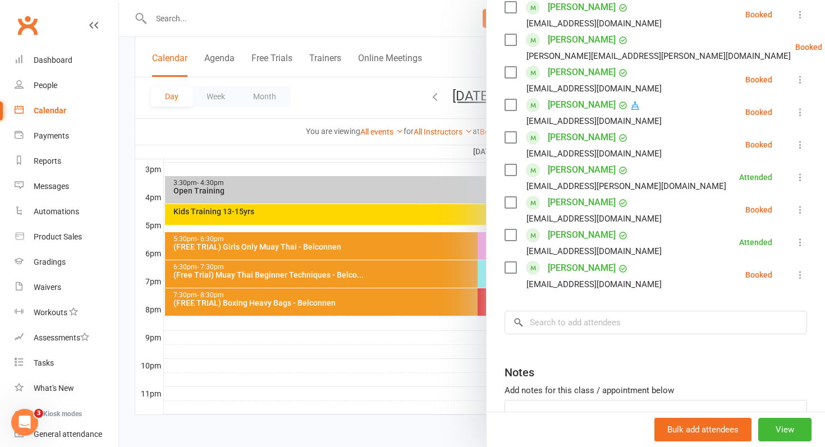
scroll to position [444, 0]
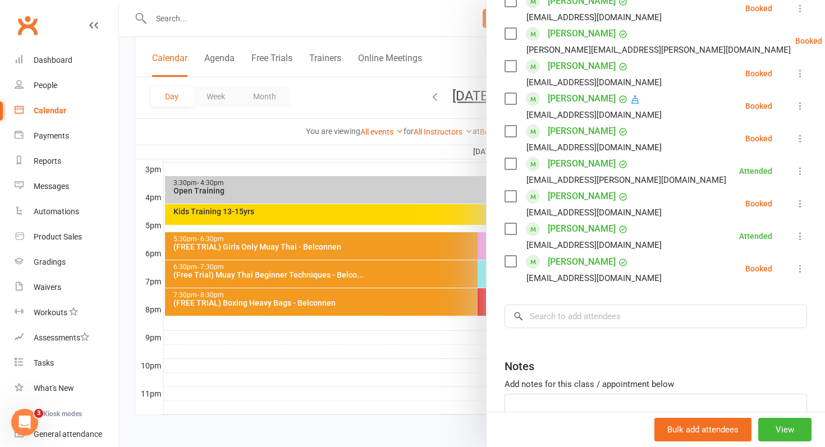
click at [417, 301] on div at bounding box center [472, 223] width 706 height 447
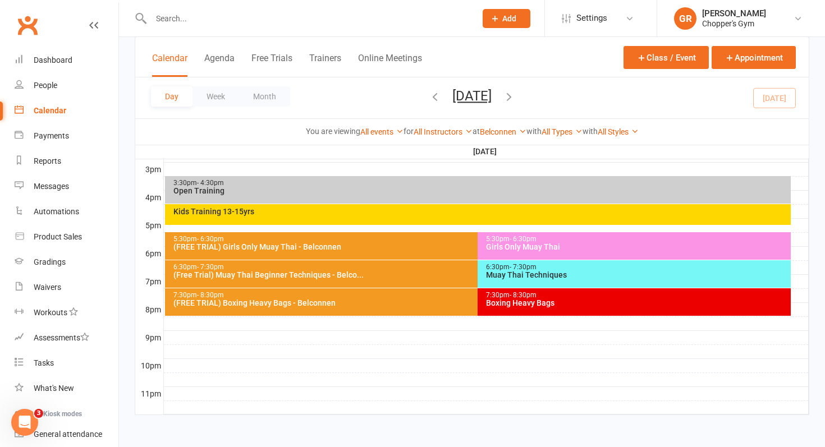
click at [508, 277] on div "Muay Thai Techniques" at bounding box center [636, 275] width 303 height 8
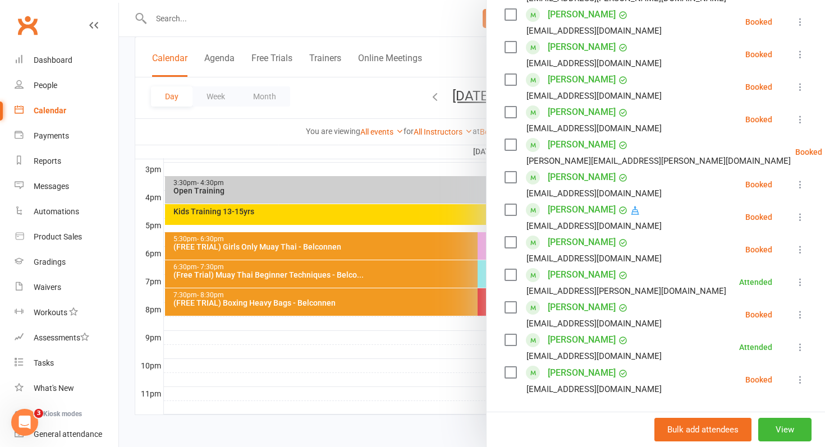
scroll to position [353, 0]
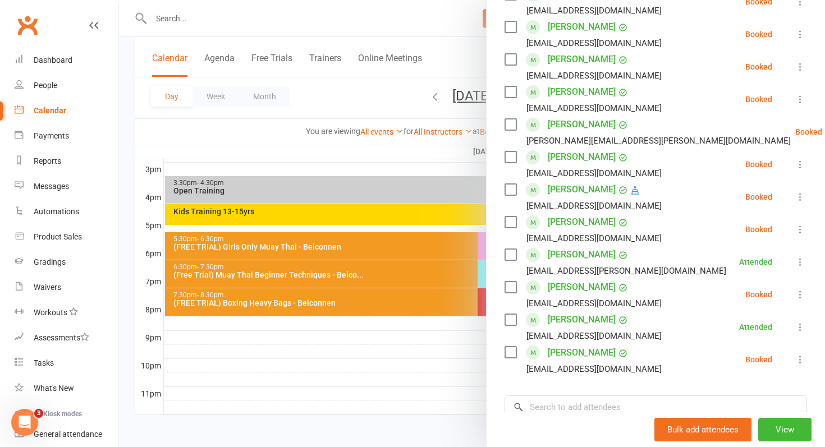
click at [572, 291] on link "Tony Nguyen" at bounding box center [582, 287] width 68 height 18
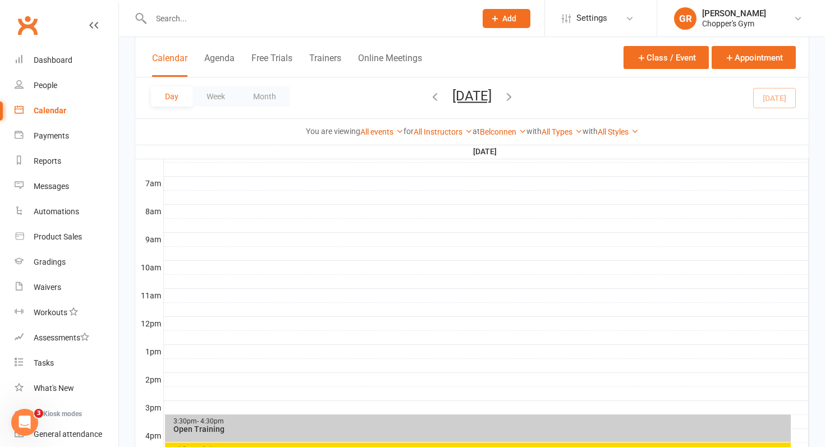
scroll to position [486, 0]
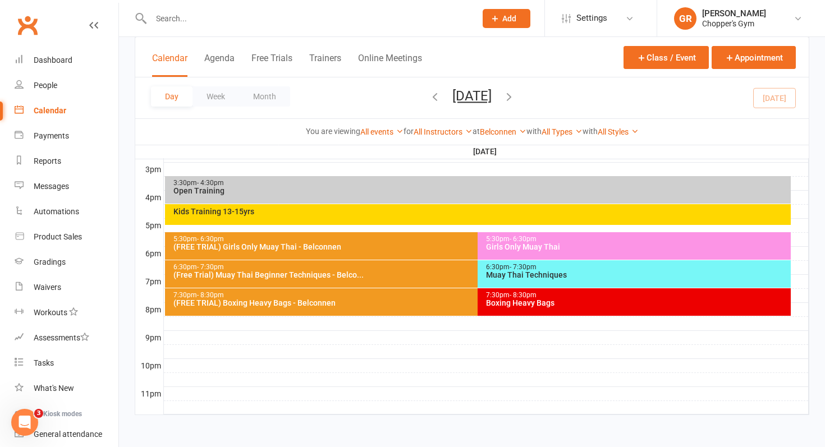
click at [517, 279] on div "6:30pm - 7:30pm Muay Thai Techniques" at bounding box center [633, 273] width 313 height 27
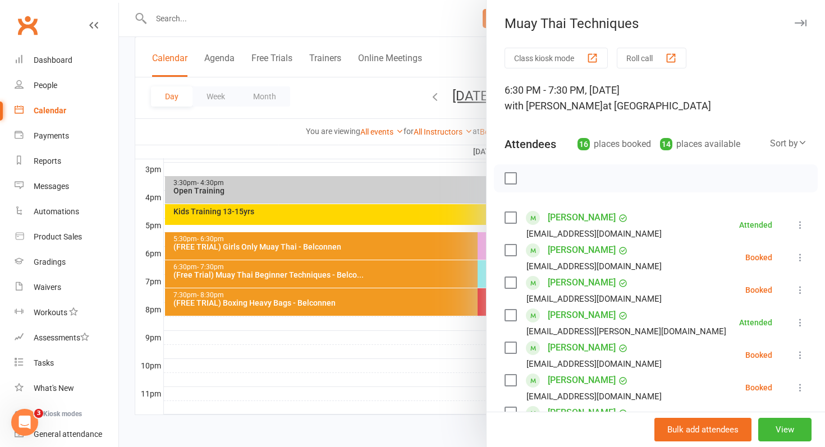
click at [399, 260] on div at bounding box center [472, 223] width 706 height 447
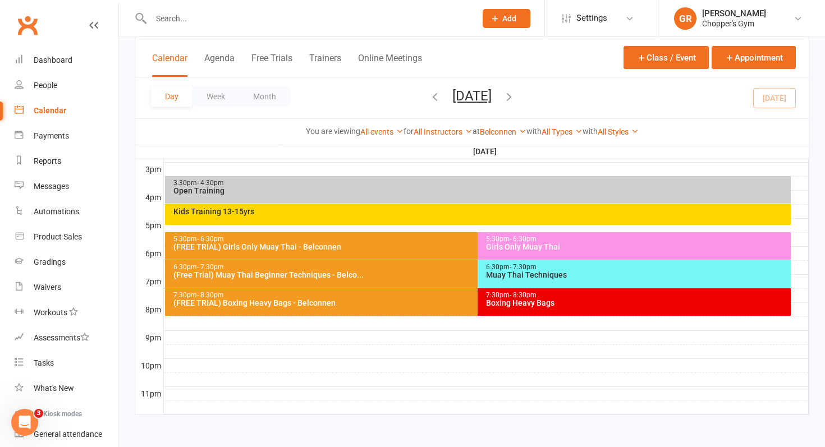
click at [496, 248] on div "Girls Only Muay Thai" at bounding box center [636, 247] width 303 height 8
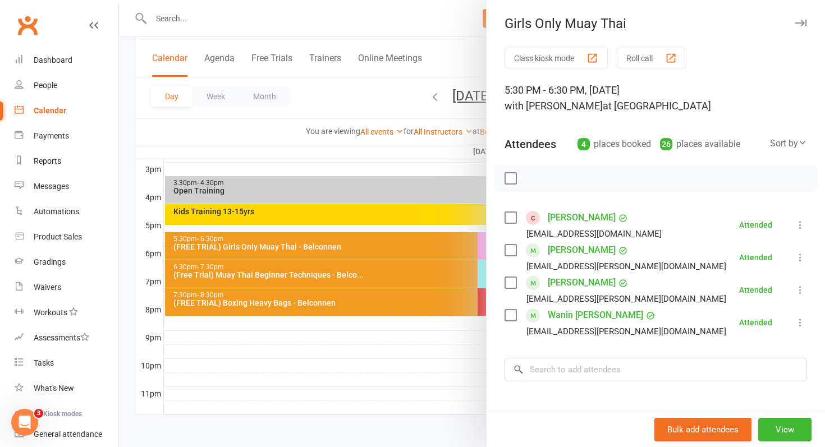
click at [444, 269] on div at bounding box center [472, 223] width 706 height 447
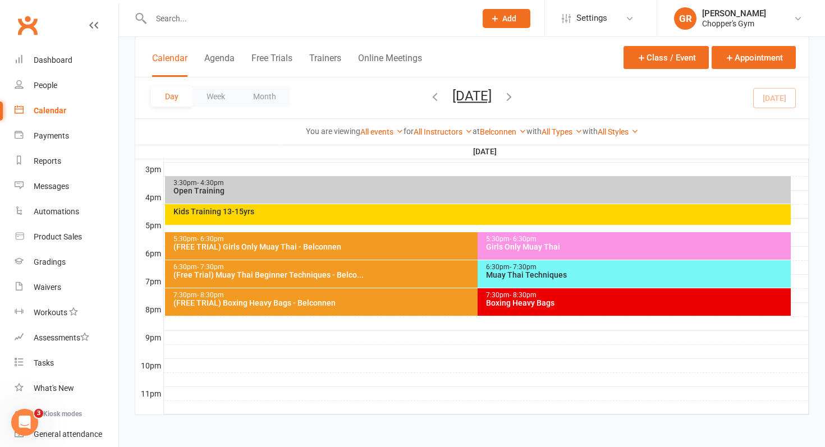
click at [498, 271] on div "Muay Thai Techniques" at bounding box center [636, 275] width 303 height 8
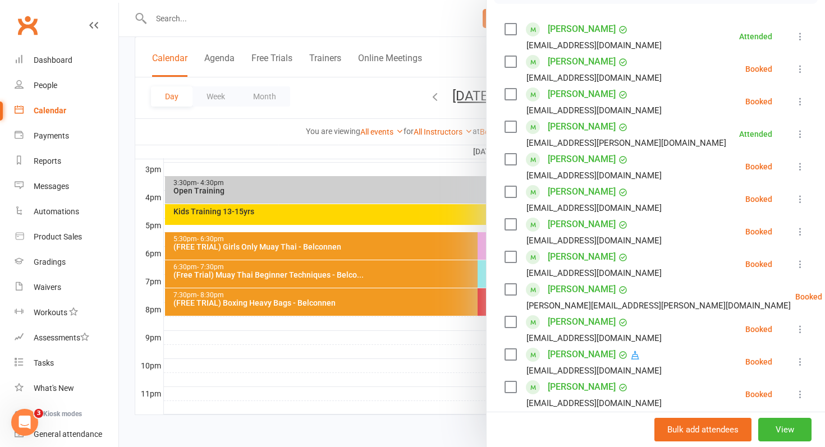
scroll to position [186, 0]
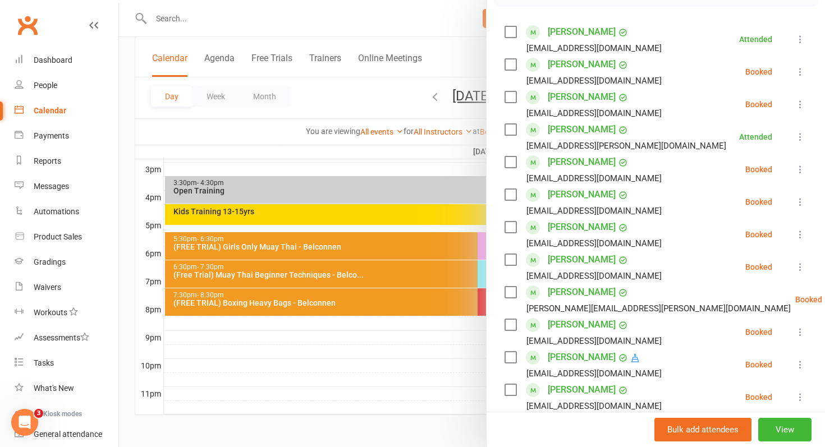
click at [577, 194] on link "Hugo Packham" at bounding box center [582, 195] width 68 height 18
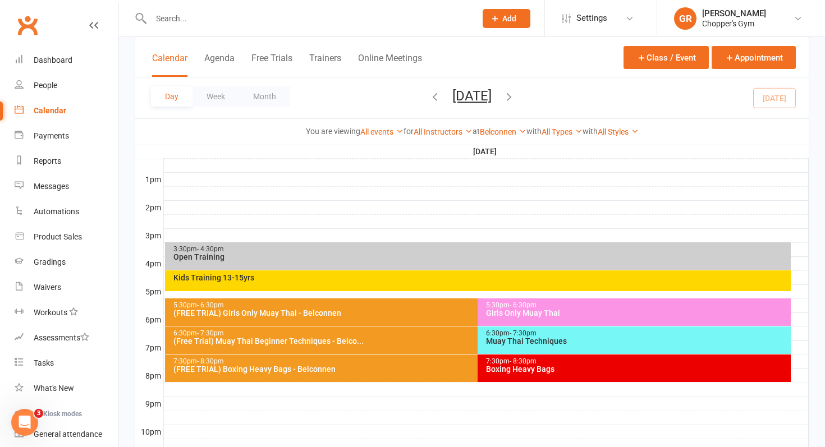
scroll to position [486, 0]
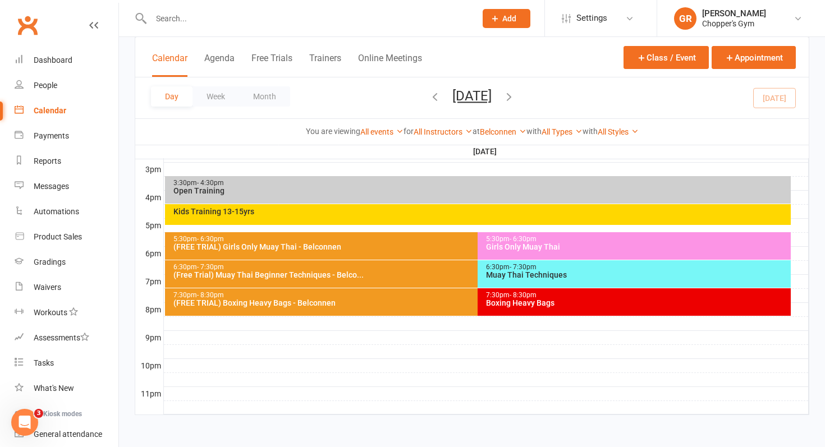
click at [540, 278] on div "Muay Thai Techniques" at bounding box center [636, 275] width 303 height 8
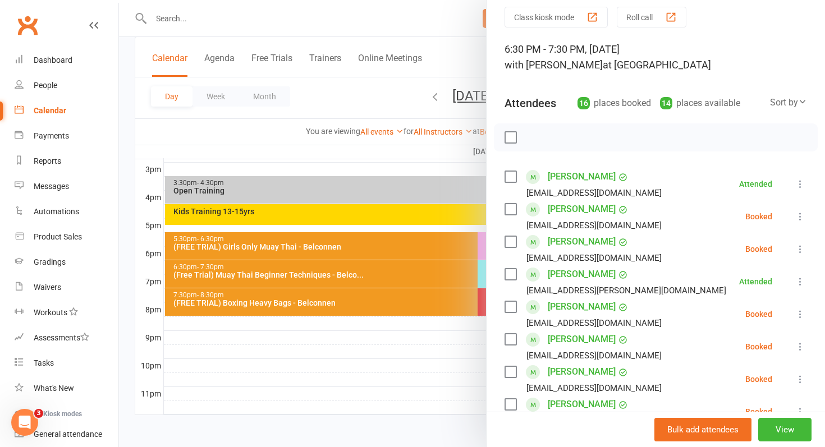
scroll to position [52, 0]
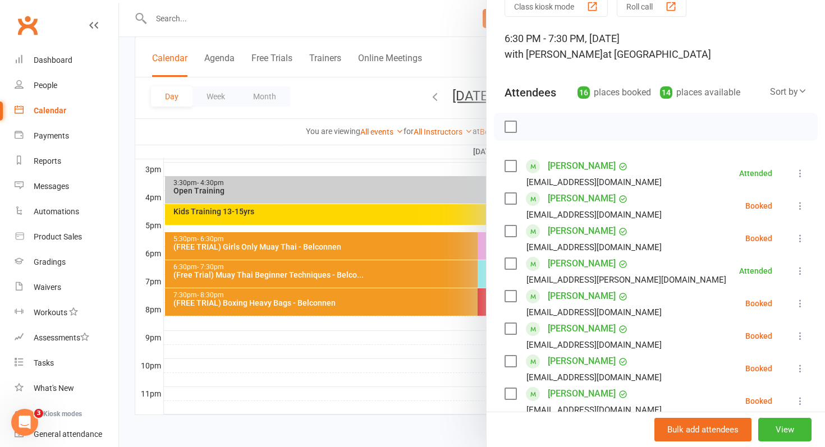
click at [800, 338] on icon at bounding box center [799, 335] width 11 height 11
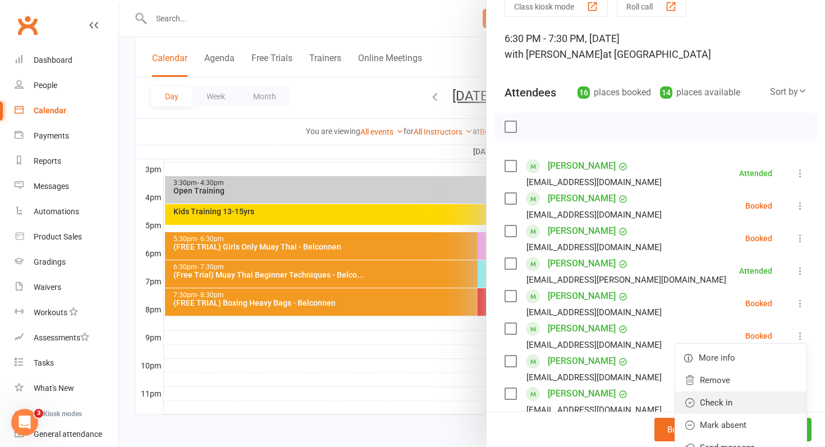
click at [749, 404] on link "Check in" at bounding box center [740, 403] width 131 height 22
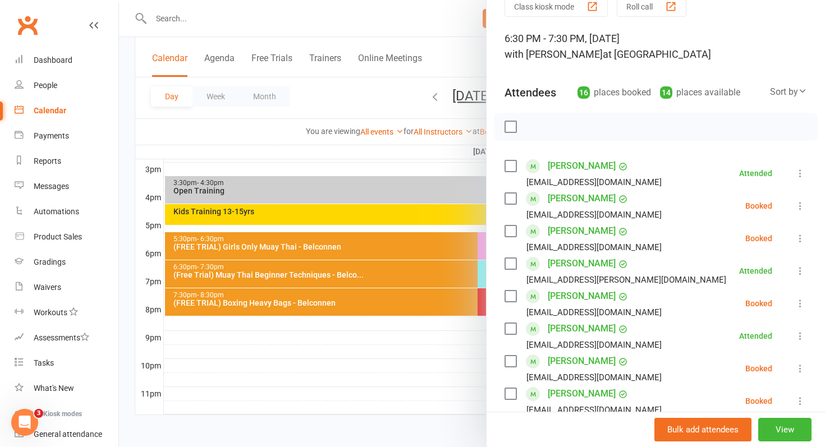
click at [562, 167] on link "Andrew Ma" at bounding box center [582, 166] width 68 height 18
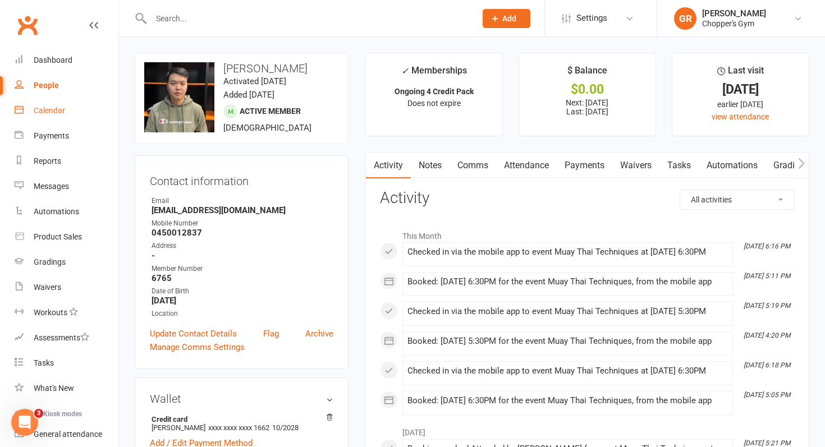
click at [60, 102] on link "Calendar" at bounding box center [67, 110] width 104 height 25
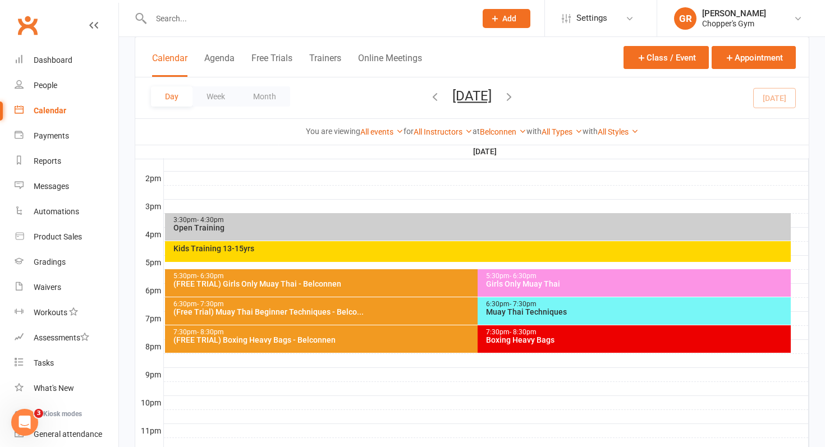
scroll to position [486, 0]
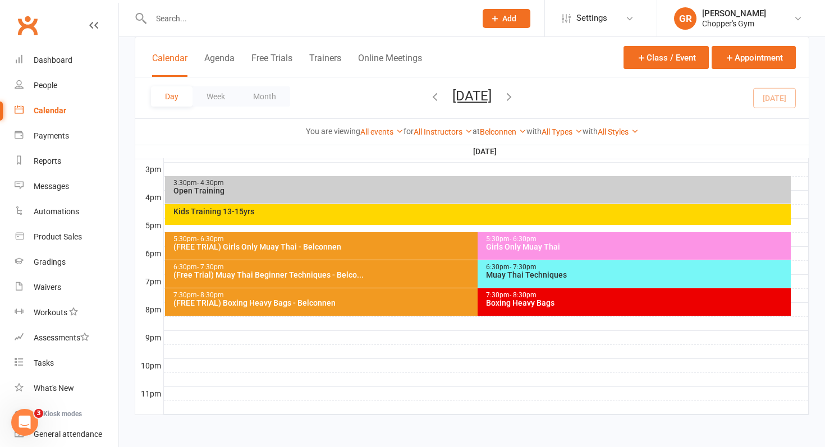
click at [495, 269] on div "6:30pm - 7:30pm" at bounding box center [636, 267] width 303 height 7
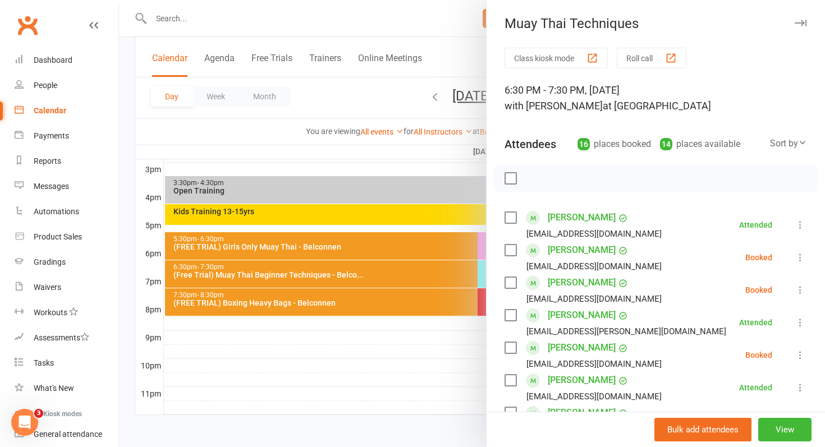
click at [431, 245] on div at bounding box center [472, 223] width 706 height 447
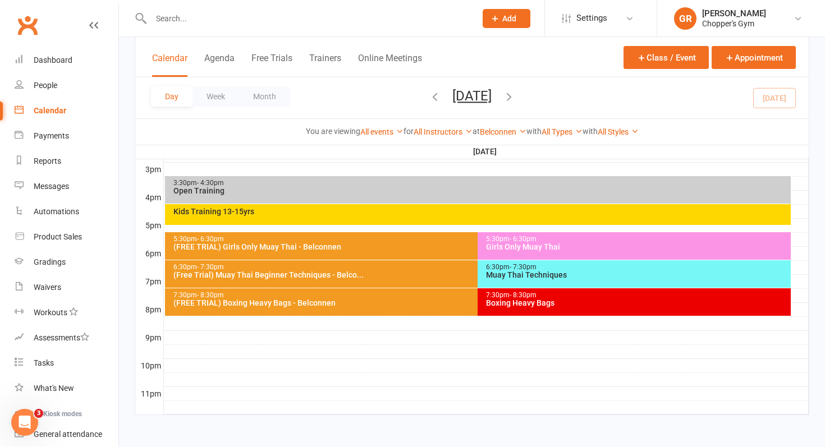
click at [433, 284] on div "6:30pm - 7:30pm (Free Trial) Muay Thai Beginner Techniques - Belco..." at bounding box center [472, 273] width 615 height 27
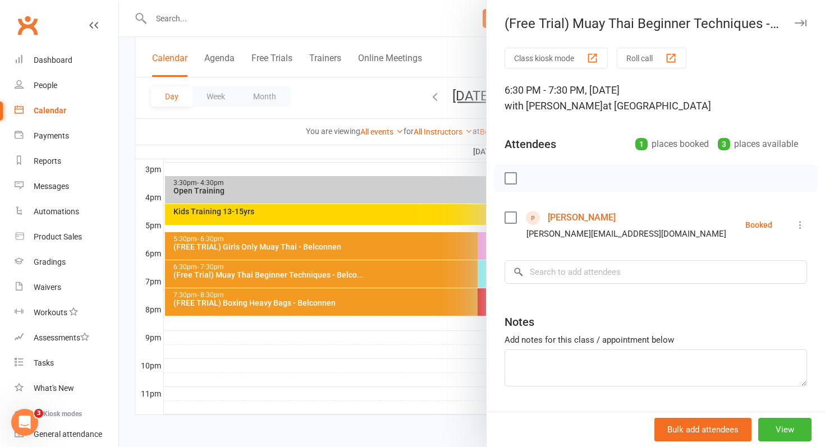
click at [412, 295] on div at bounding box center [472, 223] width 706 height 447
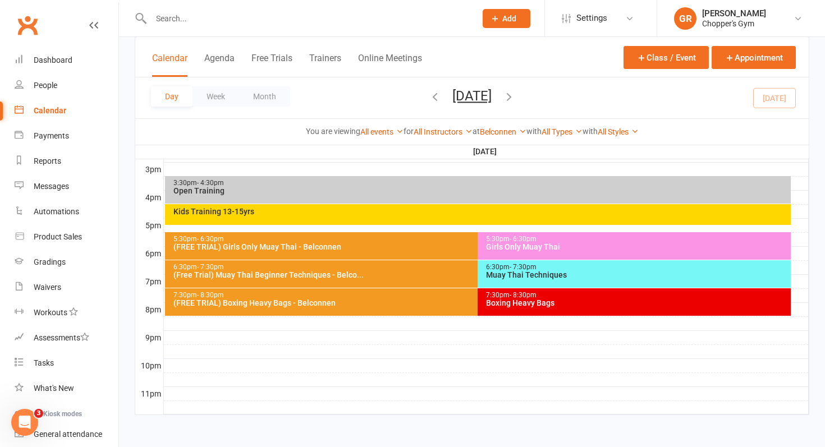
click at [400, 295] on div "7:30pm - 8:30pm" at bounding box center [475, 295] width 605 height 7
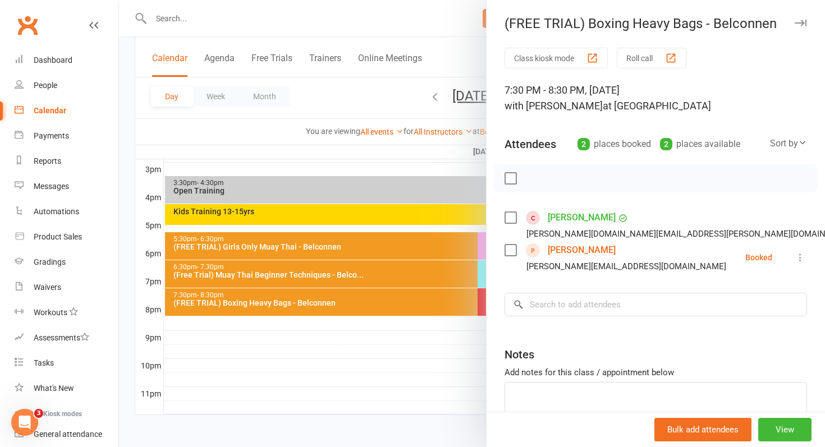
click at [400, 295] on div at bounding box center [472, 223] width 706 height 447
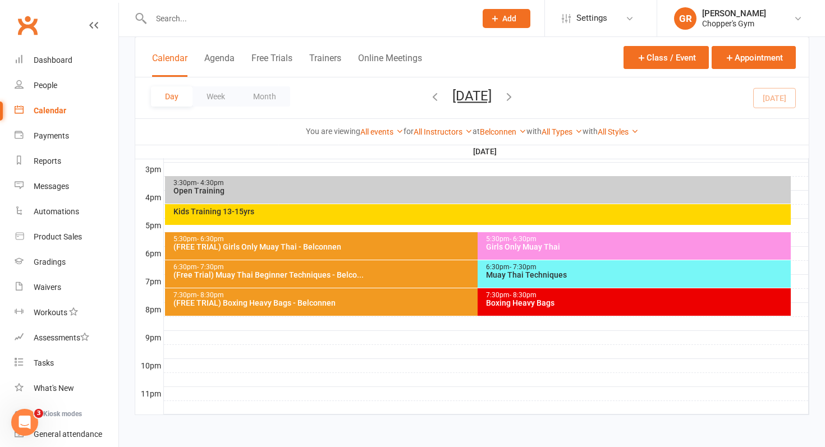
click at [522, 272] on div "Muay Thai Techniques" at bounding box center [636, 275] width 303 height 8
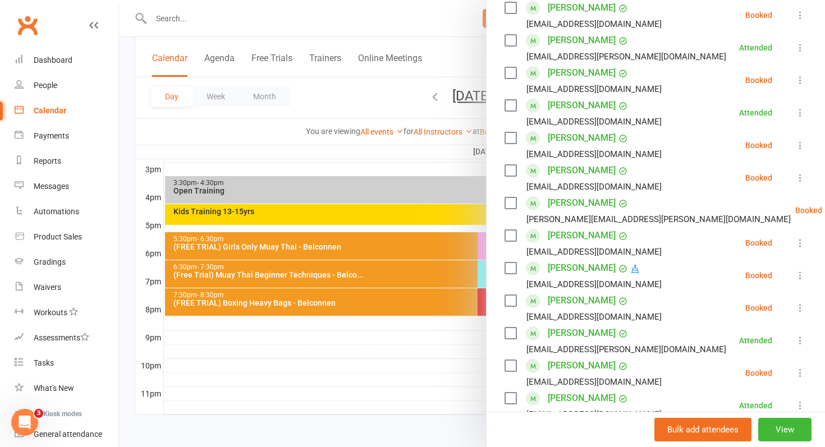
scroll to position [280, 0]
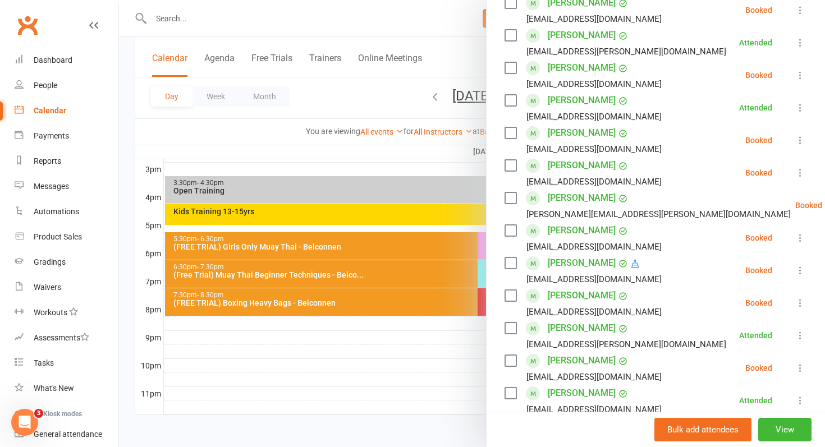
click at [801, 273] on icon at bounding box center [799, 270] width 11 height 11
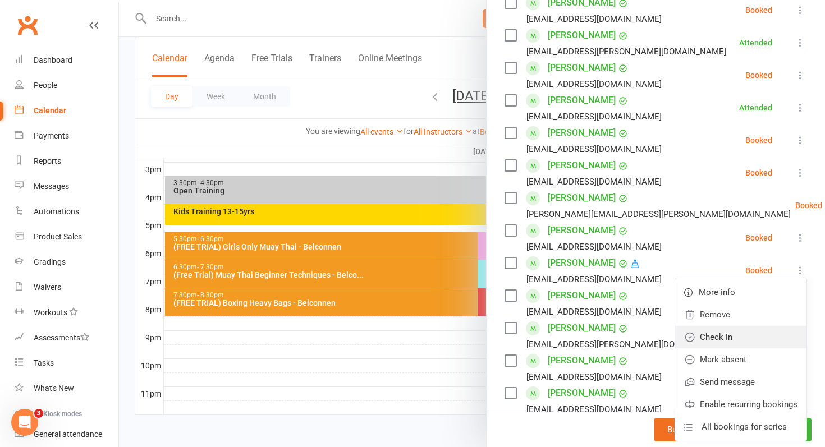
click at [724, 340] on link "Check in" at bounding box center [740, 337] width 131 height 22
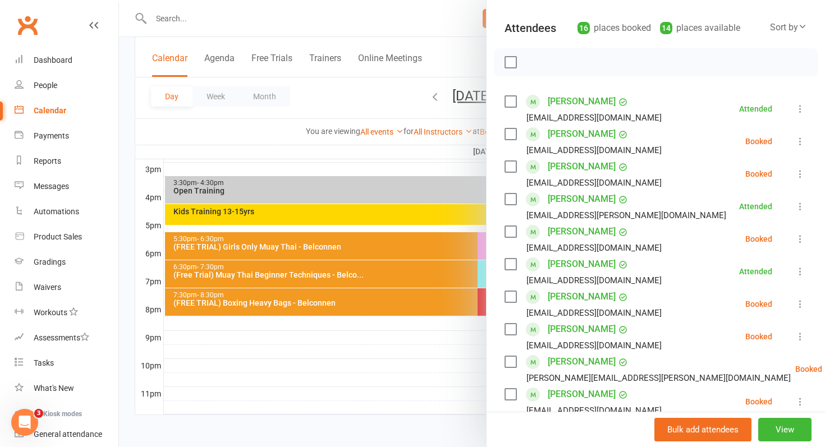
scroll to position [117, 0]
click at [799, 240] on icon at bounding box center [799, 238] width 11 height 11
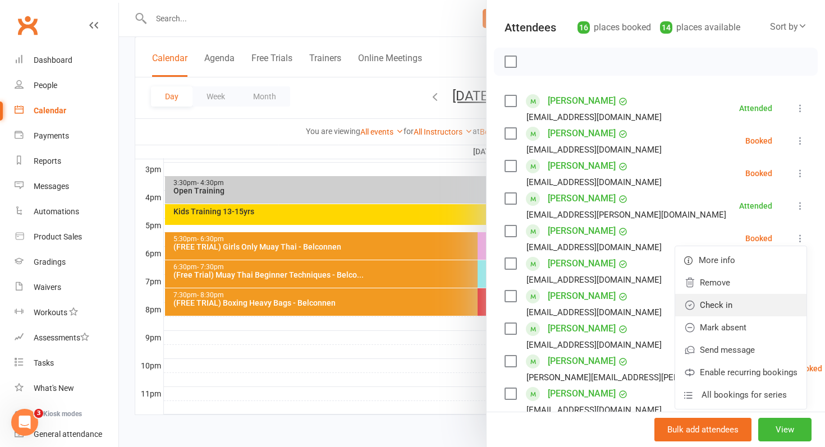
click at [738, 299] on link "Check in" at bounding box center [740, 305] width 131 height 22
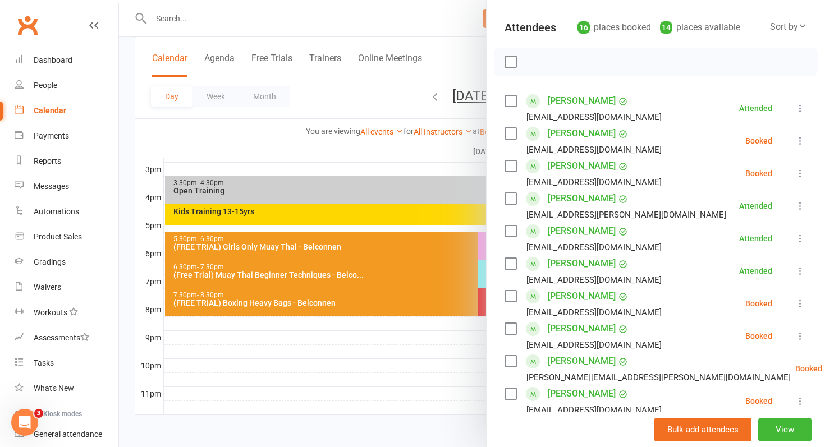
click at [376, 371] on div at bounding box center [472, 223] width 706 height 447
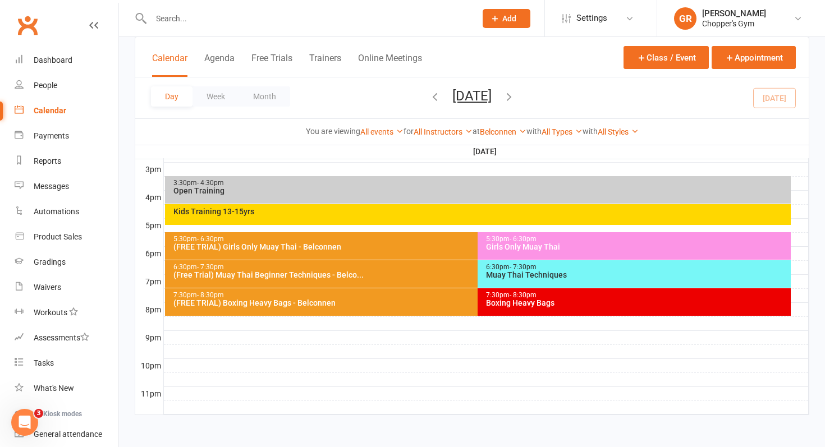
click at [522, 280] on div "6:30pm - 7:30pm Muay Thai Techniques" at bounding box center [633, 273] width 313 height 27
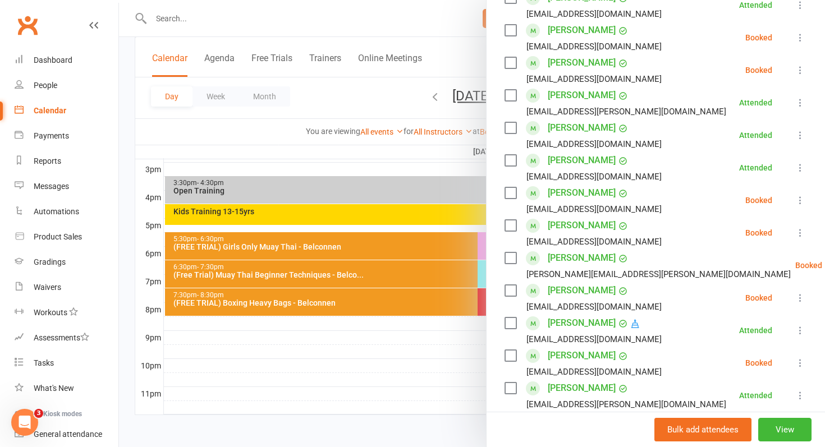
scroll to position [220, 0]
click at [799, 238] on button at bounding box center [799, 232] width 13 height 13
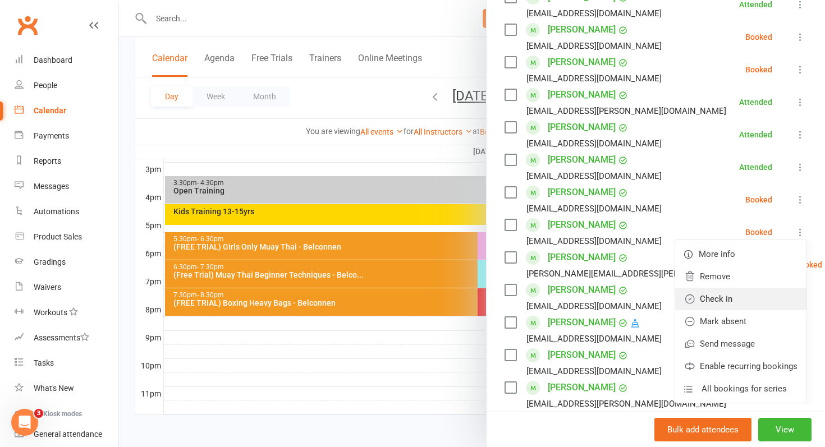
click at [763, 296] on link "Check in" at bounding box center [740, 299] width 131 height 22
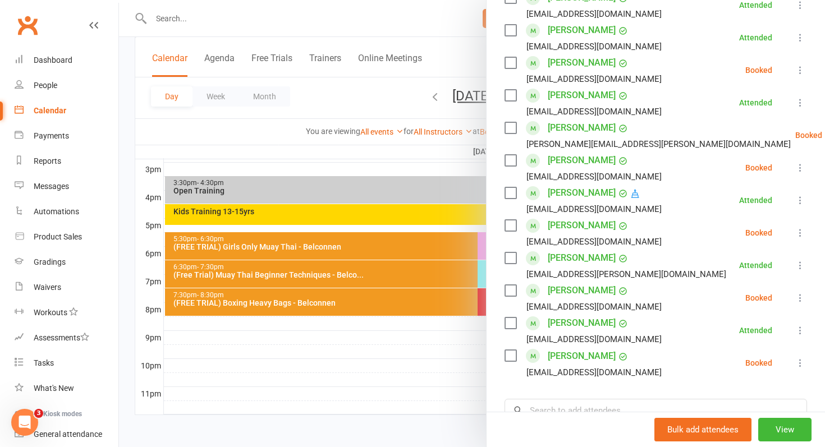
scroll to position [378, 0]
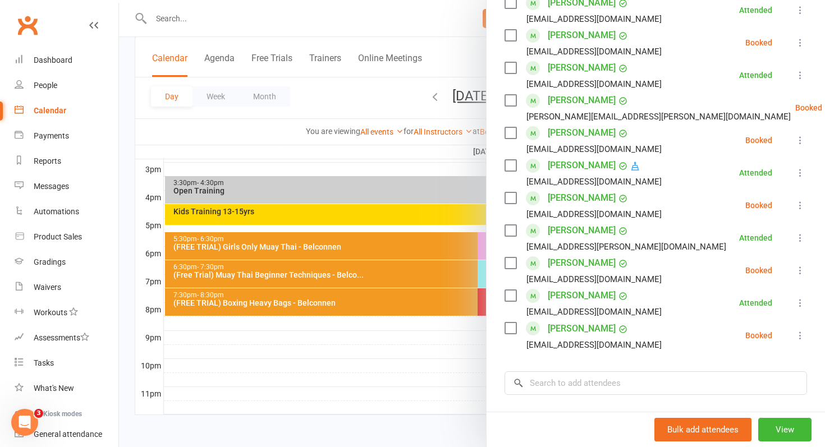
click at [801, 142] on icon at bounding box center [799, 140] width 11 height 11
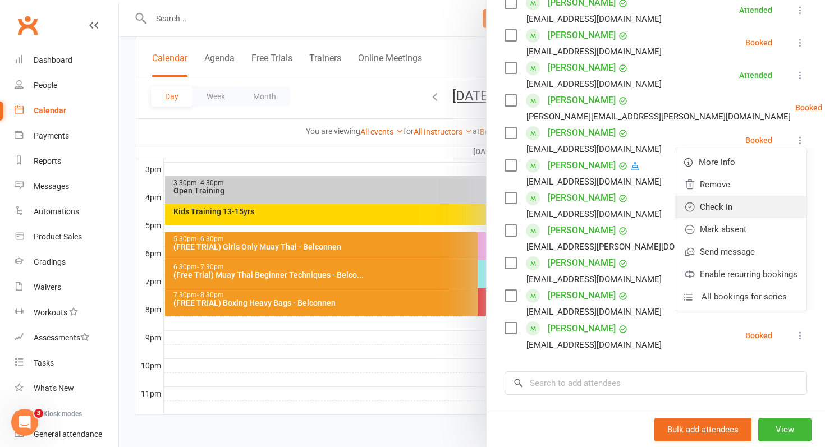
click at [765, 207] on link "Check in" at bounding box center [740, 207] width 131 height 22
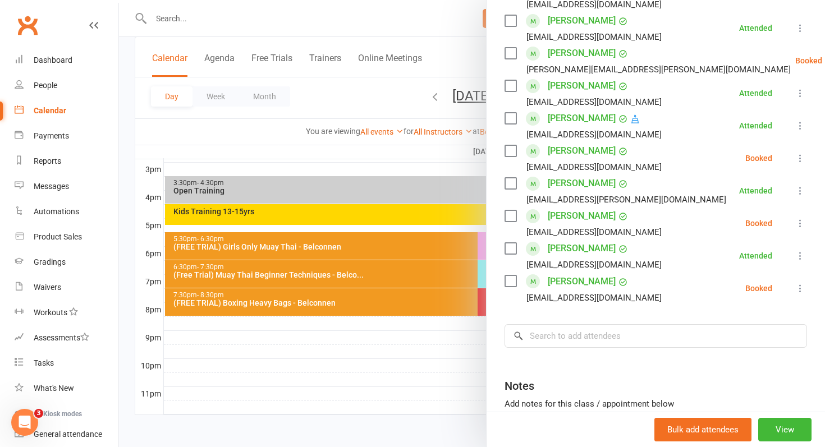
scroll to position [429, 0]
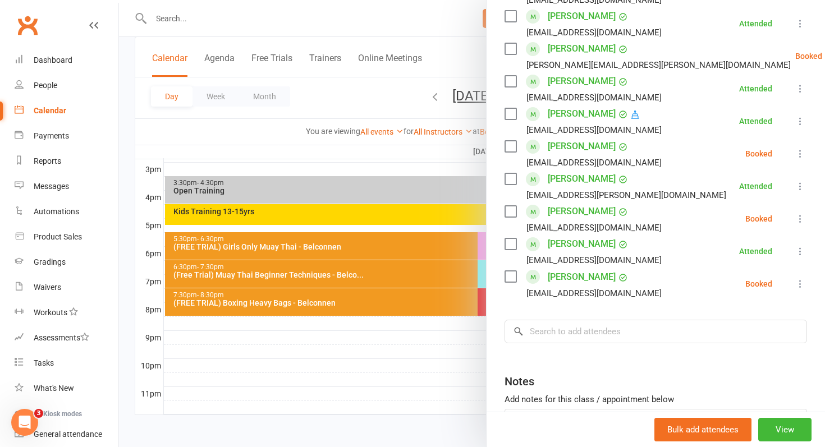
click at [590, 210] on link "Tony Nguyen" at bounding box center [582, 212] width 68 height 18
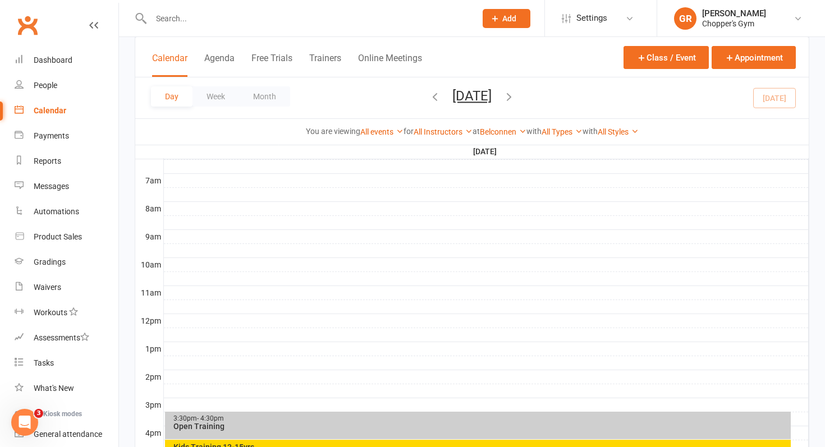
scroll to position [486, 0]
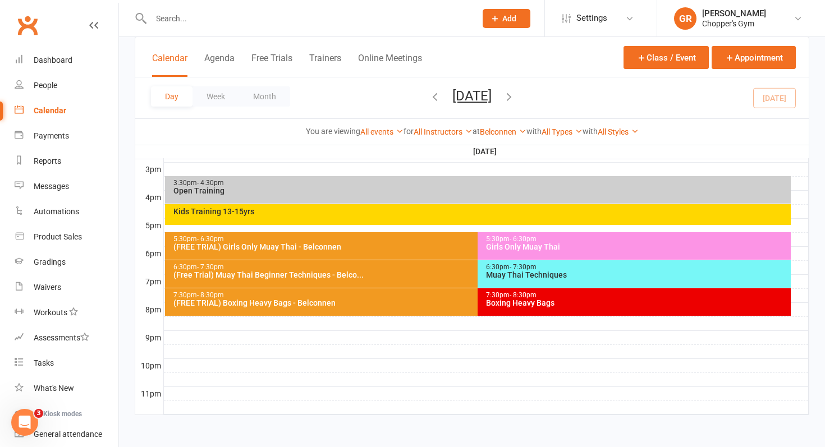
click at [646, 266] on div "6:30pm - 7:30pm" at bounding box center [636, 267] width 303 height 7
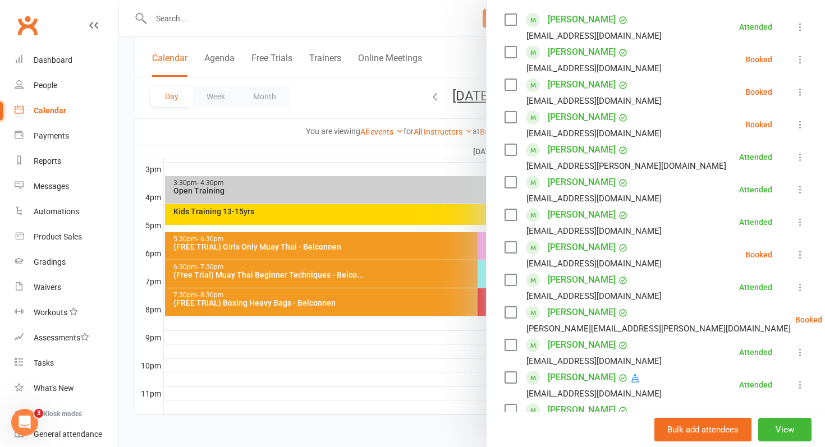
scroll to position [220, 0]
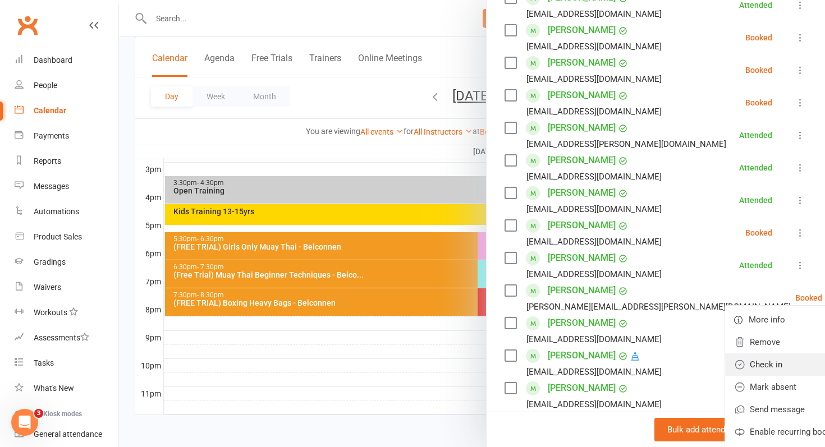
click at [730, 367] on link "Check in" at bounding box center [790, 364] width 131 height 22
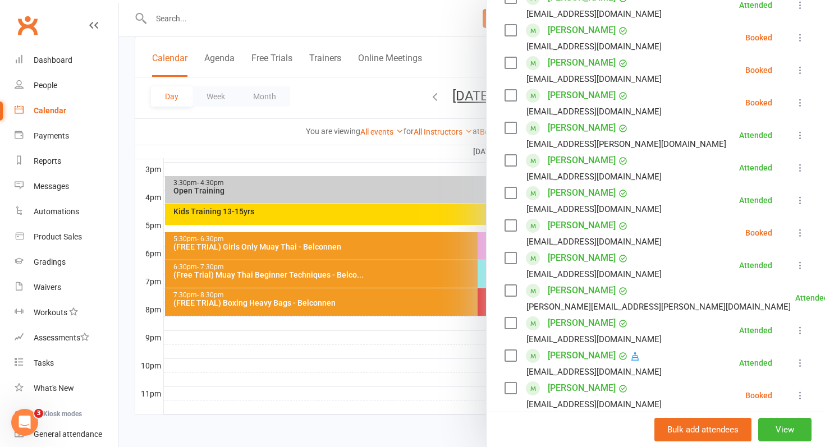
click at [567, 97] on link "Ethan Hayes" at bounding box center [582, 95] width 68 height 18
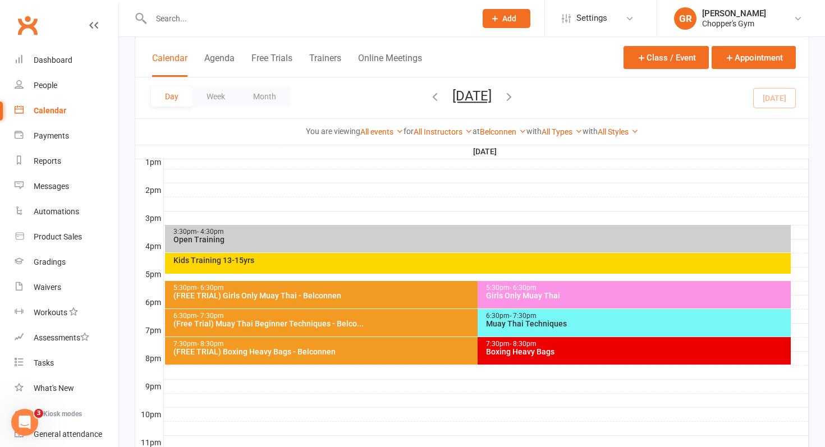
scroll to position [486, 0]
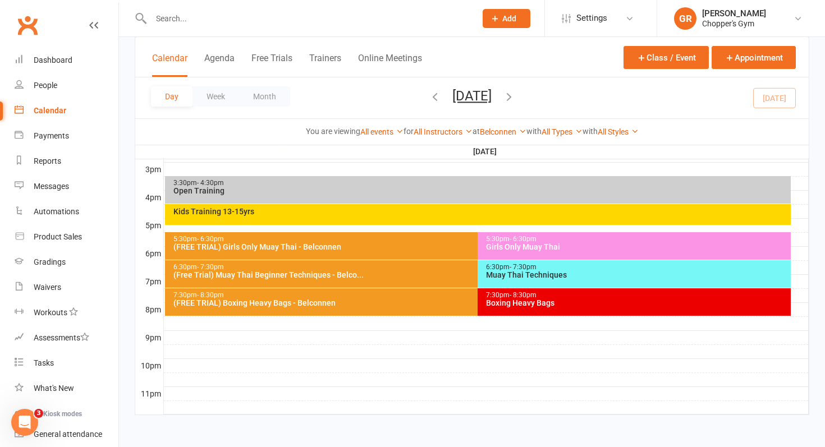
click at [582, 271] on div "Muay Thai Techniques" at bounding box center [636, 275] width 303 height 8
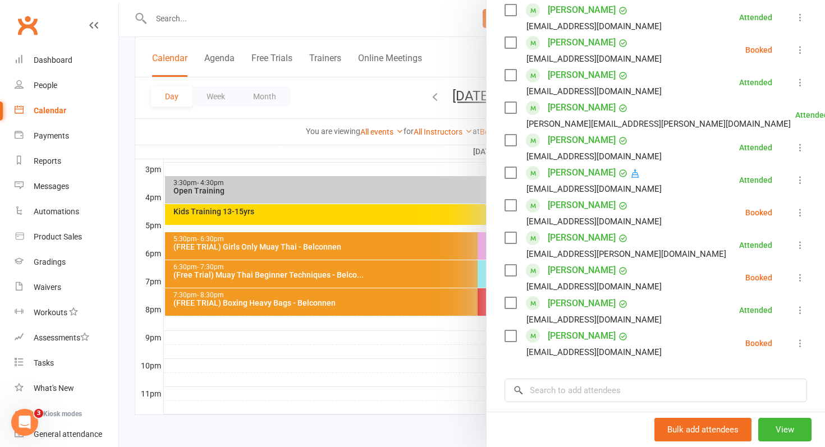
scroll to position [402, 0]
click at [578, 208] on link "Seth Luke" at bounding box center [582, 206] width 68 height 18
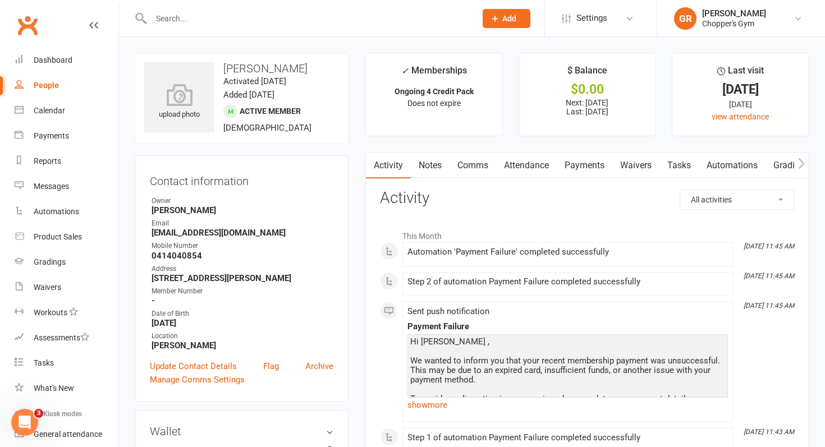
click at [596, 166] on link "Payments" at bounding box center [584, 166] width 56 height 26
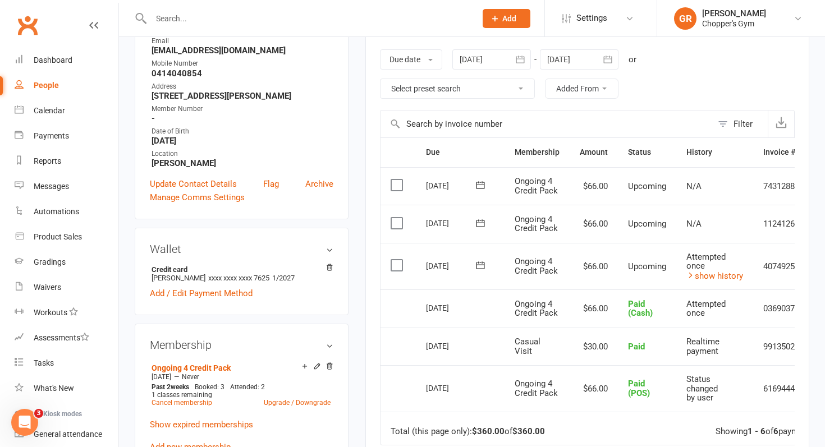
scroll to position [198, 0]
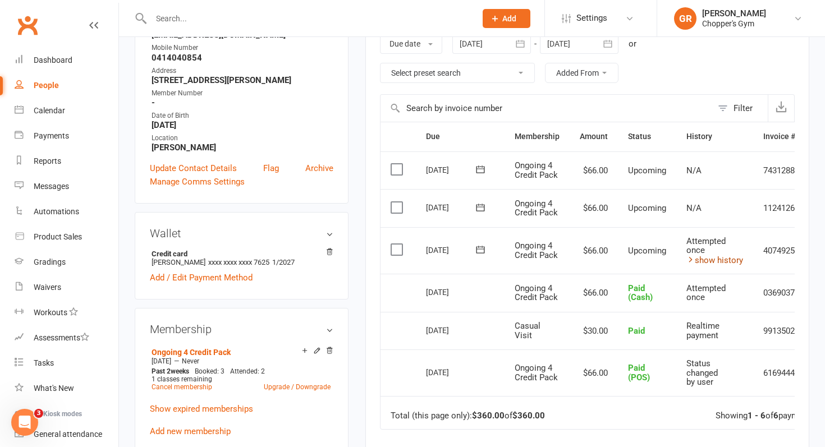
click at [698, 261] on link "show history" at bounding box center [714, 260] width 57 height 10
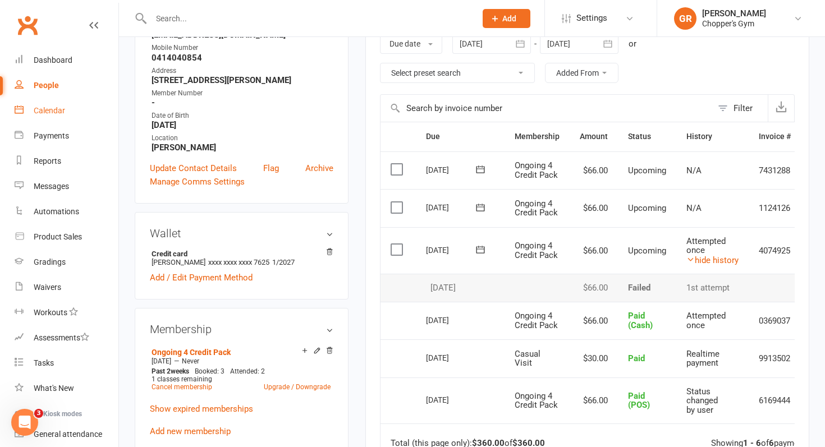
click at [66, 106] on link "Calendar" at bounding box center [67, 110] width 104 height 25
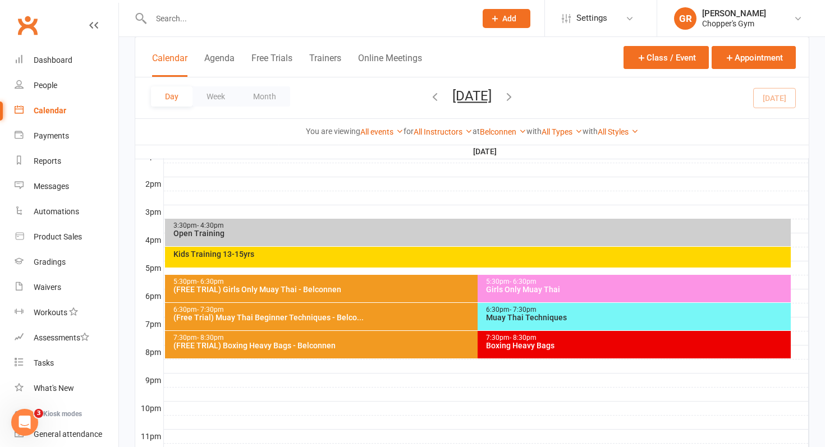
scroll to position [486, 0]
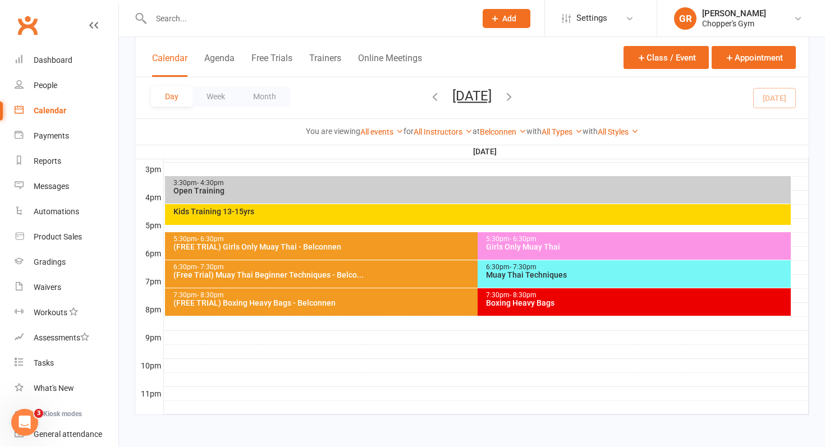
click at [568, 277] on div "Muay Thai Techniques" at bounding box center [636, 275] width 303 height 8
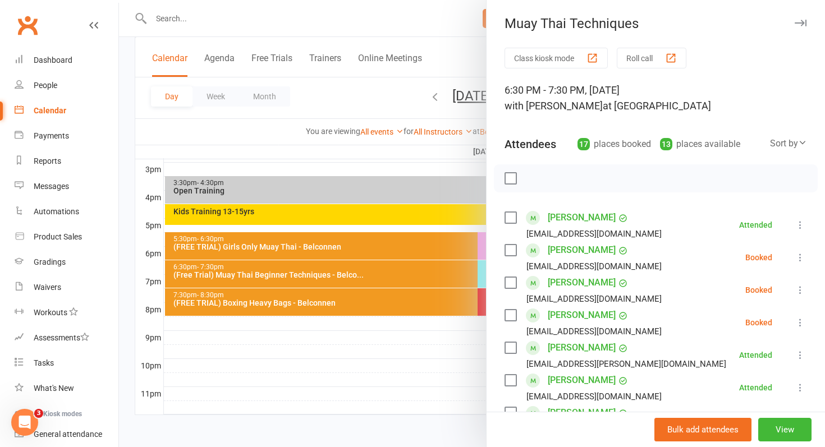
click at [800, 256] on icon at bounding box center [799, 257] width 11 height 11
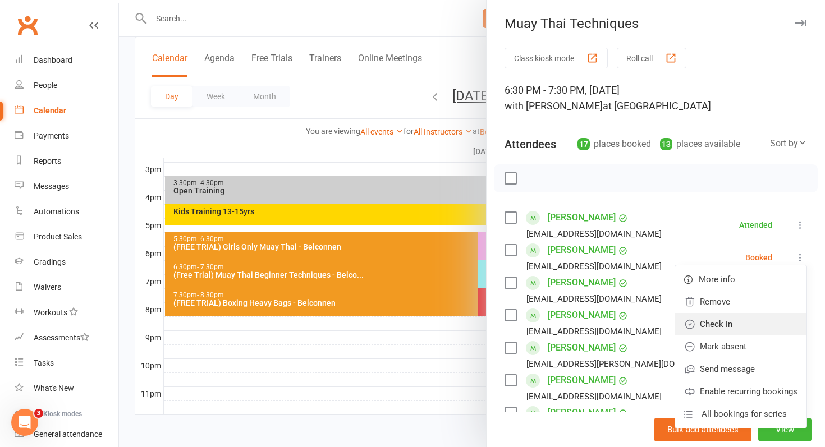
click at [759, 330] on link "Check in" at bounding box center [740, 324] width 131 height 22
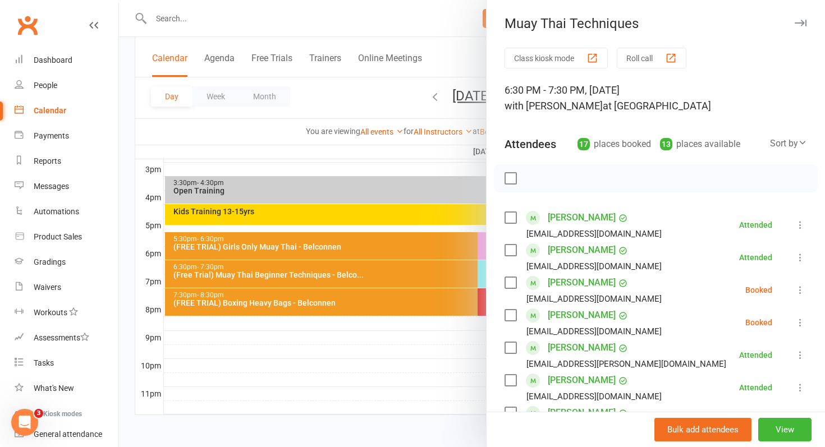
click at [800, 291] on icon at bounding box center [799, 289] width 11 height 11
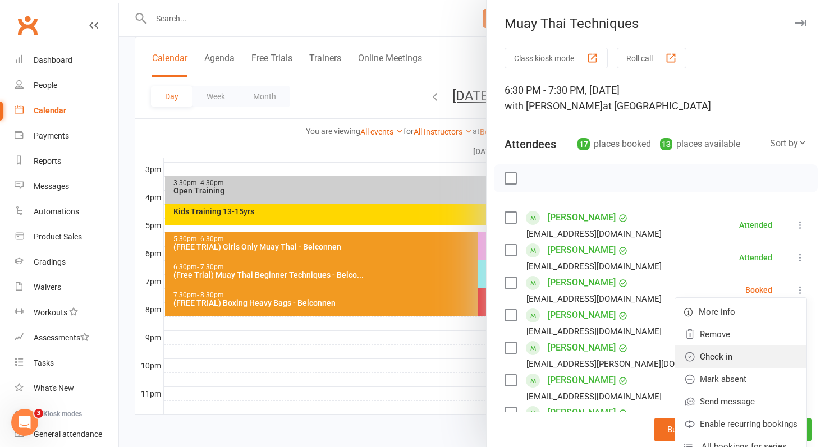
click at [770, 357] on link "Check in" at bounding box center [740, 357] width 131 height 22
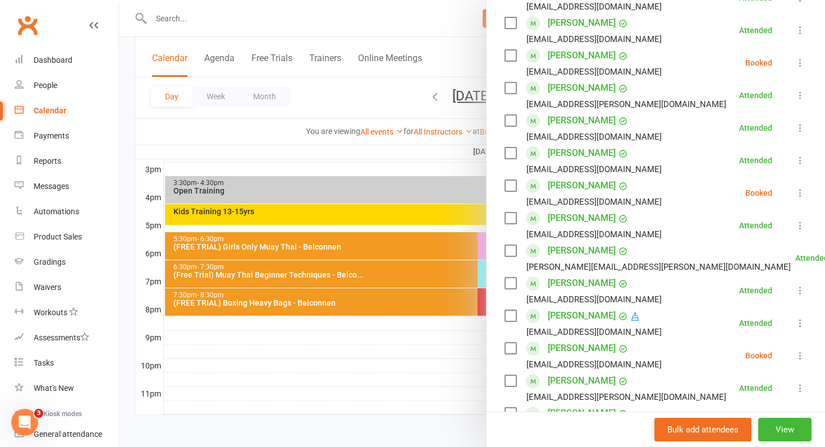
scroll to position [264, 0]
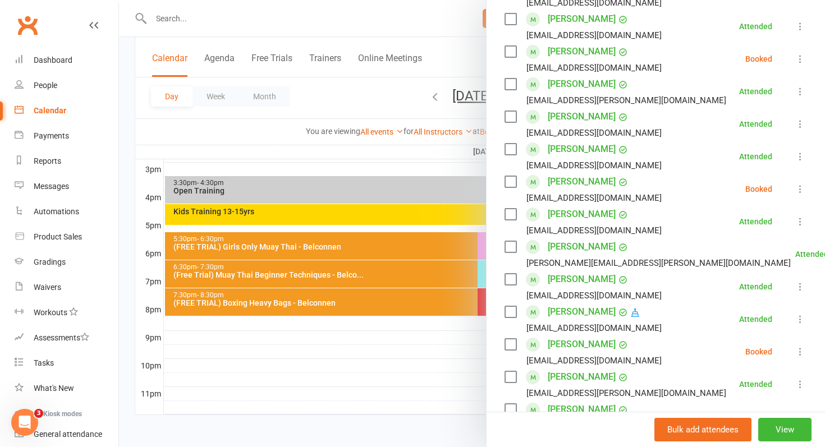
click at [799, 186] on icon at bounding box center [799, 188] width 11 height 11
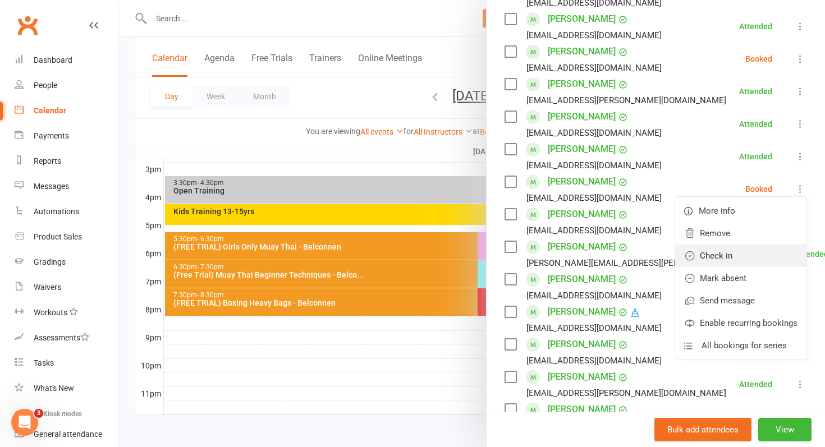
click at [754, 254] on link "Check in" at bounding box center [740, 256] width 131 height 22
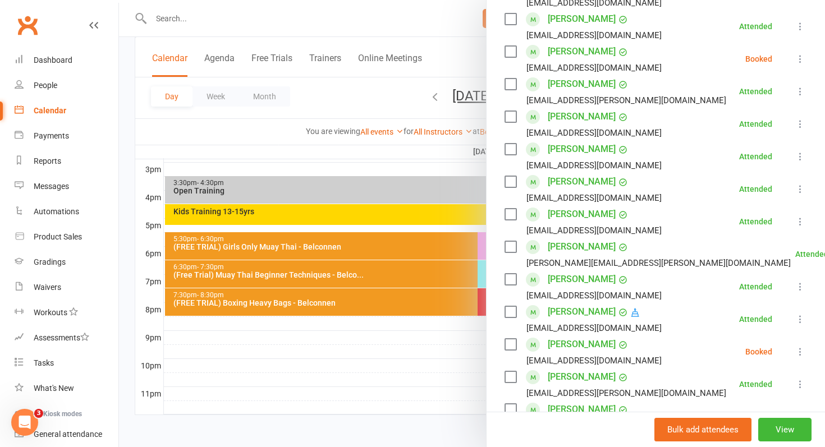
click at [800, 349] on icon at bounding box center [799, 351] width 11 height 11
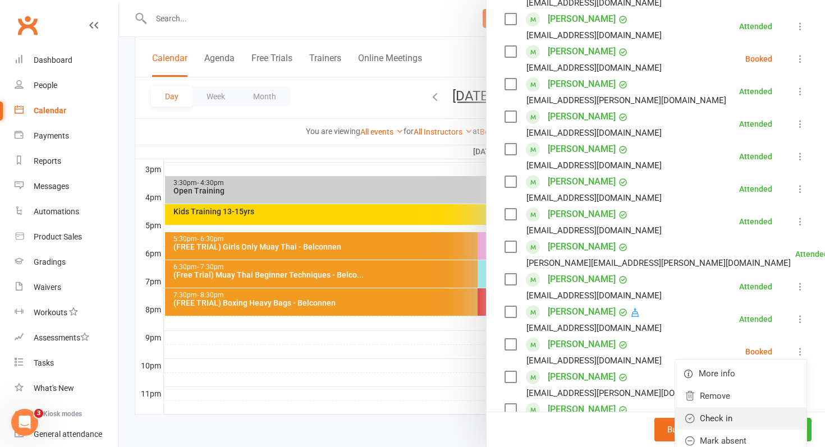
click at [761, 414] on link "Check in" at bounding box center [740, 418] width 131 height 22
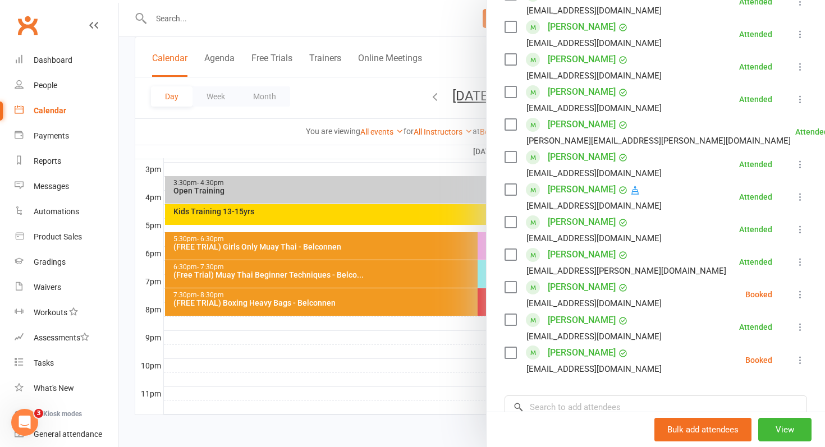
scroll to position [385, 0]
click at [799, 365] on icon at bounding box center [799, 360] width 11 height 11
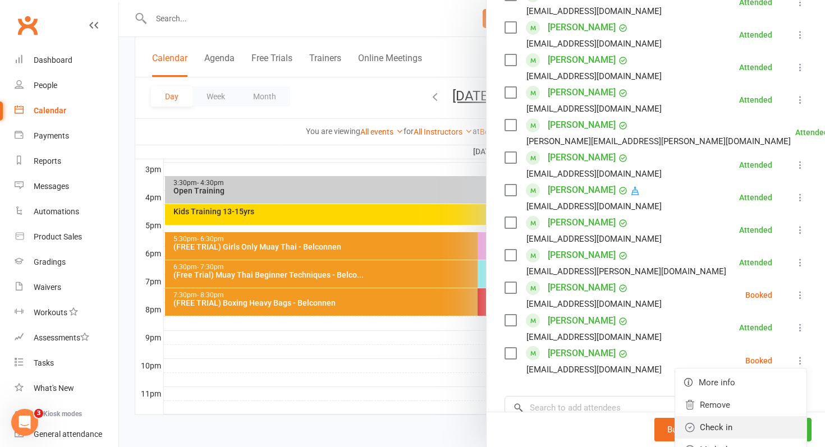
click at [765, 420] on link "Check in" at bounding box center [740, 427] width 131 height 22
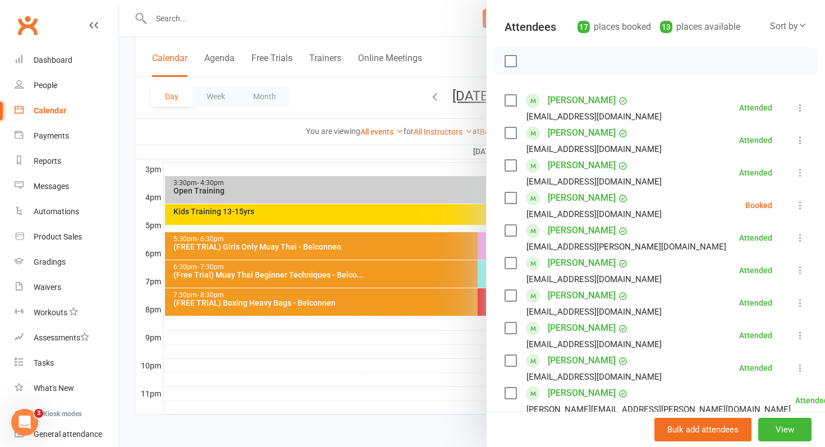
scroll to position [96, 0]
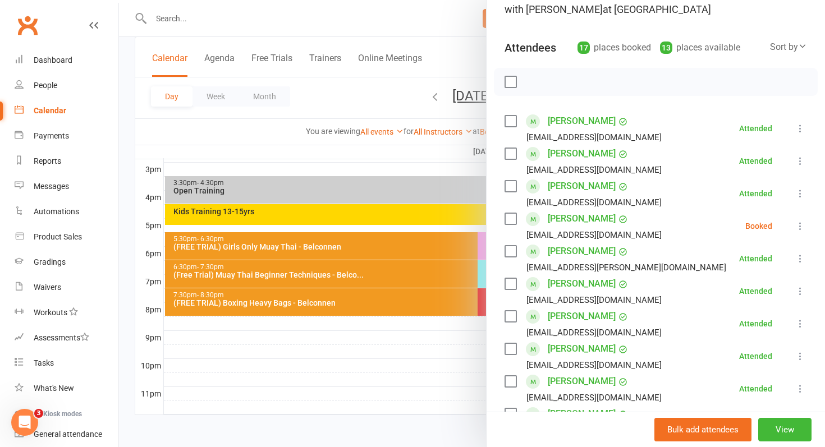
click at [797, 227] on icon at bounding box center [799, 225] width 11 height 11
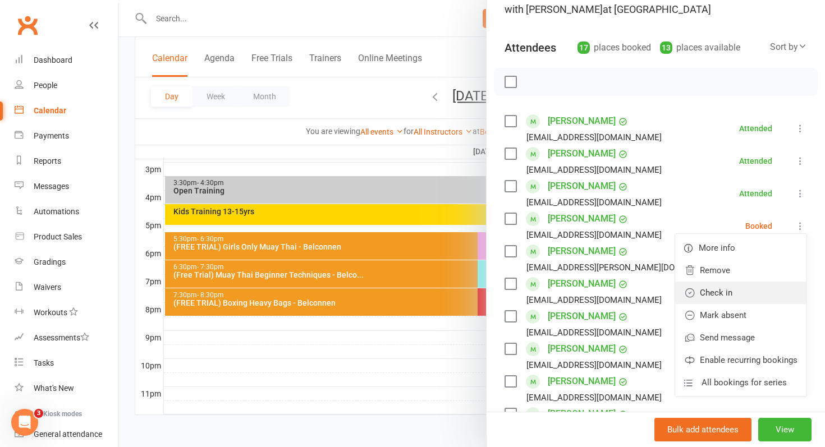
click at [750, 297] on link "Check in" at bounding box center [740, 293] width 131 height 22
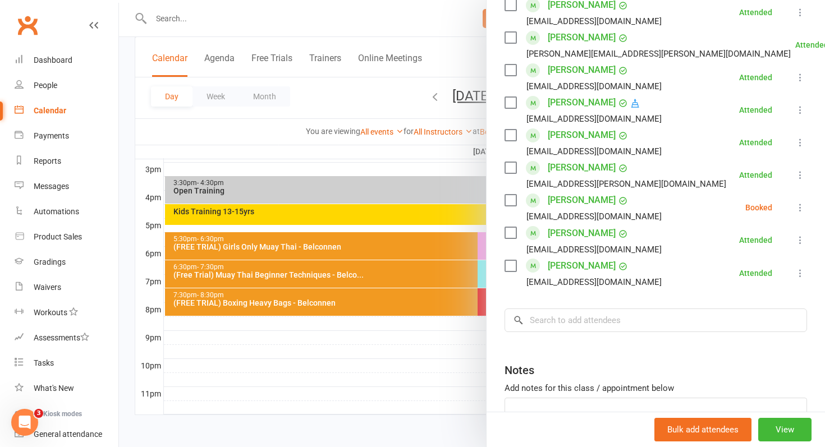
scroll to position [0, 0]
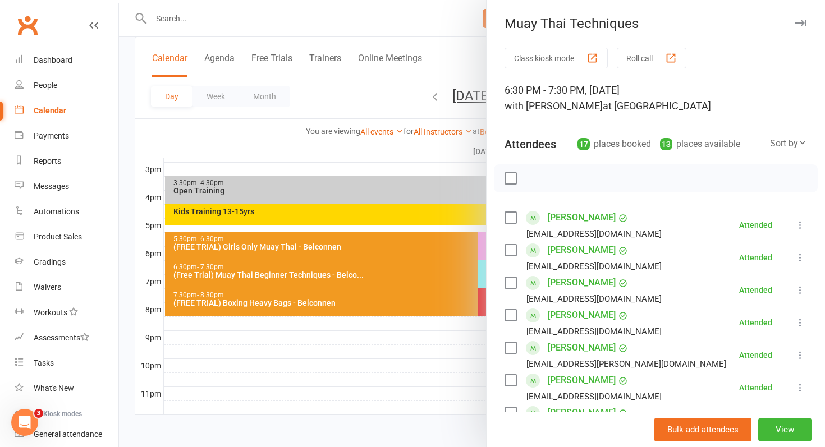
click at [309, 321] on div at bounding box center [472, 223] width 706 height 447
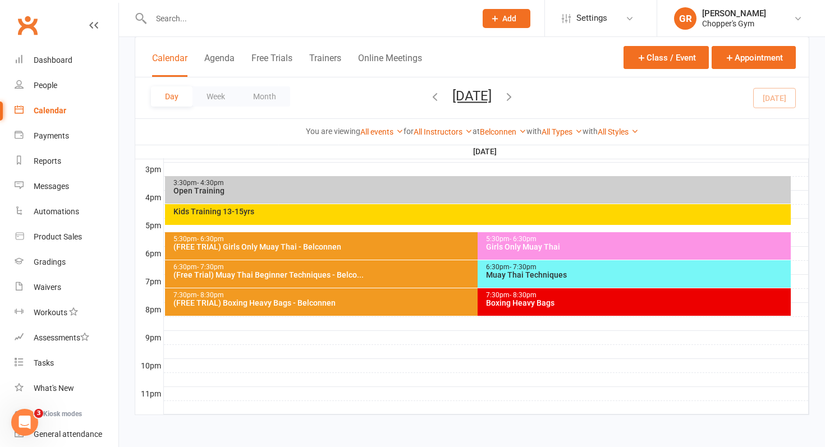
click at [358, 272] on div "(Free Trial) Muay Thai Beginner Techniques - Belco..." at bounding box center [475, 275] width 605 height 8
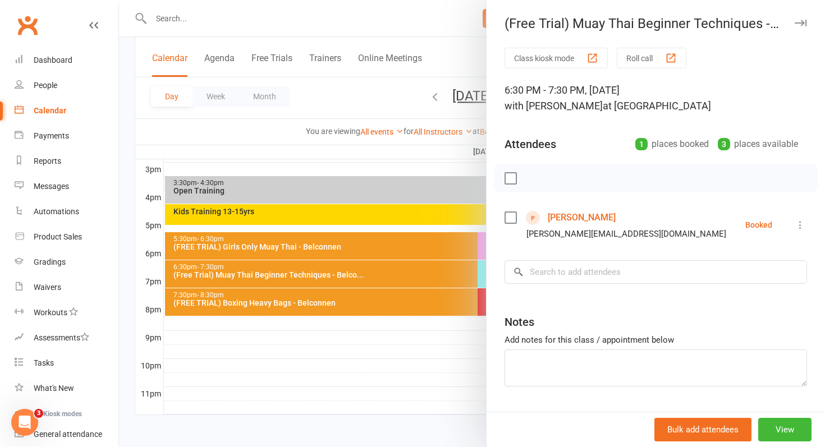
click at [358, 272] on div at bounding box center [472, 223] width 706 height 447
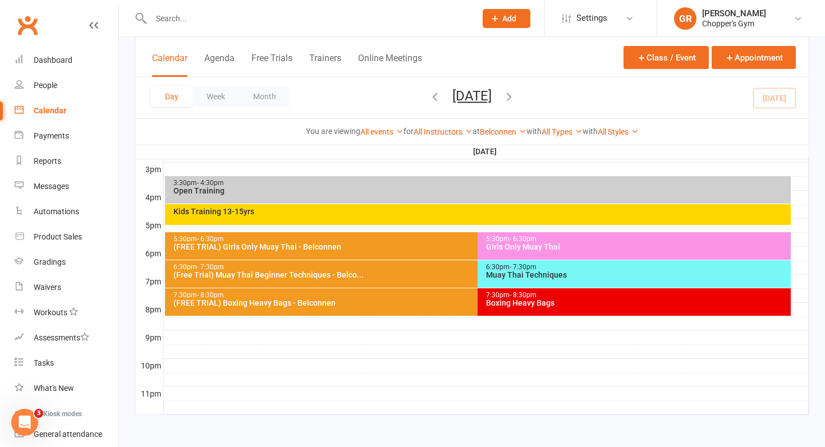
click at [518, 267] on span "- 7:30pm" at bounding box center [522, 267] width 27 height 8
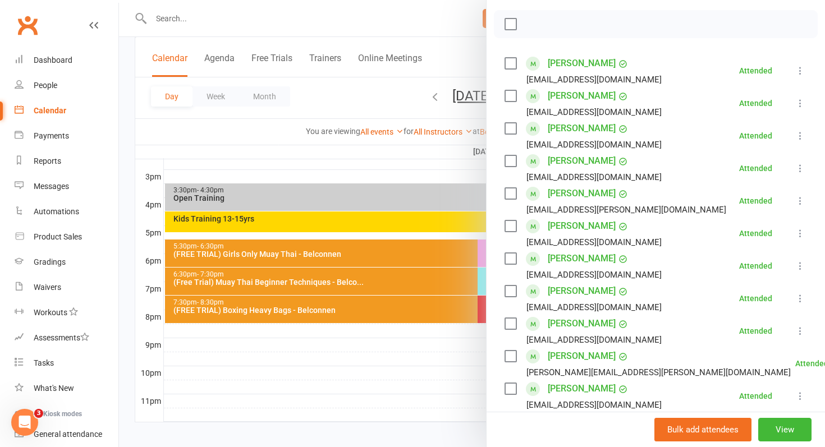
scroll to position [146, 0]
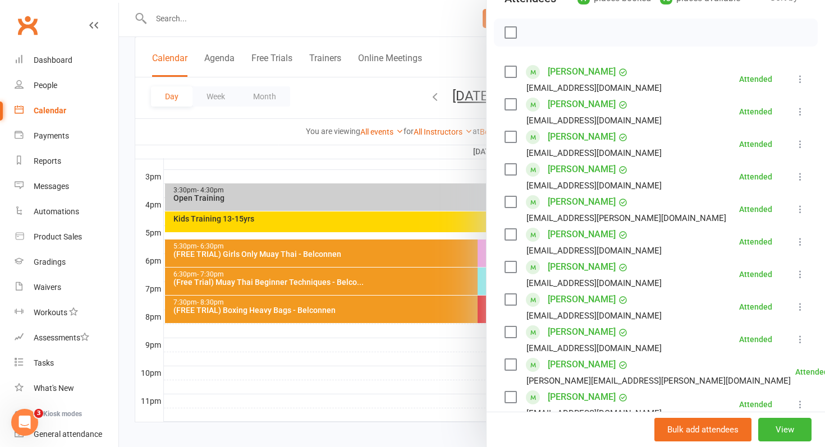
click at [417, 385] on div at bounding box center [472, 223] width 706 height 447
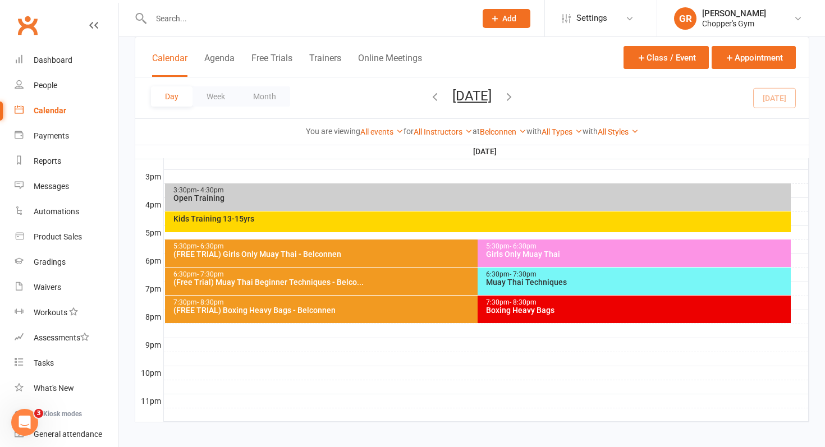
click at [512, 320] on div "7:30pm - 8:30pm Boxing Heavy Bags" at bounding box center [633, 309] width 313 height 27
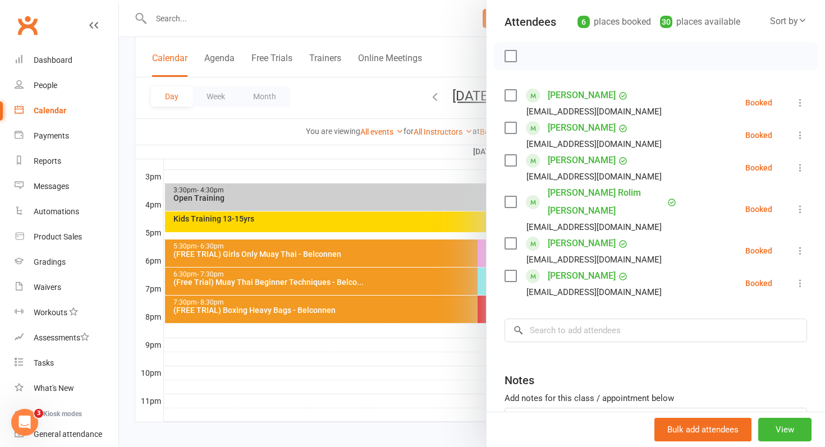
scroll to position [123, 0]
click at [337, 360] on div at bounding box center [472, 223] width 706 height 447
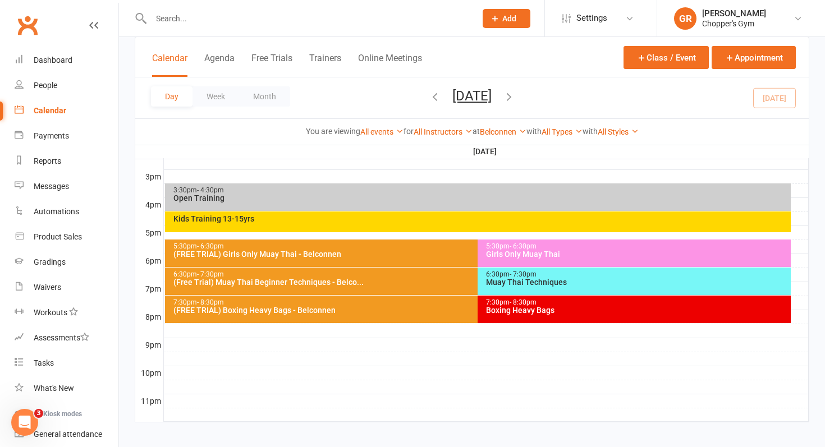
click at [351, 315] on div "7:30pm - 8:30pm (FREE TRIAL) Boxing Heavy Bags - Belconnen" at bounding box center [472, 309] width 615 height 27
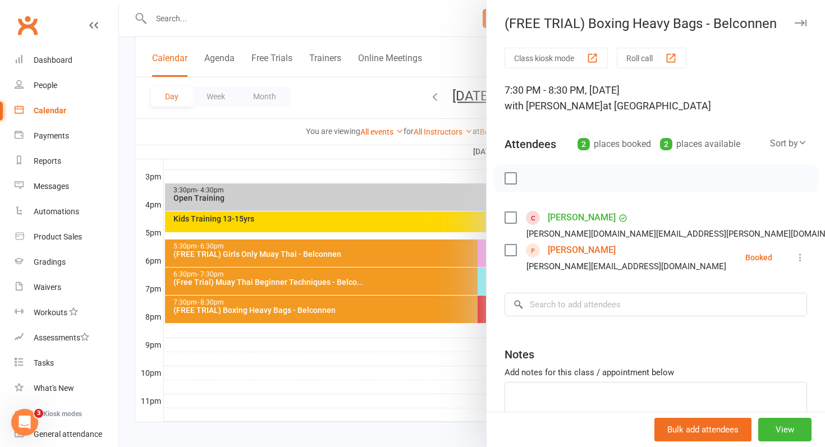
click at [342, 335] on div at bounding box center [472, 223] width 706 height 447
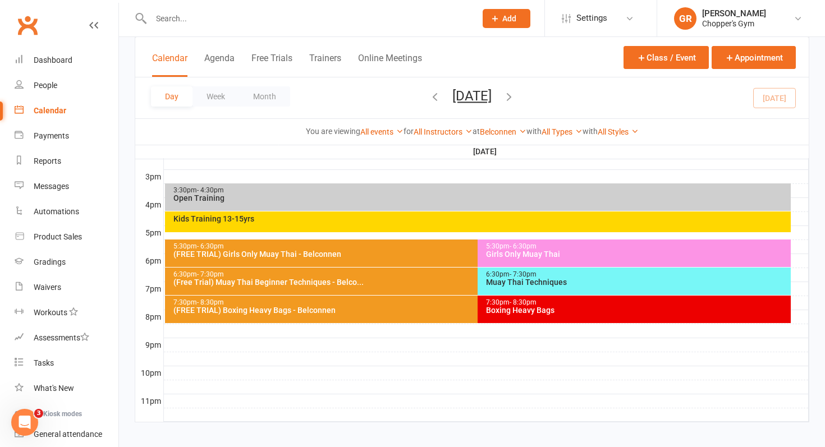
click at [367, 286] on div "6:30pm - 7:30pm (Free Trial) Muay Thai Beginner Techniques - Belco..." at bounding box center [472, 281] width 615 height 27
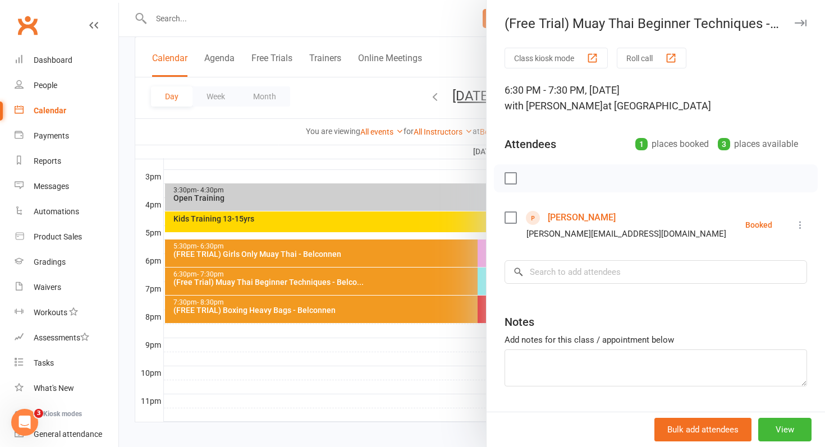
click at [341, 340] on div at bounding box center [472, 223] width 706 height 447
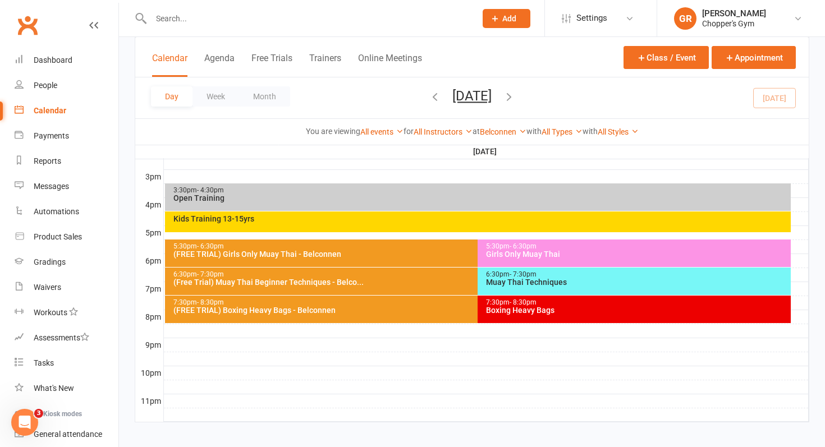
click at [563, 274] on div "6:30pm - 7:30pm" at bounding box center [636, 274] width 303 height 7
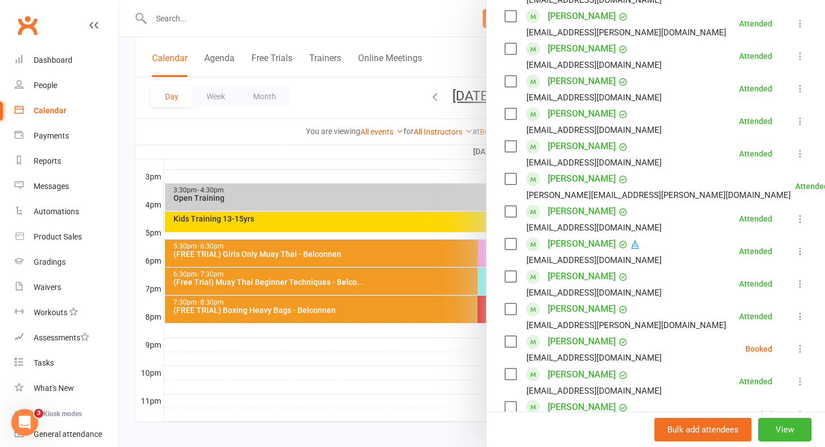
scroll to position [334, 0]
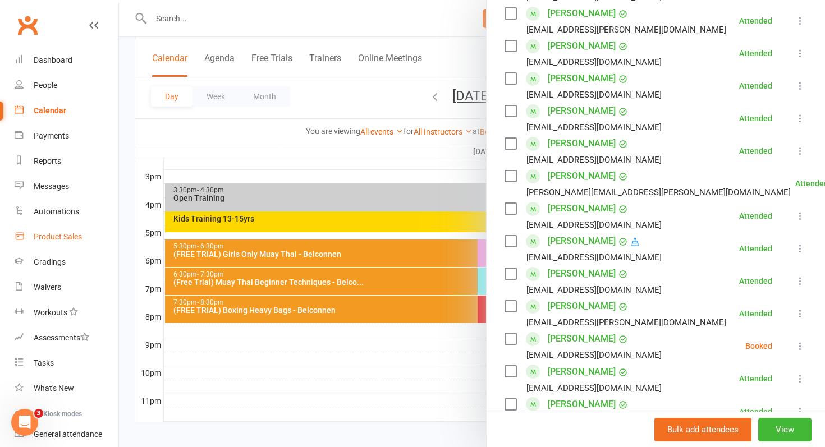
click at [85, 238] on link "Product Sales" at bounding box center [67, 236] width 104 height 25
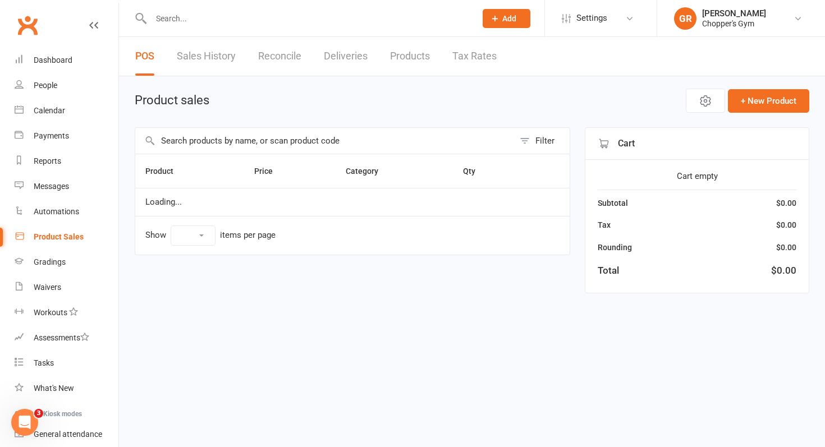
select select "100"
click at [228, 137] on input "text" at bounding box center [324, 141] width 379 height 26
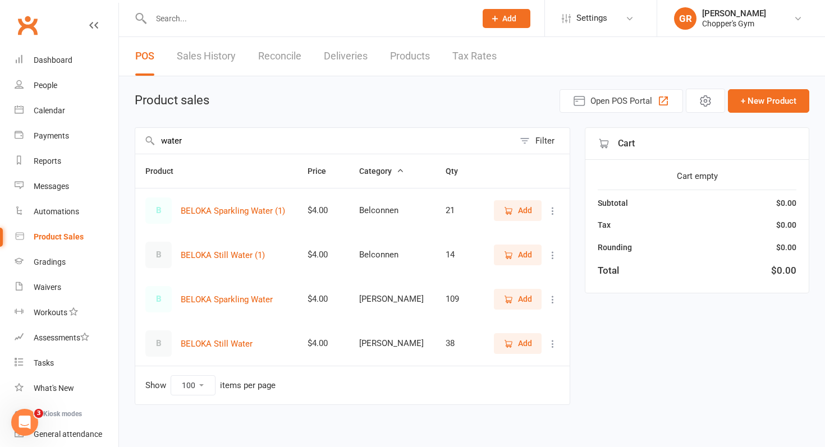
type input "water"
click at [518, 254] on span "Add" at bounding box center [525, 255] width 14 height 12
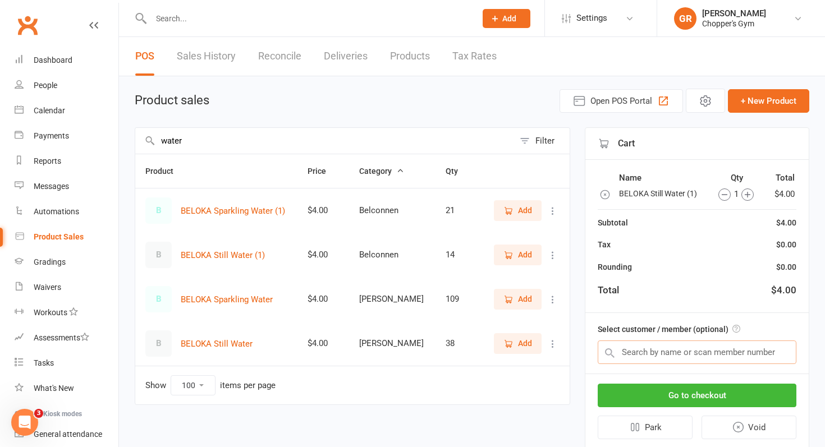
click at [679, 349] on input "text" at bounding box center [696, 353] width 199 height 24
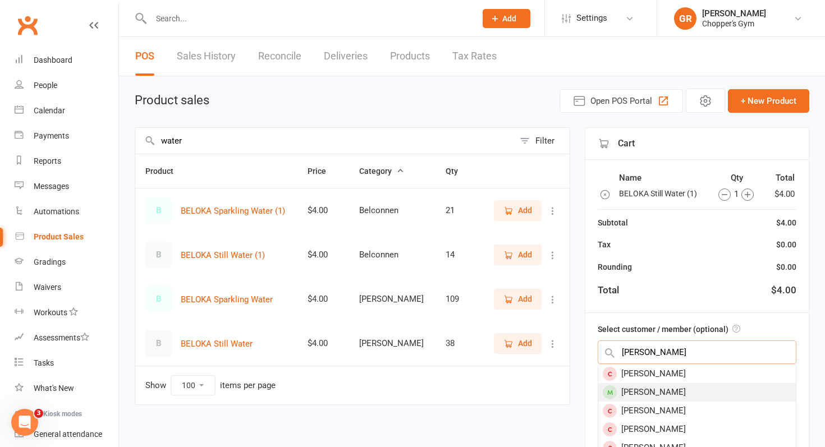
type input "richie"
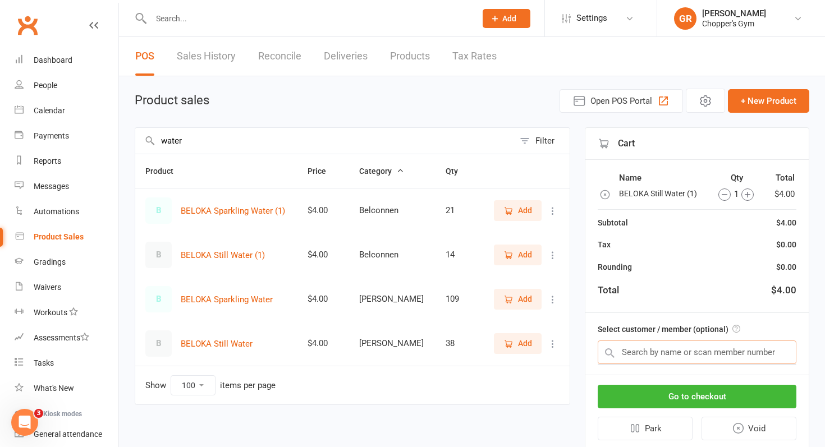
click at [697, 352] on input "text" at bounding box center [696, 353] width 199 height 24
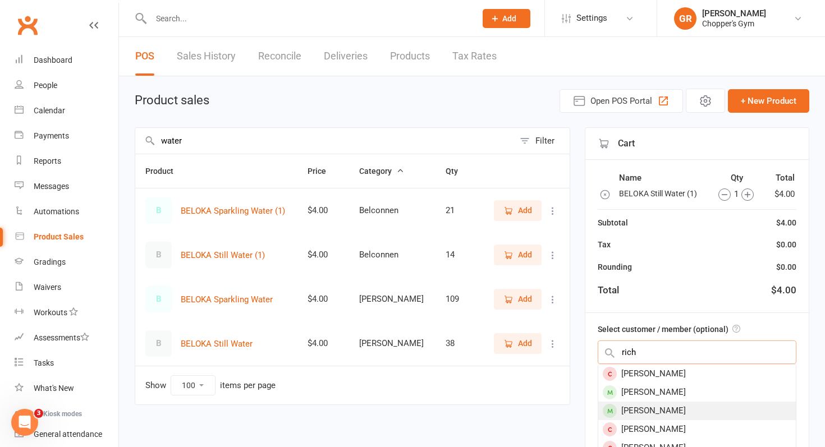
type input "rich"
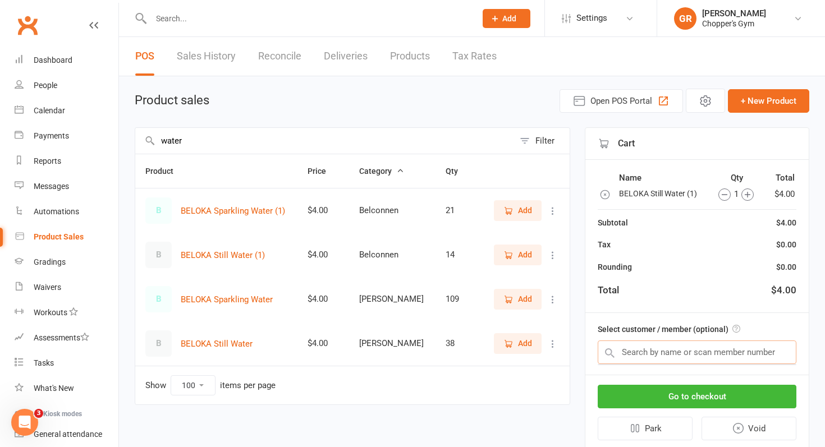
click at [673, 355] on input "text" at bounding box center [696, 353] width 199 height 24
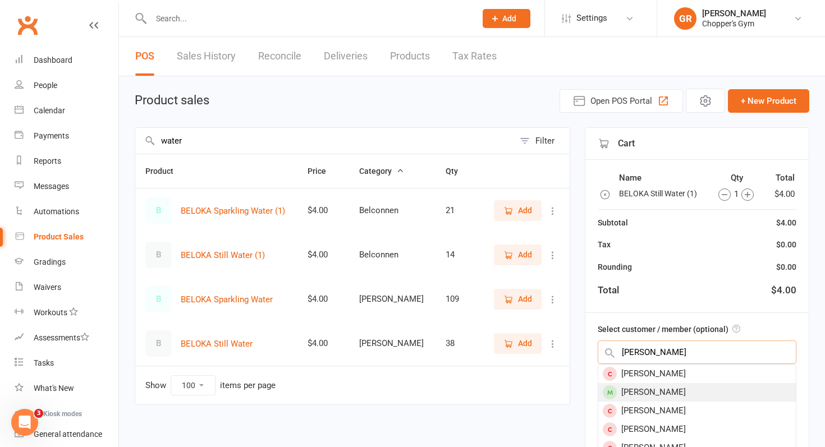
type input "richie"
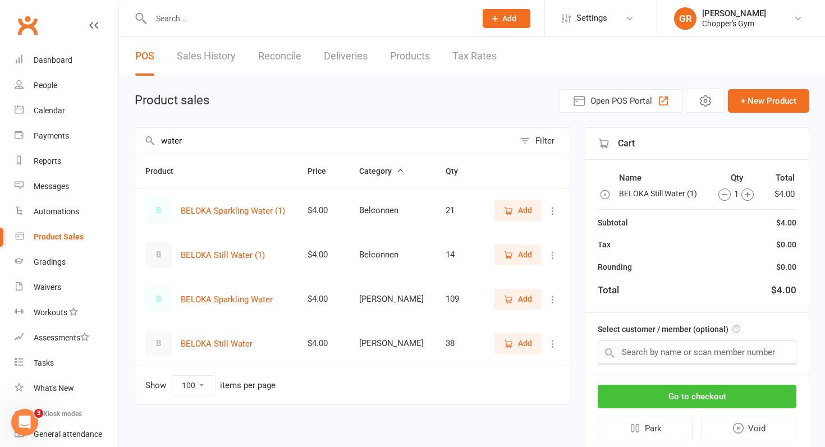
click at [671, 389] on button "Go to checkout" at bounding box center [696, 397] width 199 height 24
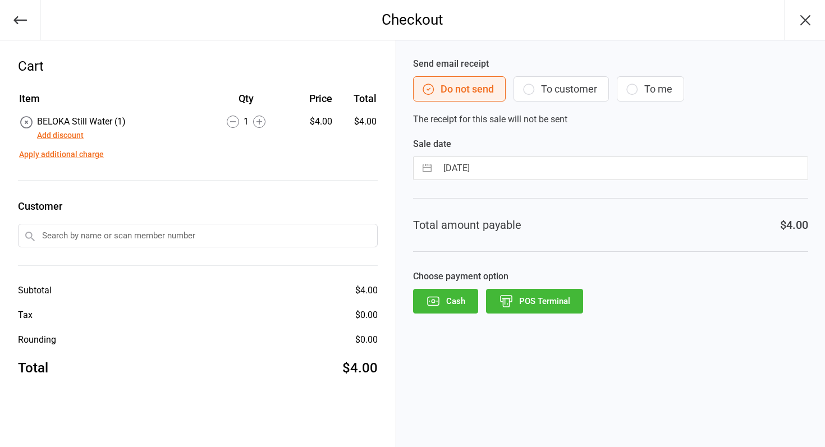
click at [16, 21] on icon "button" at bounding box center [20, 20] width 16 height 16
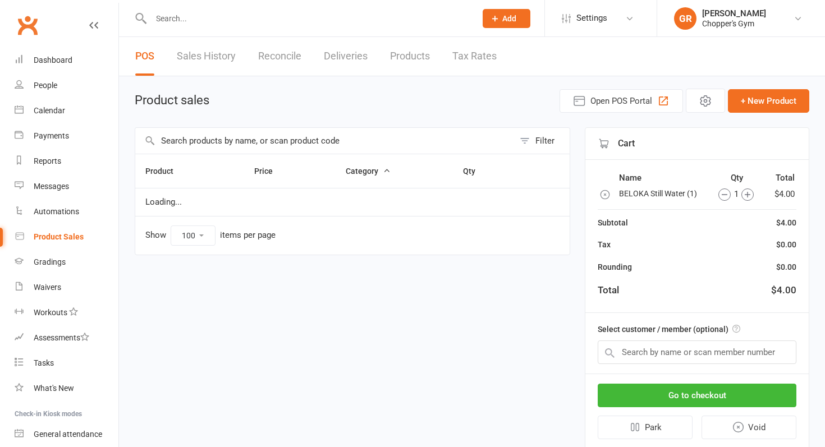
select select "100"
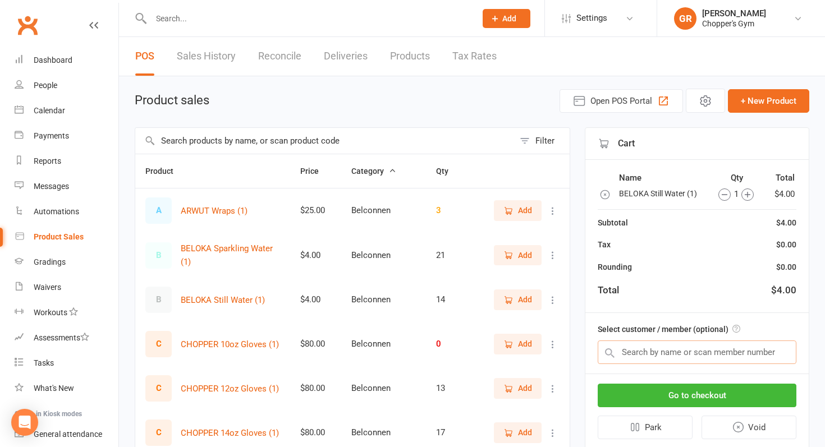
click at [640, 352] on input "text" at bounding box center [696, 353] width 199 height 24
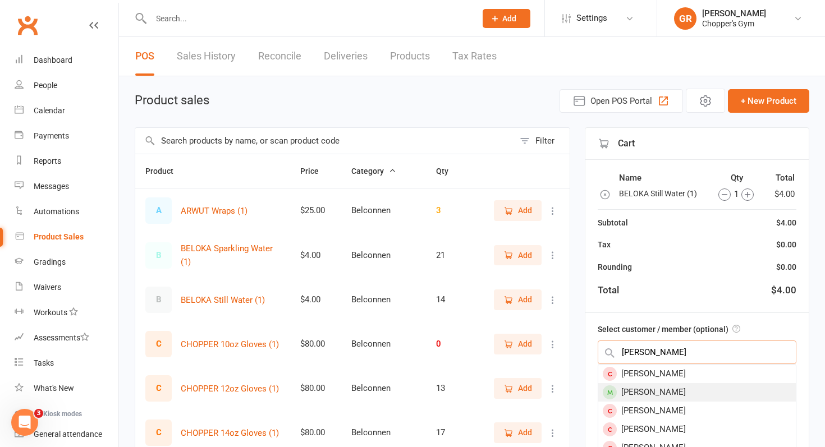
type input "[PERSON_NAME]"
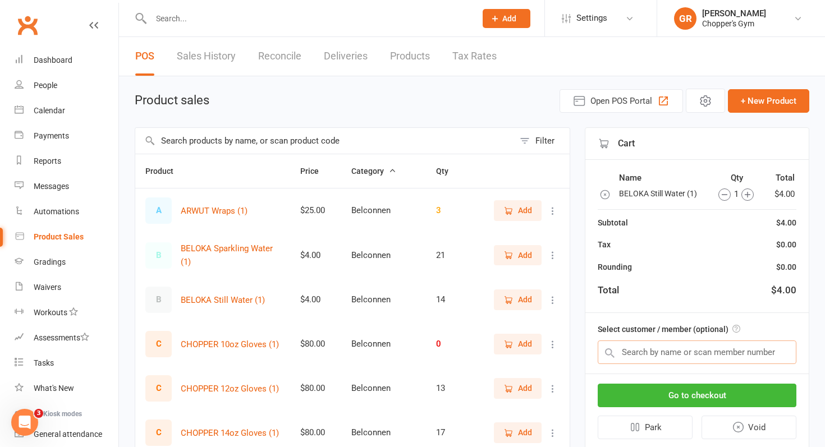
click at [702, 347] on input "text" at bounding box center [696, 353] width 199 height 24
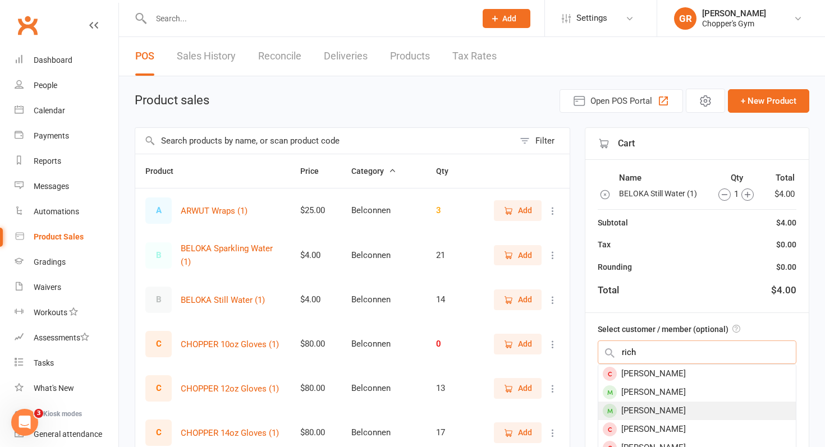
type input "rich"
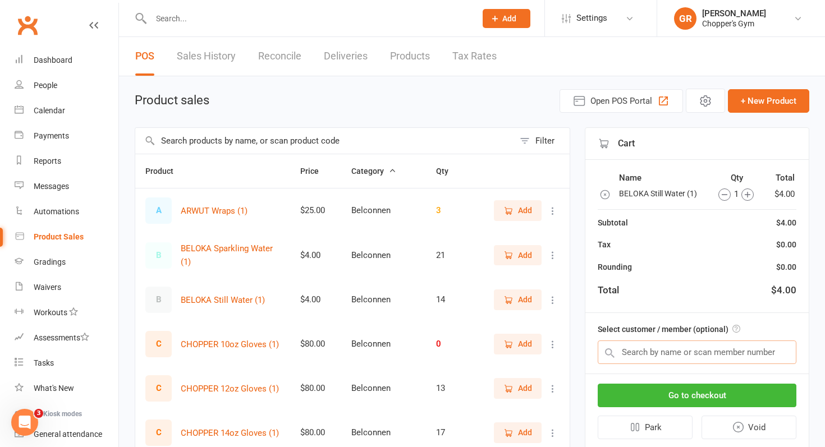
click at [663, 355] on input "text" at bounding box center [696, 353] width 199 height 24
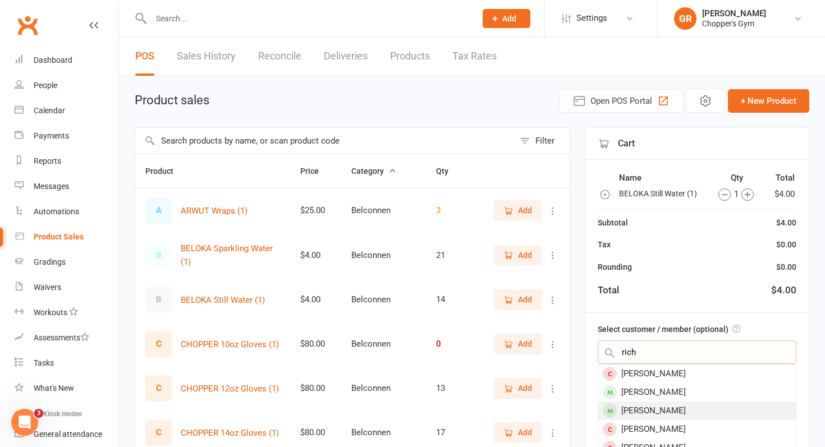
type input "rich"
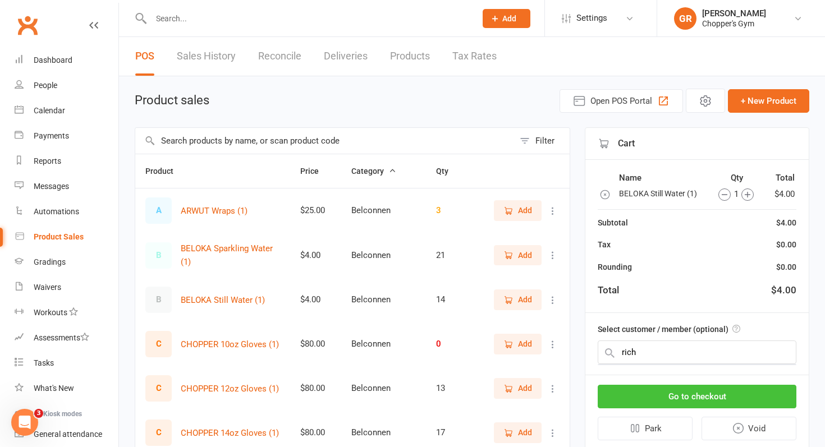
drag, startPoint x: 625, startPoint y: 408, endPoint x: 644, endPoint y: 407, distance: 19.1
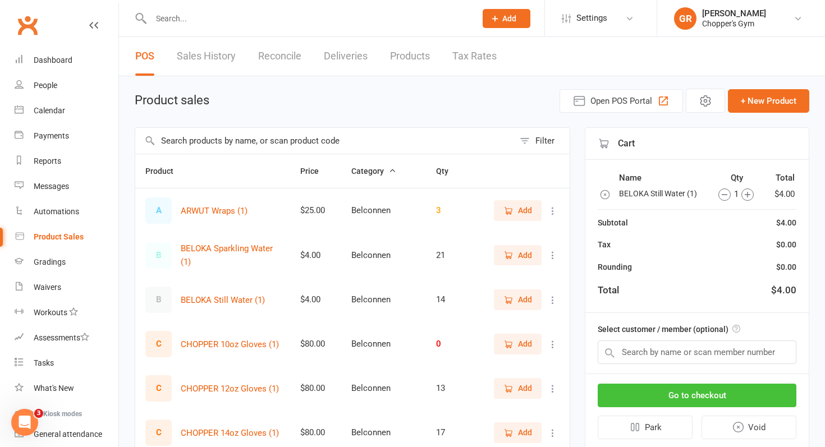
drag, startPoint x: 644, startPoint y: 407, endPoint x: 678, endPoint y: 311, distance: 101.7
click at [678, 310] on div "Cart Name Qty Total BELOKA Still Water (1) 1 $4.00 Subtotal $4.00 Tax $0.00 Rou…" at bounding box center [697, 288] width 224 height 322
click at [659, 349] on input "text" at bounding box center [696, 353] width 199 height 24
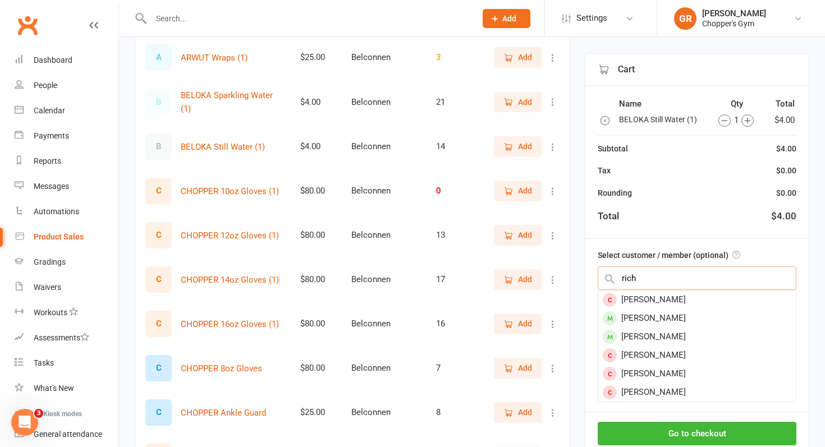
scroll to position [155, 0]
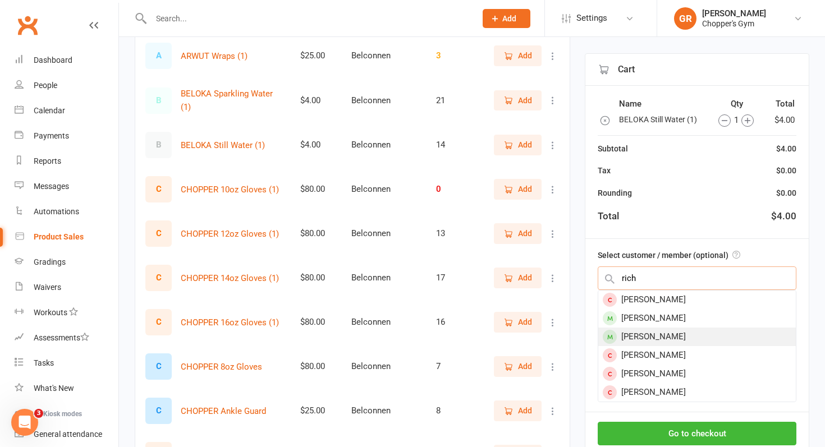
type input "rich"
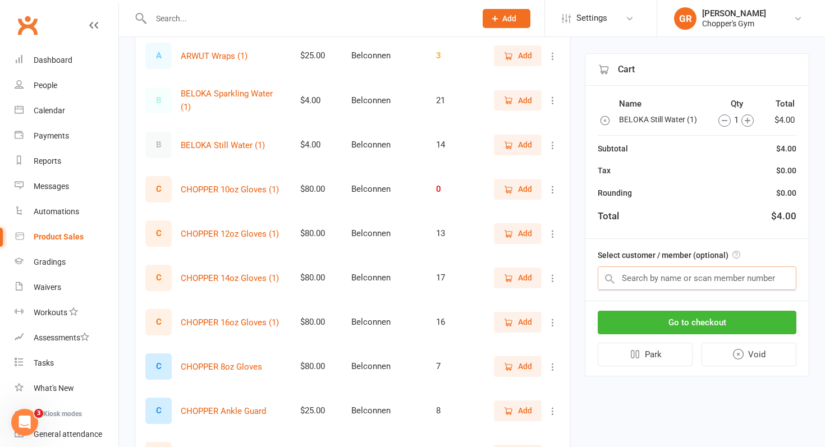
click at [673, 277] on input "text" at bounding box center [696, 278] width 199 height 24
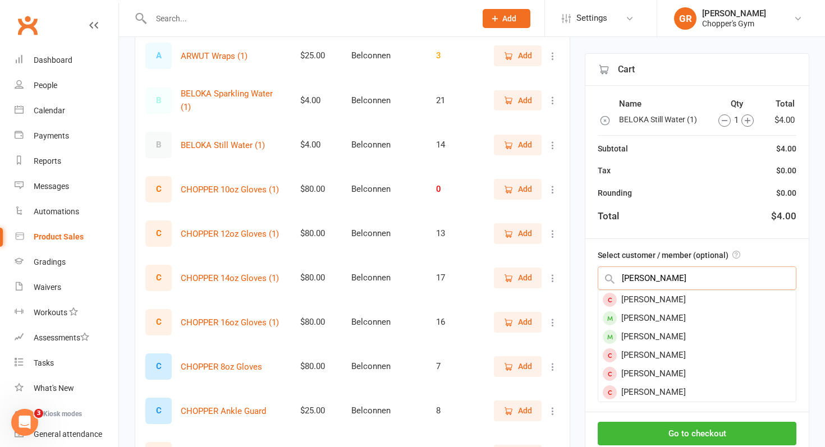
type input "richie dang"
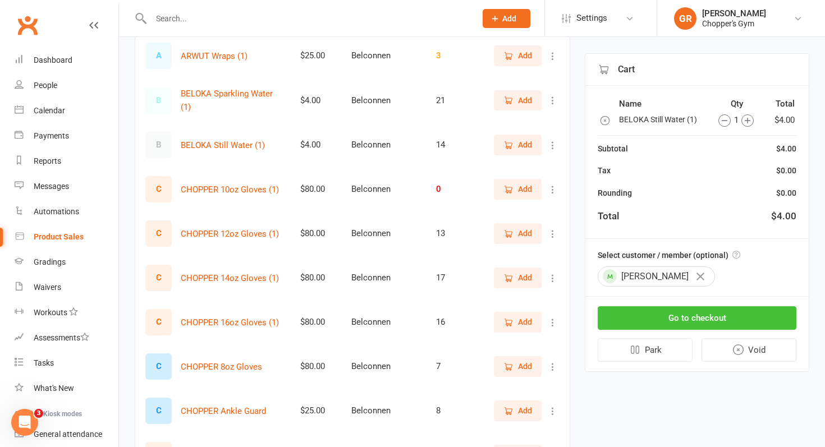
click at [680, 323] on button "Go to checkout" at bounding box center [696, 318] width 199 height 24
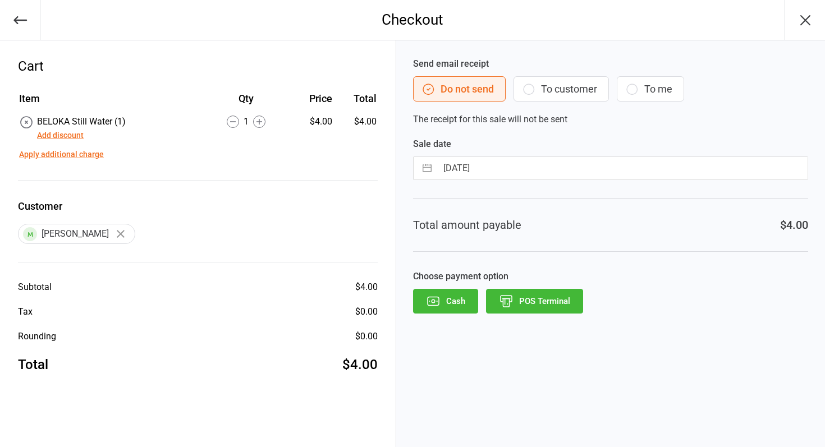
click at [524, 302] on button "POS Terminal" at bounding box center [534, 301] width 97 height 25
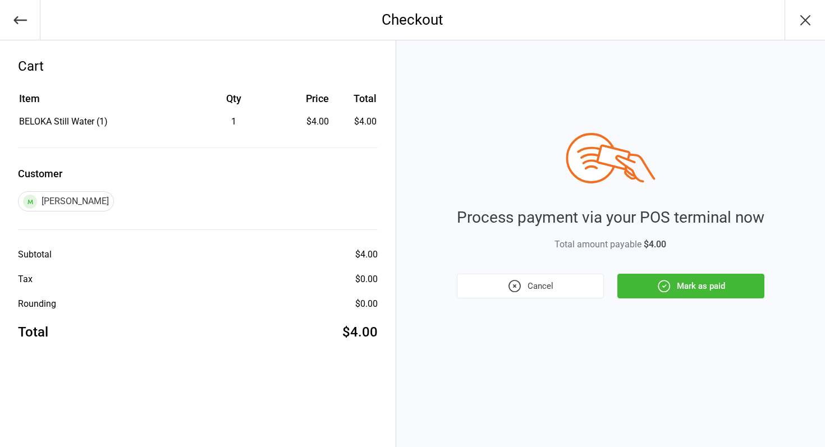
click at [664, 283] on icon "button" at bounding box center [663, 286] width 15 height 15
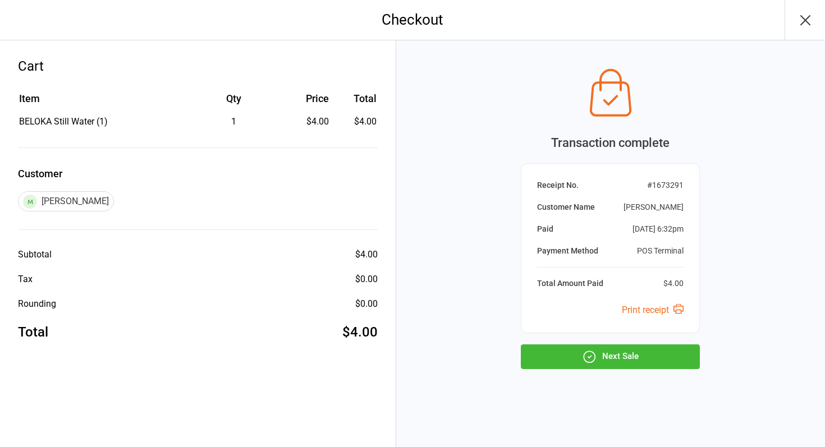
click at [618, 351] on button "Next Sale" at bounding box center [610, 356] width 179 height 25
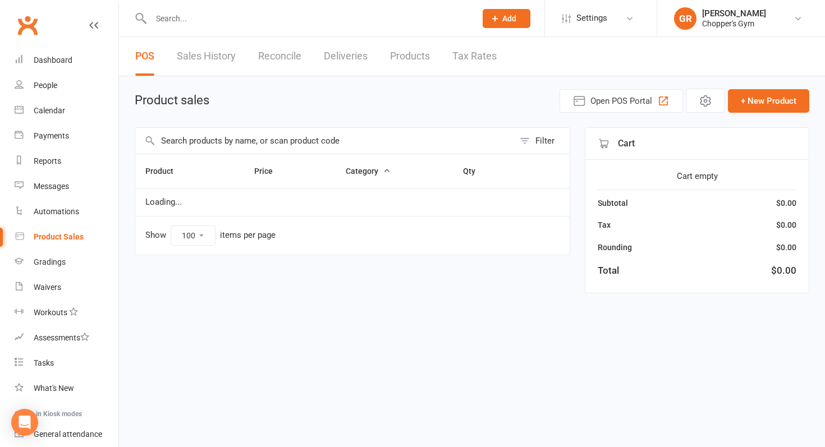
select select "100"
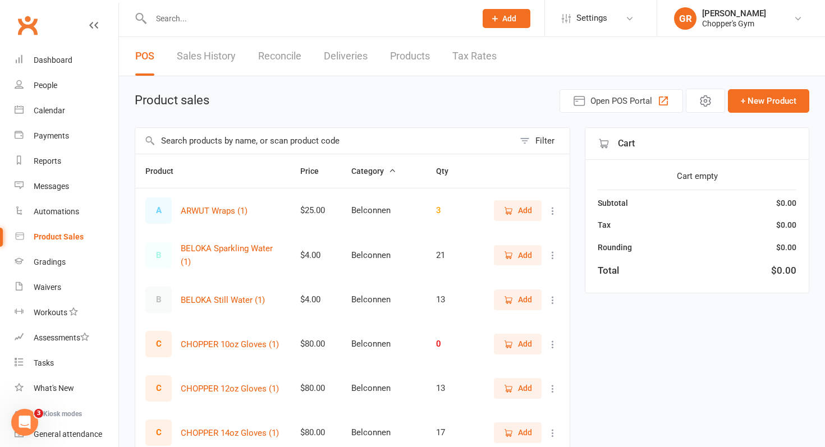
click at [496, 22] on icon at bounding box center [495, 18] width 10 height 10
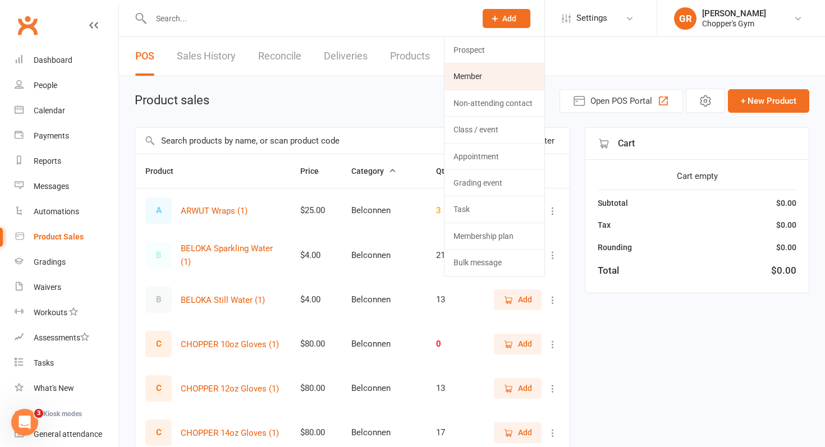
click at [494, 83] on link "Member" at bounding box center [494, 76] width 100 height 26
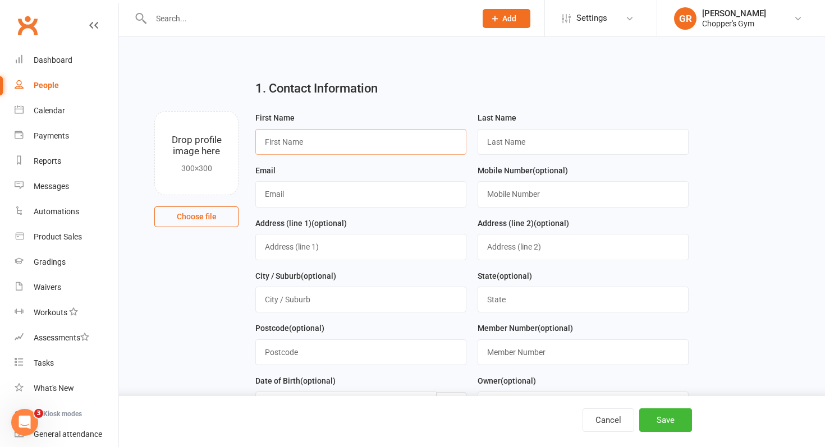
click at [388, 146] on input "text" at bounding box center [360, 142] width 211 height 26
click at [411, 123] on div "First Name" at bounding box center [360, 133] width 211 height 44
click at [371, 141] on input "text" at bounding box center [360, 142] width 211 height 26
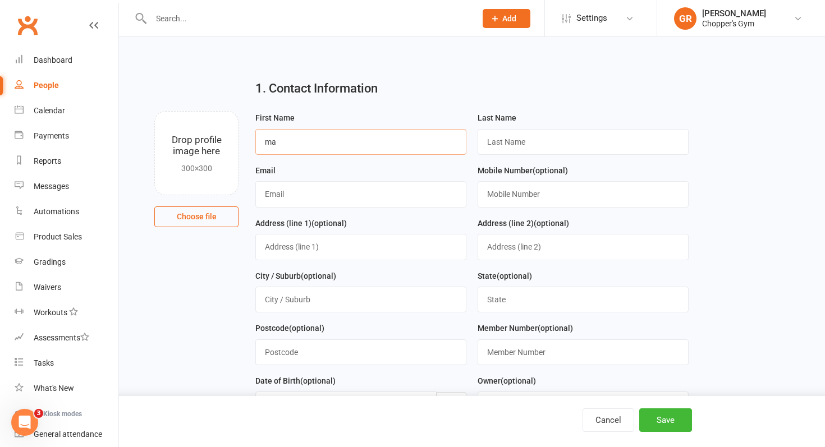
type input "m"
type input "Maisy"
click at [489, 139] on input "text" at bounding box center [582, 142] width 211 height 26
type input "milne-Freyne"
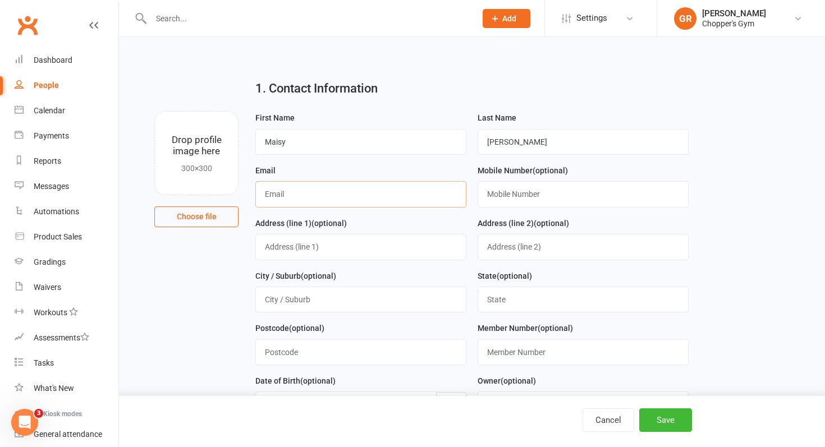
click at [440, 191] on input "text" at bounding box center [360, 194] width 211 height 26
type input "p_a_milne@hotmail.com"
click at [497, 194] on input "text" at bounding box center [582, 194] width 211 height 26
type input "0426211577"
click at [437, 247] on input "text" at bounding box center [360, 247] width 211 height 26
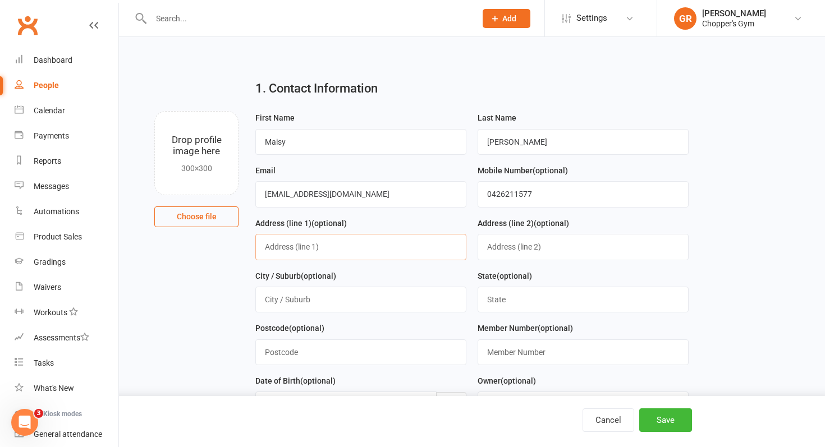
click at [437, 247] on input "text" at bounding box center [360, 247] width 211 height 26
type input "32 Scarlett st"
click at [398, 301] on input "text" at bounding box center [360, 300] width 211 height 26
type input "melba"
click at [489, 305] on input "text" at bounding box center [582, 300] width 211 height 26
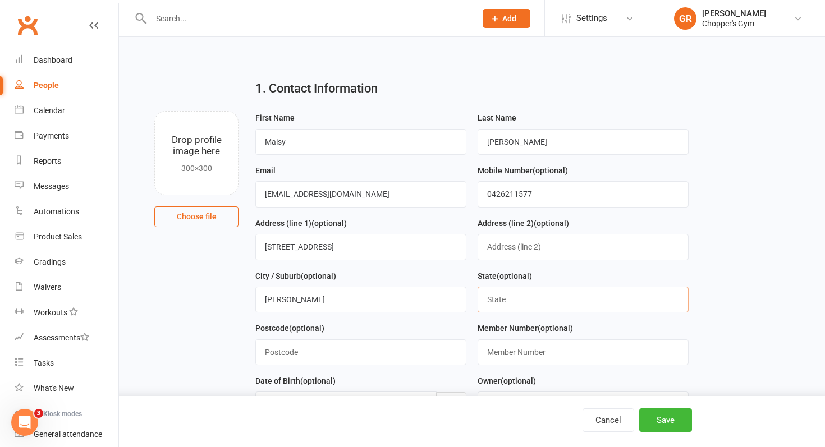
type input "ACT"
click at [405, 364] on input "text" at bounding box center [360, 352] width 211 height 26
drag, startPoint x: 406, startPoint y: 363, endPoint x: 366, endPoint y: 304, distance: 71.4
click at [366, 304] on form "First Name Maisy Last Name milne-Freyne Email p_a_milne@hotmail.com Mobile Numb…" at bounding box center [472, 295] width 444 height 368
type input "2615"
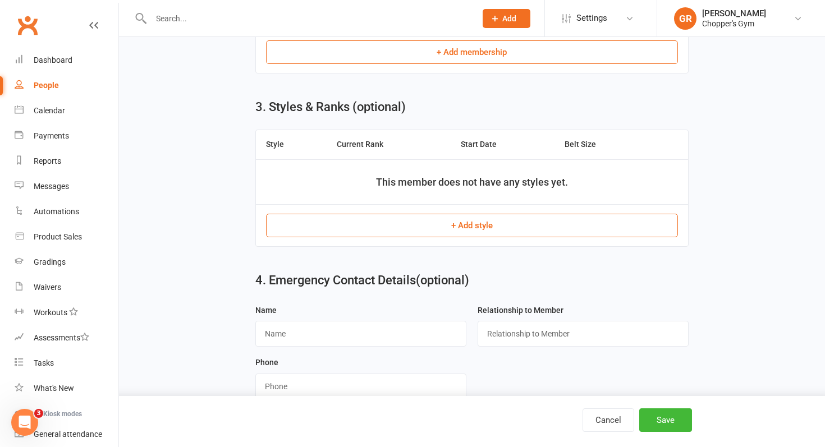
scroll to position [590, 0]
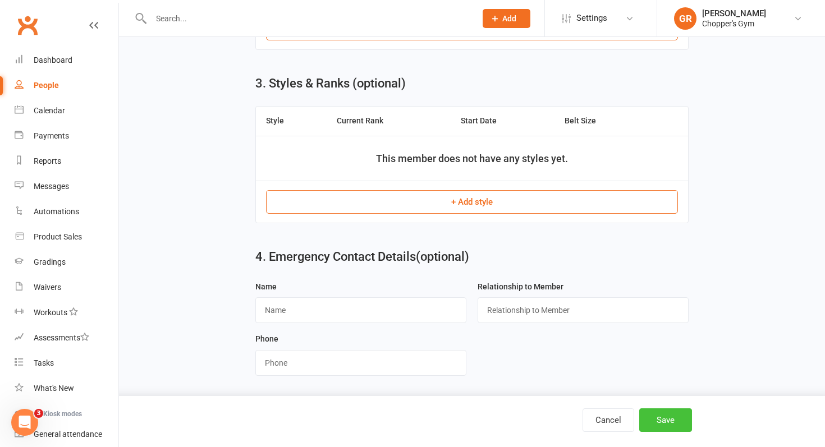
click at [676, 422] on button "Save" at bounding box center [665, 420] width 53 height 24
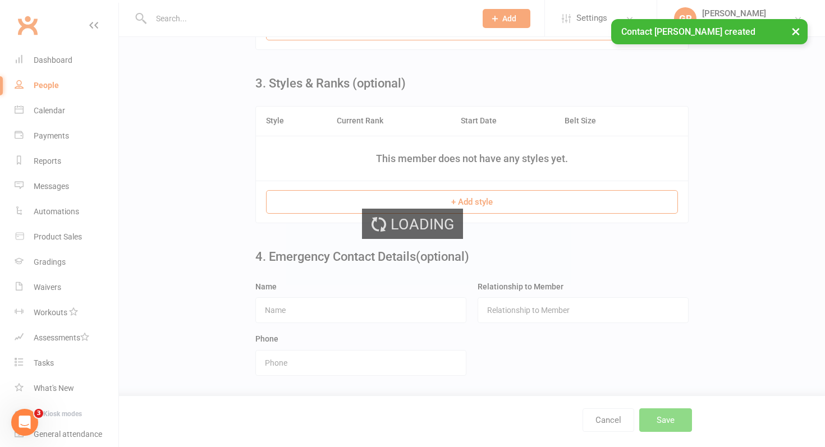
scroll to position [0, 0]
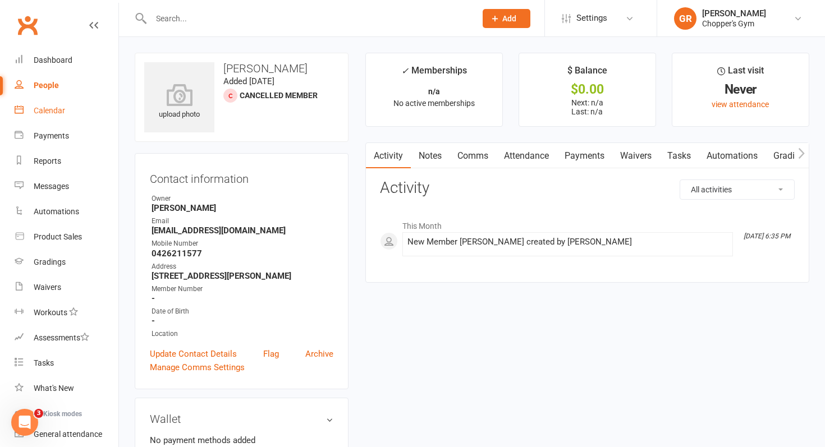
click at [62, 111] on div "Calendar" at bounding box center [49, 110] width 31 height 9
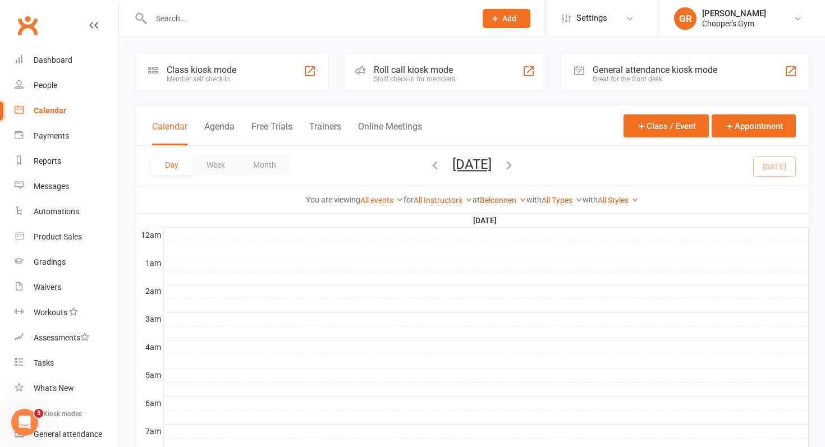
click at [515, 167] on icon "button" at bounding box center [509, 165] width 12 height 12
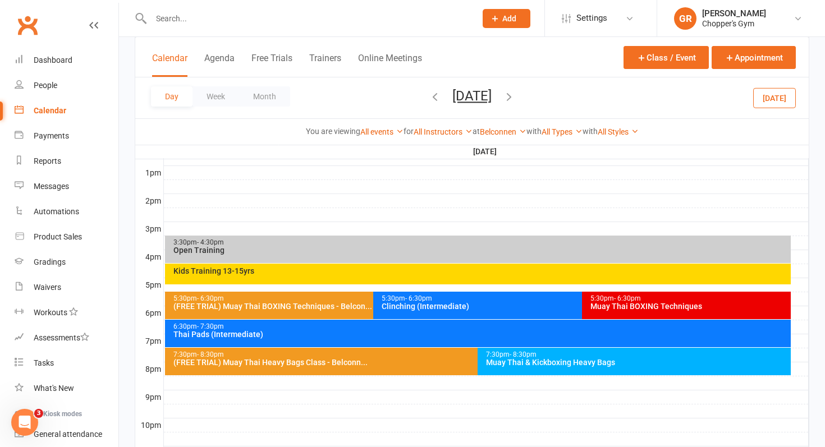
scroll to position [429, 0]
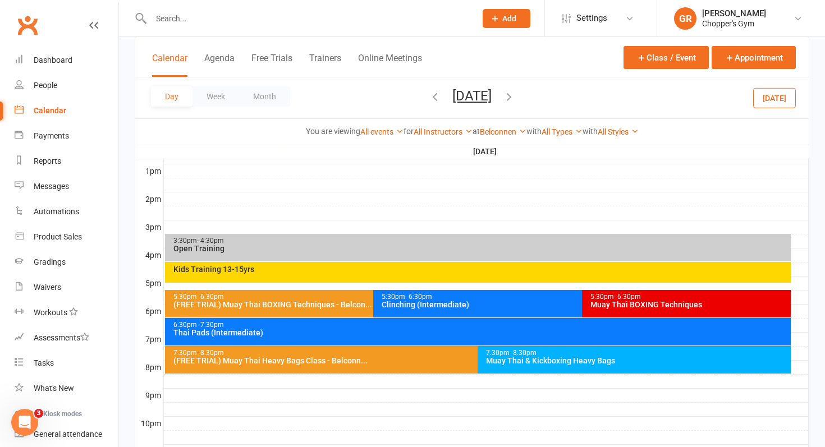
click at [528, 269] on div "Kids Training 13-15yrs" at bounding box center [481, 269] width 616 height 8
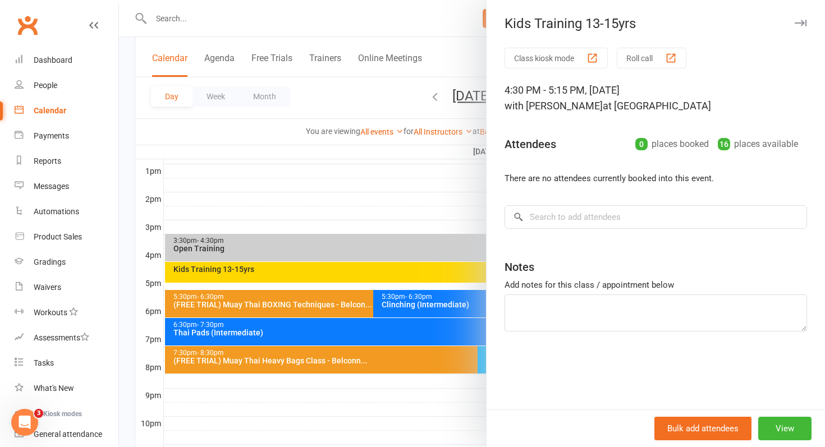
click at [384, 191] on div at bounding box center [472, 223] width 706 height 447
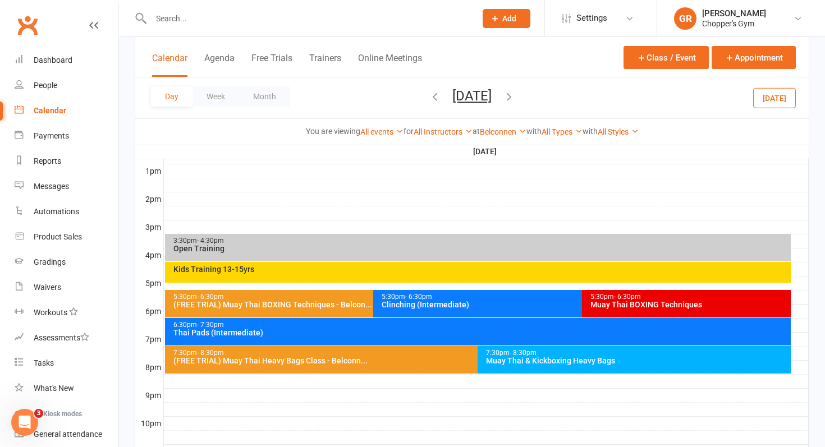
click at [429, 98] on icon "button" at bounding box center [435, 96] width 12 height 12
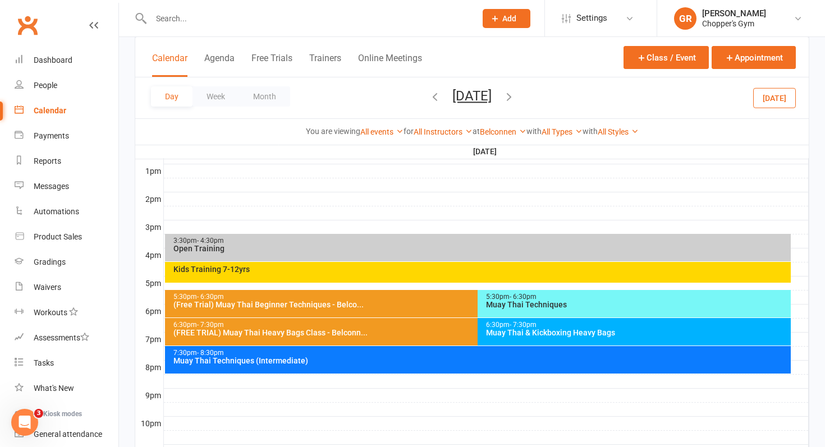
drag, startPoint x: 358, startPoint y: 256, endPoint x: 348, endPoint y: 277, distance: 23.1
click at [348, 277] on div "Kids Training 7-12yrs" at bounding box center [478, 272] width 626 height 21
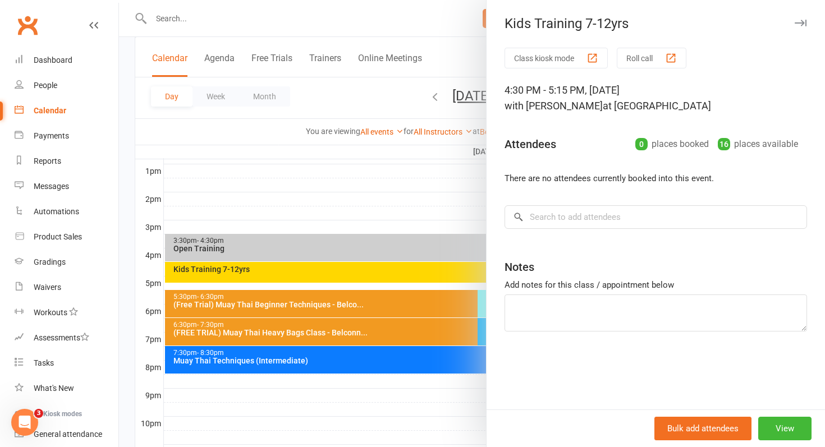
click at [352, 222] on div at bounding box center [472, 223] width 706 height 447
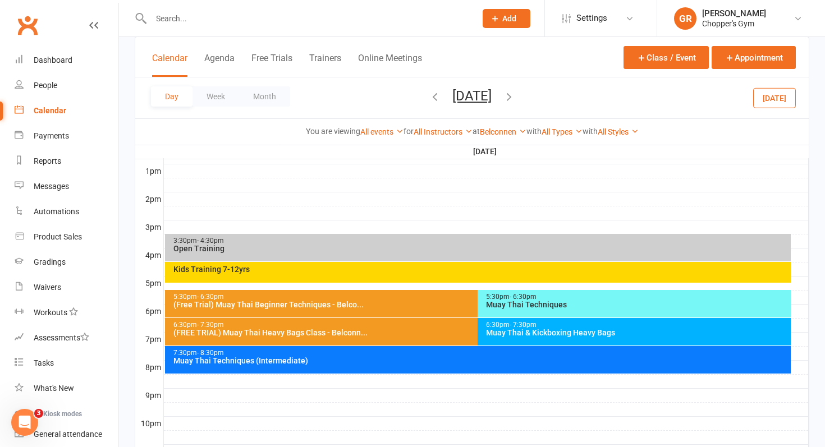
click at [441, 94] on span "Tuesday, Aug 12, 2025 August 2025 Sun Mon Tue Wed Thu Fri Sat 27 28 29 30 31 01…" at bounding box center [472, 98] width 62 height 20
click at [515, 98] on icon "button" at bounding box center [509, 96] width 12 height 12
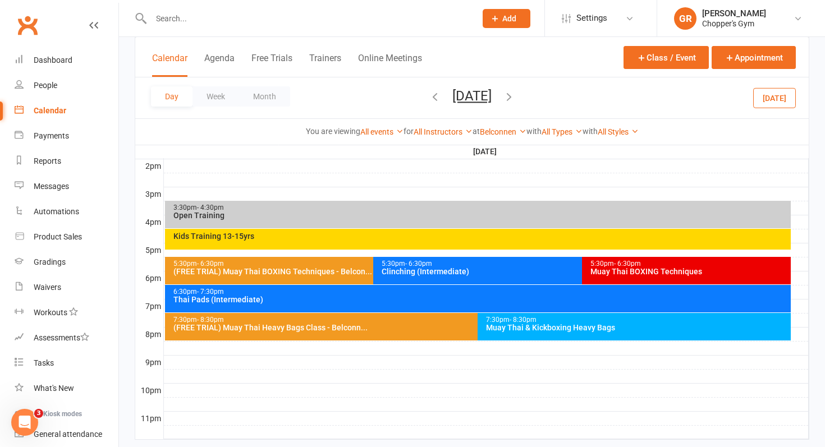
scroll to position [486, 0]
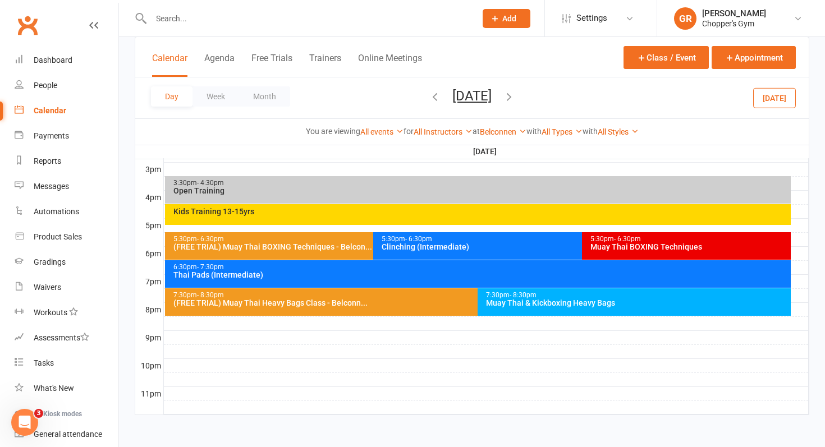
click at [429, 94] on icon "button" at bounding box center [435, 96] width 12 height 12
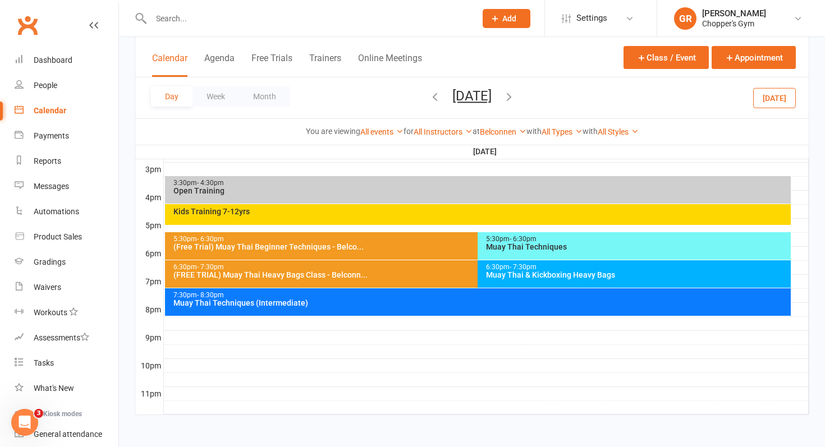
click at [429, 94] on icon "button" at bounding box center [435, 96] width 12 height 12
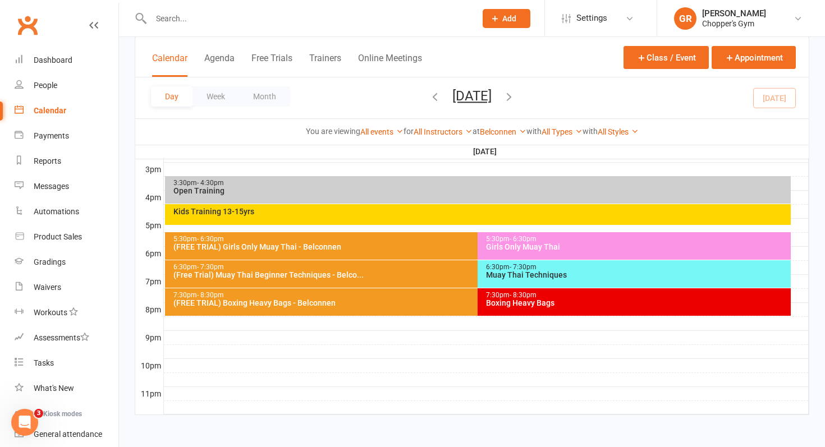
click at [515, 94] on icon "button" at bounding box center [509, 96] width 12 height 12
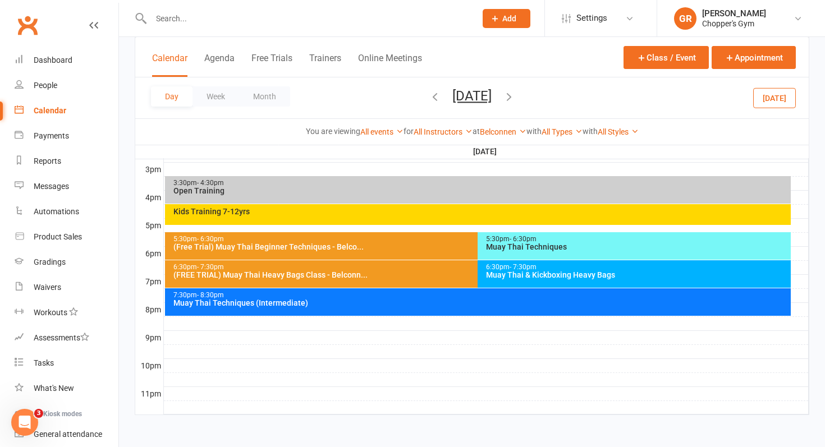
click at [429, 98] on icon "button" at bounding box center [435, 96] width 12 height 12
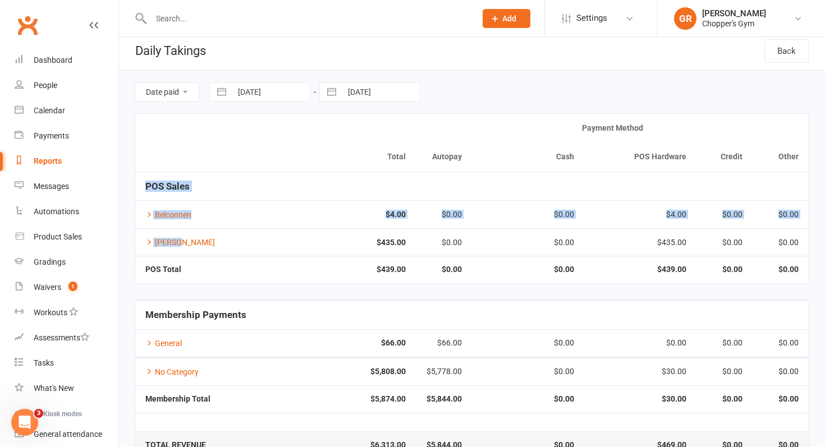
drag, startPoint x: 177, startPoint y: 240, endPoint x: 230, endPoint y: 172, distance: 86.3
click at [230, 172] on table "Total Payment Method Autopay Cash POS Hardware Credit Other POS Sales Belconnen…" at bounding box center [472, 198] width 674 height 171
click at [230, 172] on td "POS Sales" at bounding box center [471, 186] width 673 height 29
